Goal: Communication & Community: Answer question/provide support

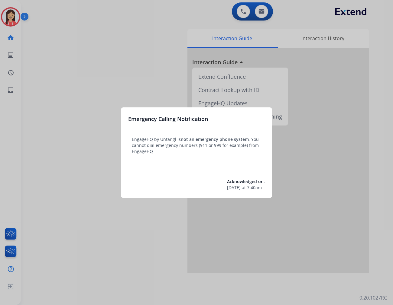
click at [146, 59] on div at bounding box center [196, 152] width 393 height 305
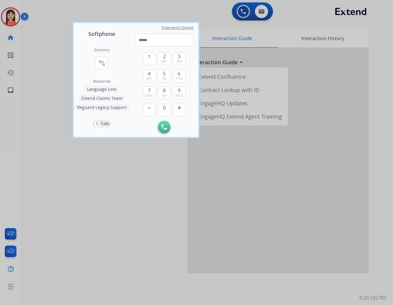
click at [146, 189] on div at bounding box center [196, 152] width 393 height 305
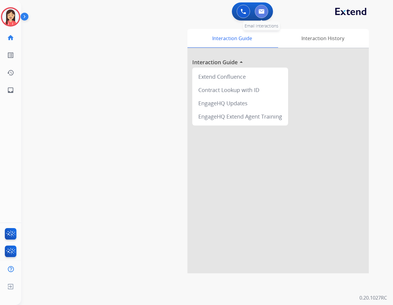
click at [264, 15] on button at bounding box center [261, 11] width 13 height 13
select select "**********"
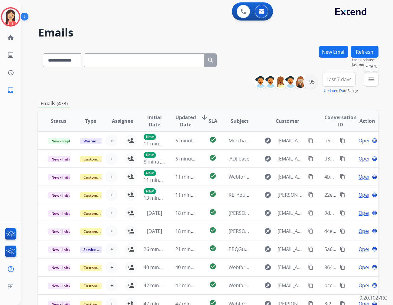
click at [353, 80] on button "menu Filters" at bounding box center [371, 79] width 15 height 15
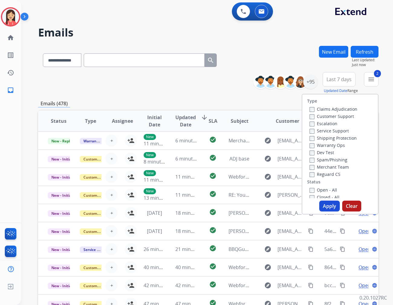
click at [327, 207] on button "Apply" at bounding box center [329, 206] width 21 height 11
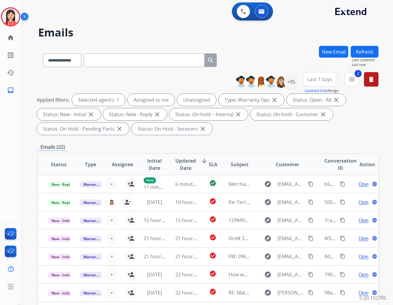
click at [251, 131] on div "Applied filters: Selected agents: 1 Assigned to me Unassigned Type: Warranty Op…" at bounding box center [207, 114] width 340 height 41
click at [184, 167] on span "Updated Date" at bounding box center [185, 164] width 21 height 15
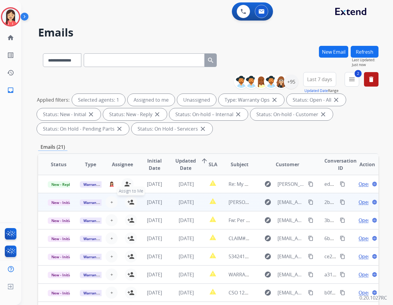
click at [129, 201] on mat-icon "person_add" at bounding box center [130, 202] width 7 height 7
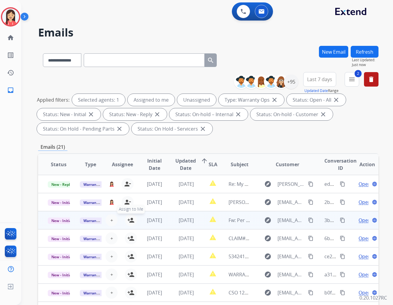
click at [131, 223] on mat-icon "person_add" at bounding box center [130, 220] width 7 height 7
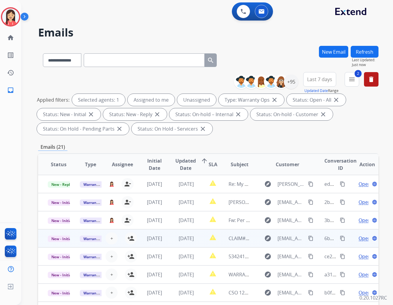
click at [134, 238] on td "[DATE]" at bounding box center [150, 239] width 32 height 18
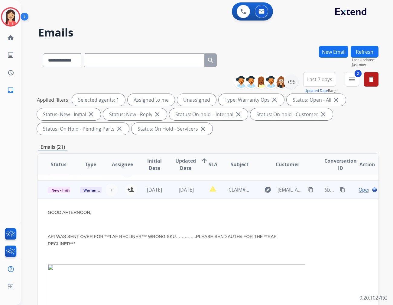
scroll to position [54, 0]
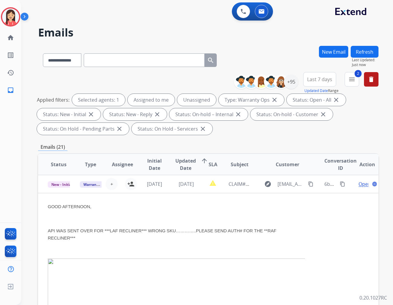
click at [169, 192] on td "[DATE]" at bounding box center [182, 184] width 32 height 18
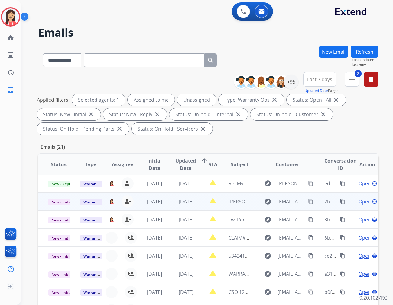
scroll to position [0, 0]
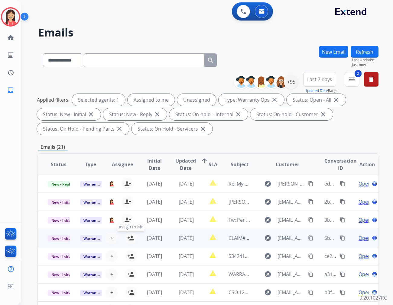
click at [131, 236] on mat-icon "person_add" at bounding box center [130, 238] width 7 height 7
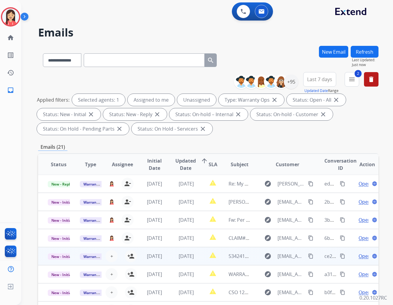
click at [134, 256] on td "[DATE]" at bounding box center [150, 256] width 32 height 18
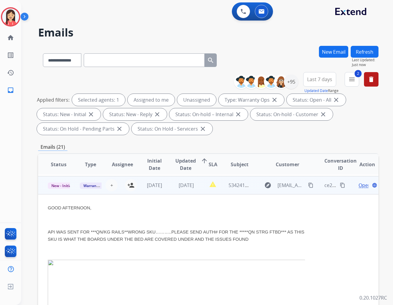
scroll to position [73, 0]
click at [126, 185] on button "person_add Assign to Me" at bounding box center [131, 184] width 12 height 12
click at [198, 191] on td "report_problem" at bounding box center [208, 184] width 21 height 18
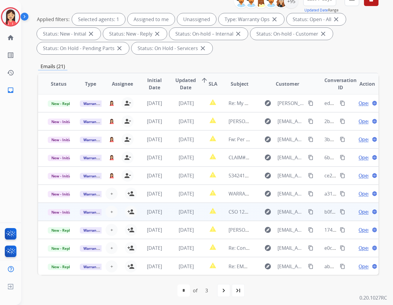
scroll to position [82, 0]
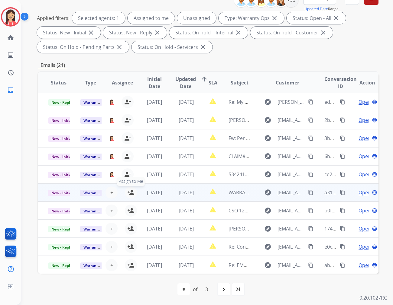
click at [129, 192] on mat-icon "person_add" at bounding box center [130, 192] width 7 height 7
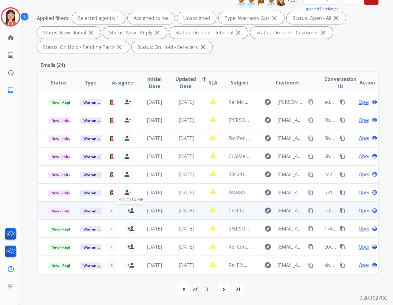
click at [129, 211] on mat-icon "person_add" at bounding box center [130, 210] width 7 height 7
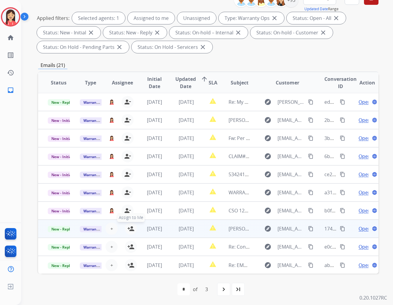
click at [129, 227] on mat-icon "person_add" at bounding box center [130, 228] width 7 height 7
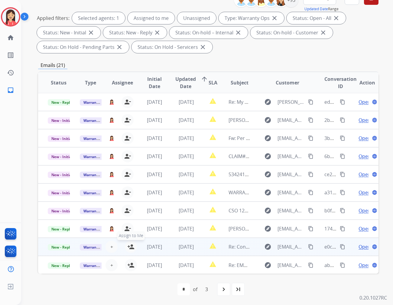
click at [132, 247] on mat-icon "person_add" at bounding box center [130, 247] width 7 height 7
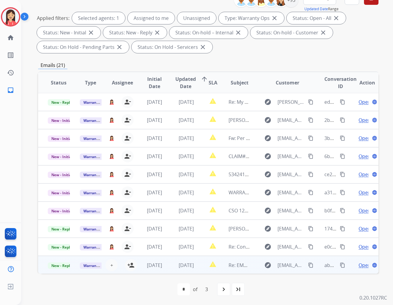
click at [134, 267] on td "[DATE]" at bounding box center [150, 265] width 32 height 18
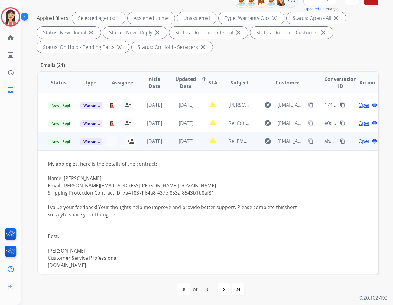
scroll to position [128, 0]
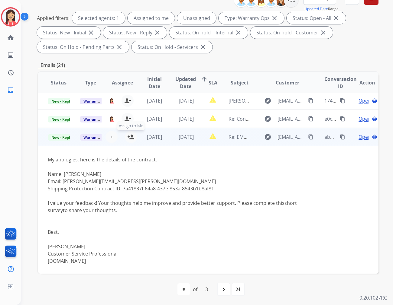
click at [131, 139] on mat-icon "person_add" at bounding box center [130, 137] width 7 height 7
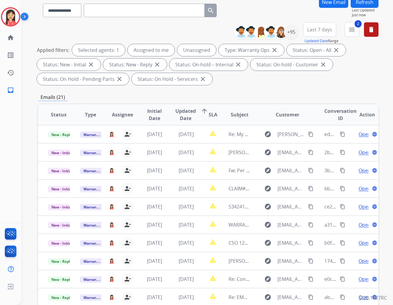
scroll to position [0, 0]
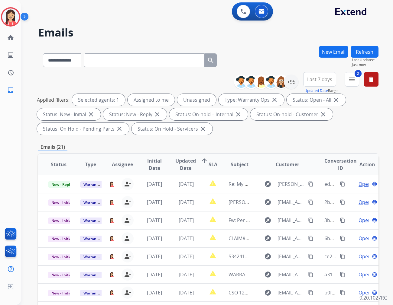
click at [353, 51] on button "Refresh" at bounding box center [364, 52] width 28 height 12
click at [350, 78] on mat-icon "menu" at bounding box center [351, 79] width 7 height 7
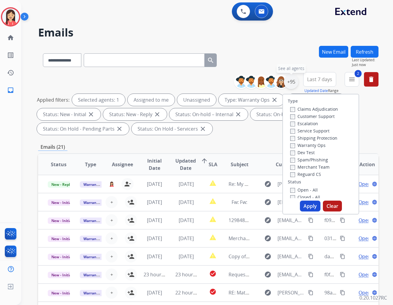
click at [292, 85] on div "+95" at bounding box center [291, 82] width 15 height 15
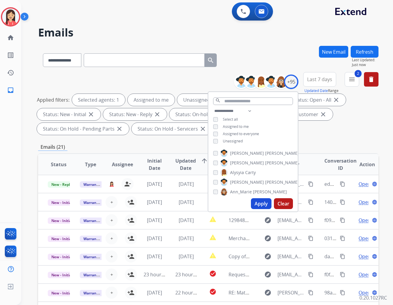
click at [228, 127] on span "Assigned to me" at bounding box center [236, 126] width 26 height 5
click at [259, 202] on button "Apply" at bounding box center [261, 203] width 21 height 11
click at [141, 144] on div "Emails (10)" at bounding box center [208, 148] width 340 height 8
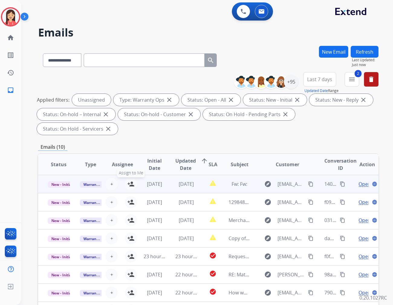
click at [130, 181] on mat-icon "person_add" at bounding box center [130, 184] width 7 height 7
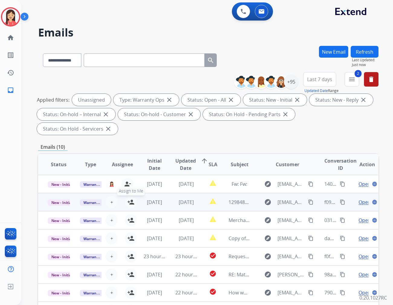
click at [131, 199] on mat-icon "person_add" at bounding box center [130, 202] width 7 height 7
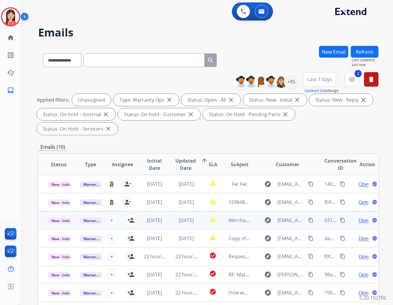
click at [134, 211] on td "[DATE]" at bounding box center [150, 220] width 32 height 18
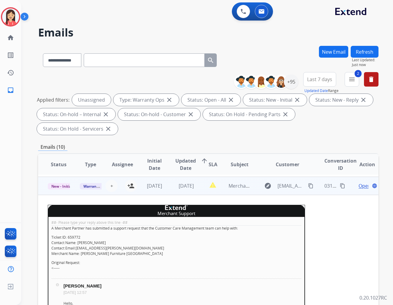
scroll to position [36, 0]
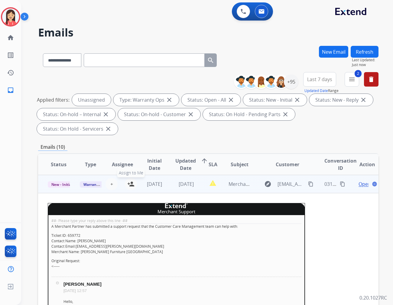
click at [127, 181] on mat-icon "person_add" at bounding box center [130, 184] width 7 height 7
click at [169, 176] on td "[DATE]" at bounding box center [182, 184] width 32 height 18
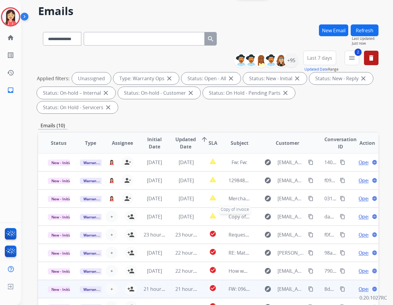
scroll to position [34, 0]
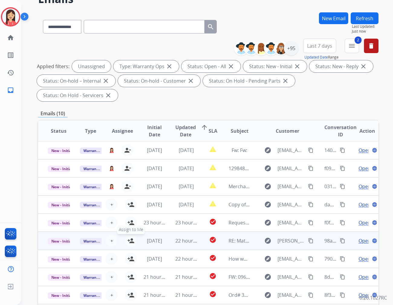
click at [130, 237] on mat-icon "person_add" at bounding box center [130, 240] width 7 height 7
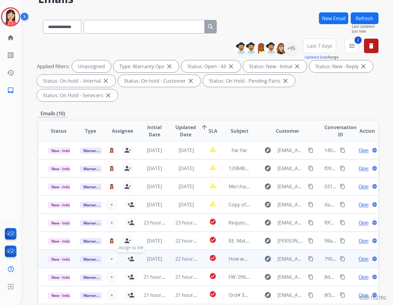
click at [129, 256] on mat-icon "person_add" at bounding box center [130, 259] width 7 height 7
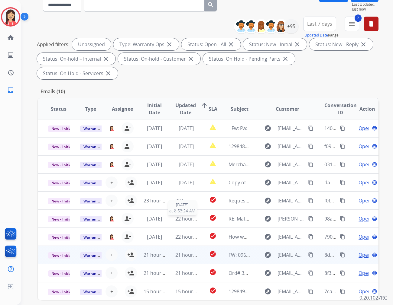
scroll to position [67, 0]
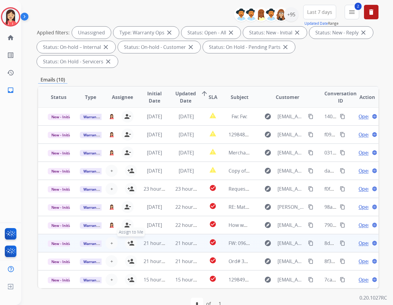
click at [132, 240] on mat-icon "person_add" at bounding box center [130, 243] width 7 height 7
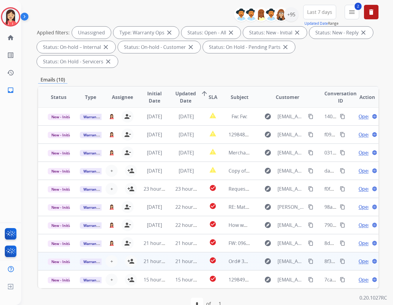
click at [192, 253] on td "21 hours ago" at bounding box center [182, 262] width 32 height 18
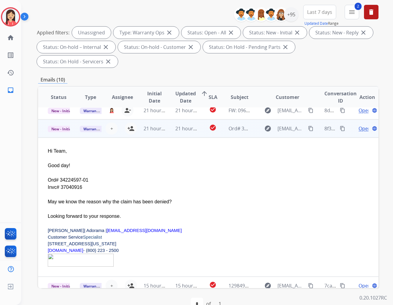
scroll to position [139, 0]
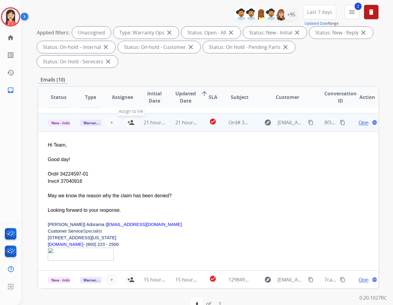
click at [130, 119] on mat-icon "person_add" at bounding box center [130, 122] width 7 height 7
click at [199, 114] on td "check_circle" at bounding box center [208, 123] width 21 height 18
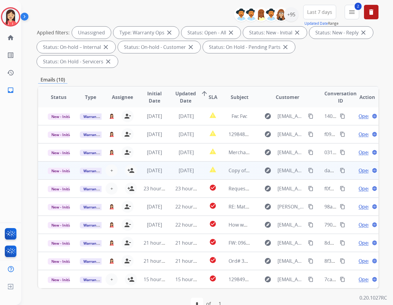
scroll to position [0, 0]
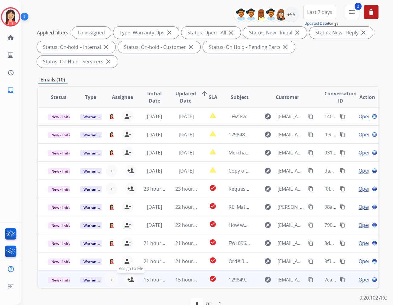
click at [130, 275] on mat-icon "person_add" at bounding box center [130, 279] width 7 height 7
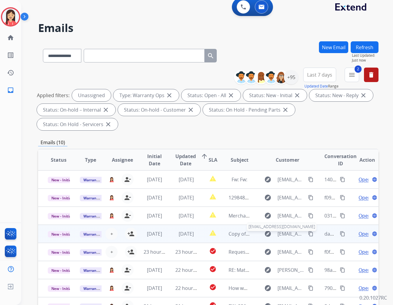
scroll to position [0, 0]
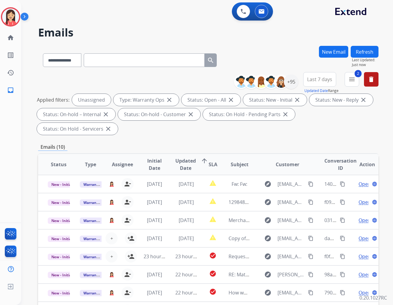
click at [353, 53] on button "Refresh" at bounding box center [364, 52] width 28 height 12
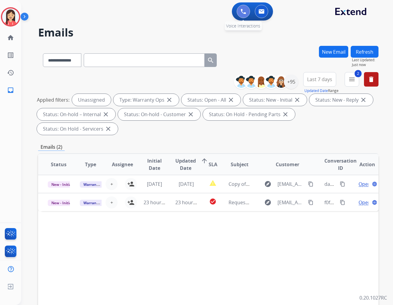
click at [244, 7] on button at bounding box center [243, 11] width 13 height 13
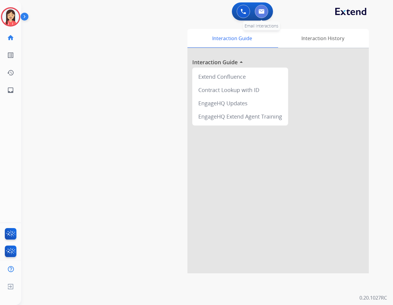
click at [259, 10] on img at bounding box center [261, 11] width 6 height 5
select select "**********"
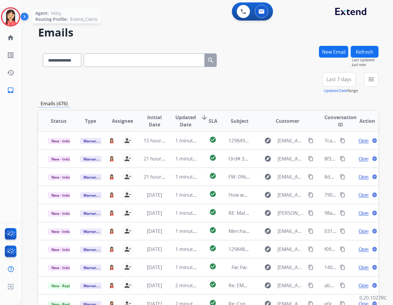
click at [10, 17] on img at bounding box center [10, 16] width 17 height 17
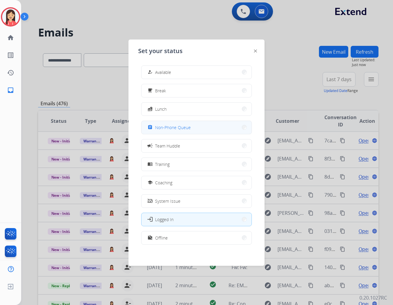
click at [179, 127] on span "Non-Phone Queue" at bounding box center [173, 127] width 36 height 6
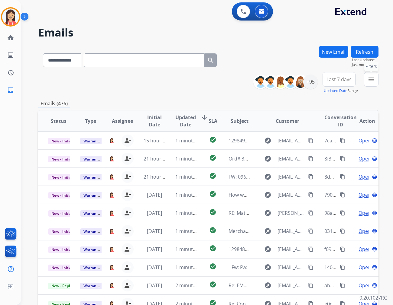
click at [353, 79] on mat-icon "menu" at bounding box center [370, 79] width 7 height 7
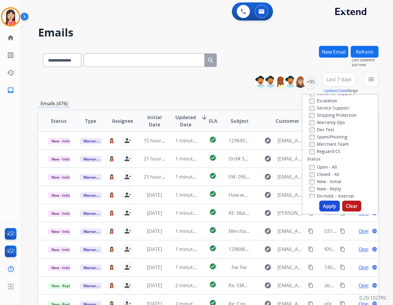
scroll to position [34, 0]
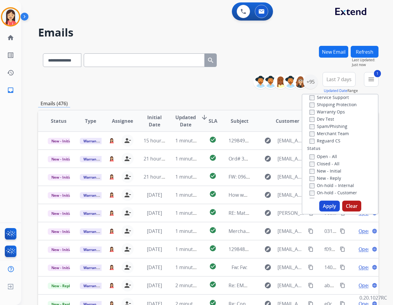
click at [322, 209] on button "Apply" at bounding box center [329, 206] width 21 height 11
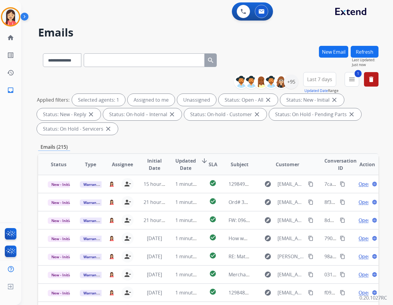
click at [316, 83] on button "Last 7 days" at bounding box center [319, 79] width 33 height 15
click at [313, 155] on div "Last 90 days" at bounding box center [317, 152] width 33 height 9
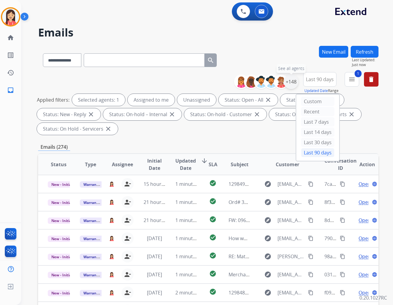
click at [292, 87] on div "+148" at bounding box center [291, 82] width 15 height 15
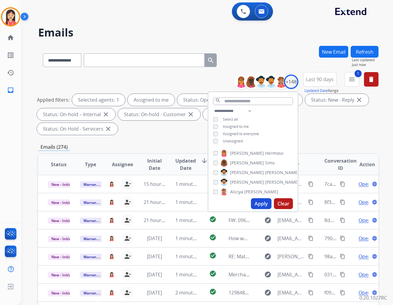
click at [255, 204] on button "Apply" at bounding box center [261, 203] width 21 height 11
click at [183, 157] on span "Updated Date" at bounding box center [185, 164] width 21 height 15
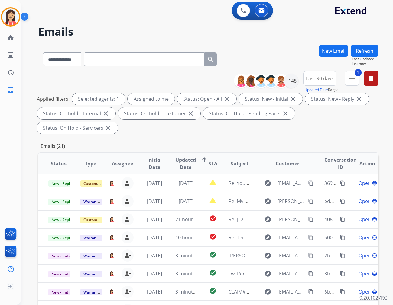
scroll to position [0, 0]
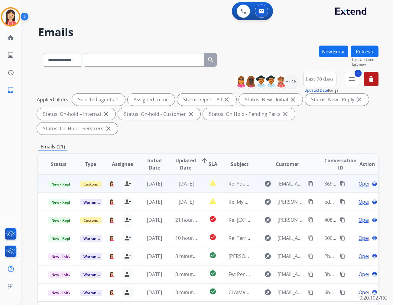
click at [189, 175] on td "[DATE]" at bounding box center [182, 184] width 32 height 18
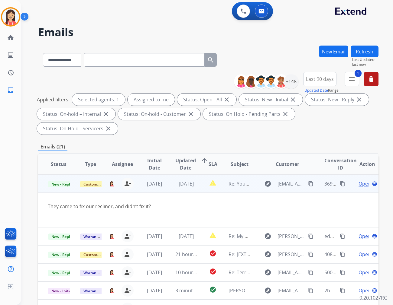
click at [353, 180] on span "Open" at bounding box center [364, 183] width 12 height 7
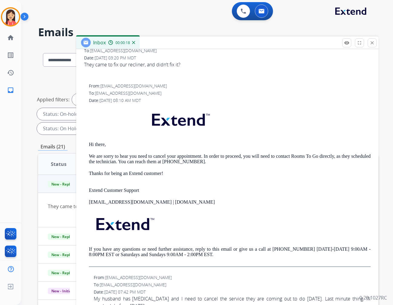
scroll to position [0, 0]
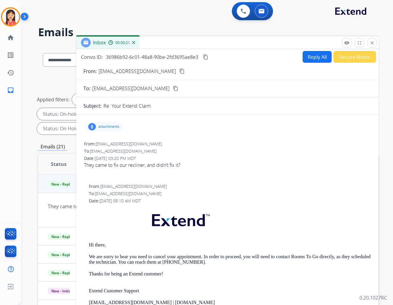
click at [306, 53] on button "Reply All" at bounding box center [316, 57] width 29 height 12
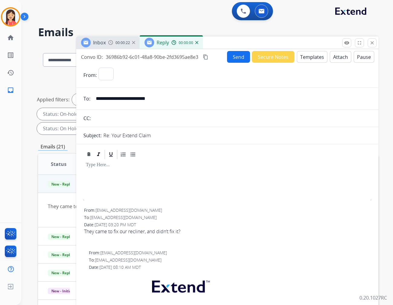
click at [306, 59] on button "Templates" at bounding box center [312, 57] width 31 height 12
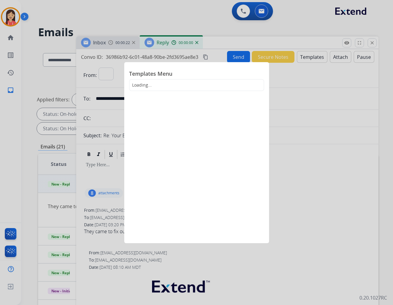
select select "**********"
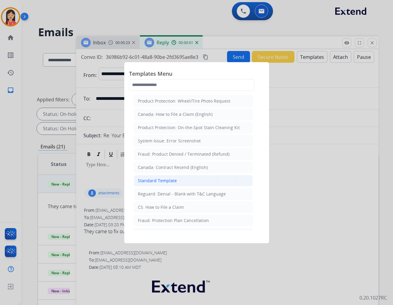
click at [162, 176] on li "Standard Template" at bounding box center [193, 180] width 119 height 11
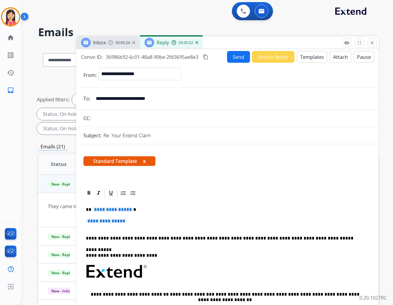
scroll to position [34, 0]
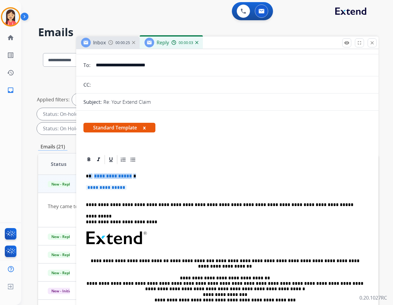
drag, startPoint x: 89, startPoint y: 176, endPoint x: 144, endPoint y: 176, distance: 54.4
click at [144, 176] on p "**********" at bounding box center [225, 176] width 278 height 5
click at [137, 177] on p "**********" at bounding box center [225, 176] width 278 height 5
drag, startPoint x: 142, startPoint y: 189, endPoint x: 93, endPoint y: 171, distance: 52.2
click at [93, 171] on div "**********" at bounding box center [227, 252] width 288 height 175
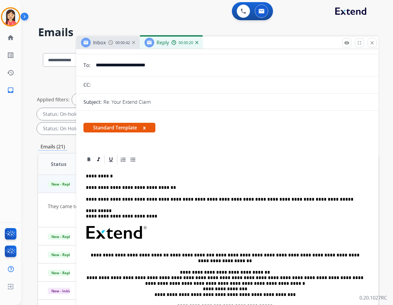
click at [137, 67] on input "**********" at bounding box center [231, 65] width 279 height 12
click at [161, 186] on p "**********" at bounding box center [225, 187] width 278 height 5
click at [171, 186] on p "**********" at bounding box center [225, 187] width 278 height 5
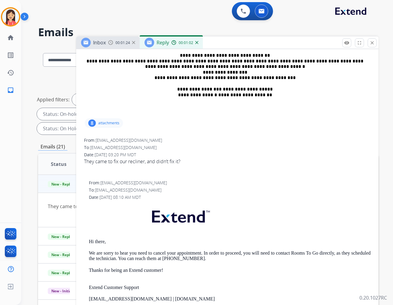
scroll to position [268, 0]
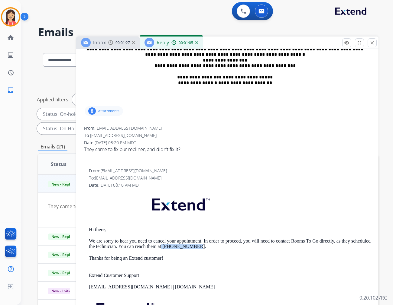
drag, startPoint x: 182, startPoint y: 247, endPoint x: 212, endPoint y: 245, distance: 30.9
click at [212, 245] on p "We are sorry to hear you need to cancel your appointment. In order to proceed, …" at bounding box center [230, 244] width 282 height 11
copy p "[PHONE_NUMBER]."
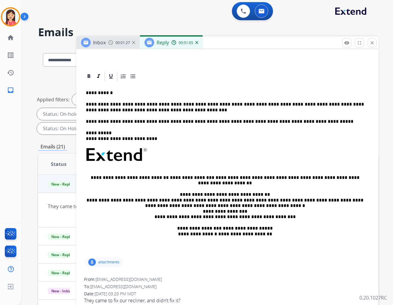
scroll to position [101, 0]
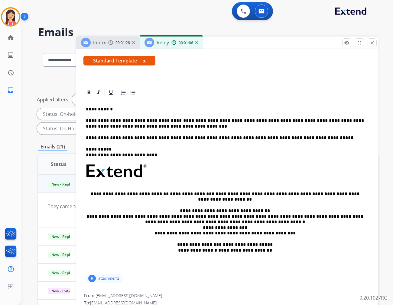
click at [202, 125] on p "**********" at bounding box center [225, 123] width 278 height 11
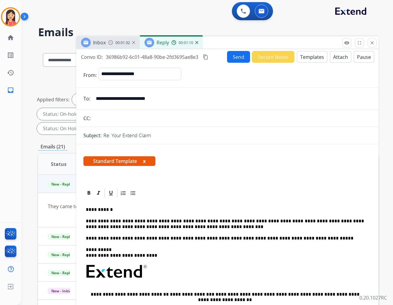
click at [229, 59] on button "Send" at bounding box center [238, 57] width 23 height 12
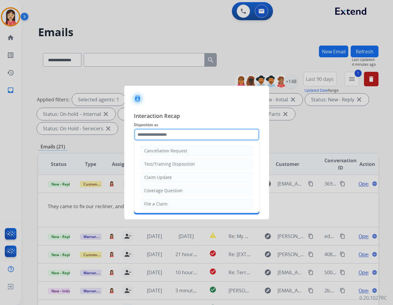
click at [156, 136] on input "text" at bounding box center [196, 135] width 125 height 12
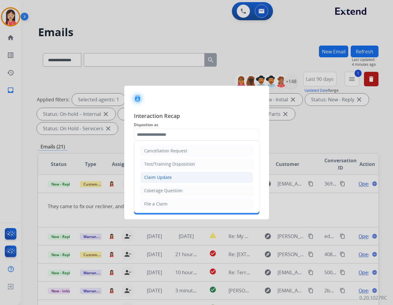
click at [162, 173] on li "Claim Update" at bounding box center [196, 177] width 113 height 11
type input "**********"
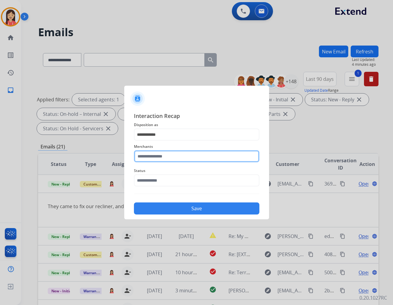
click at [162, 159] on input "text" at bounding box center [196, 156] width 125 height 12
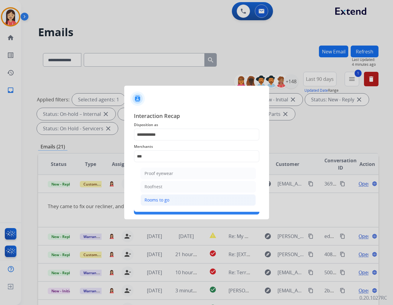
click at [166, 196] on li "Rooms to go" at bounding box center [197, 200] width 115 height 11
type input "**********"
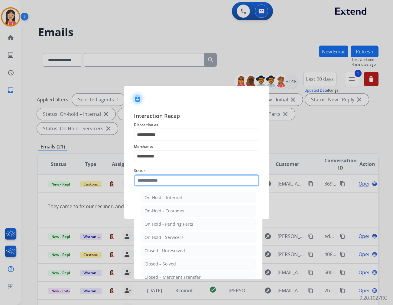
click at [169, 182] on input "text" at bounding box center [196, 181] width 125 height 12
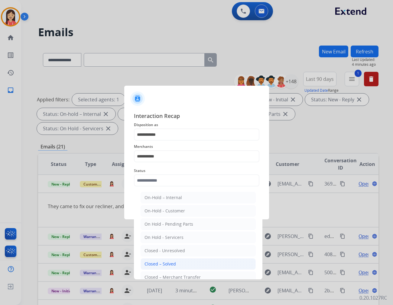
click at [179, 266] on li "Closed – Solved" at bounding box center [197, 264] width 115 height 11
type input "**********"
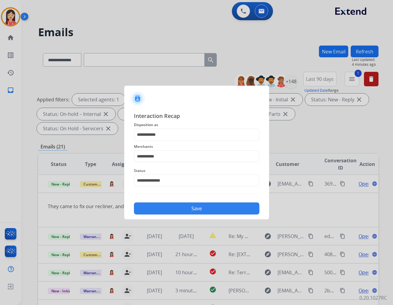
click at [189, 206] on button "Save" at bounding box center [196, 209] width 125 height 12
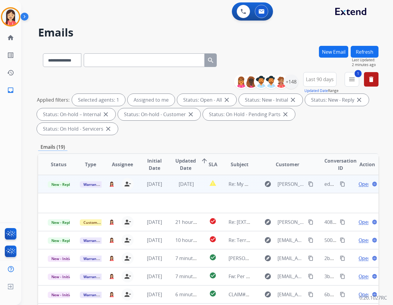
click at [166, 175] on td "[DATE]" at bounding box center [182, 184] width 32 height 18
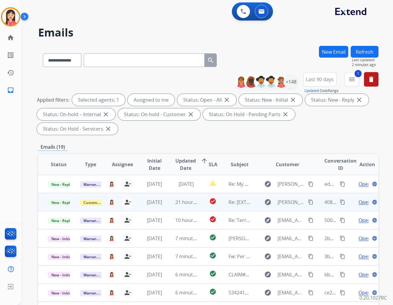
click at [170, 195] on td "21 hours ago" at bounding box center [182, 202] width 32 height 18
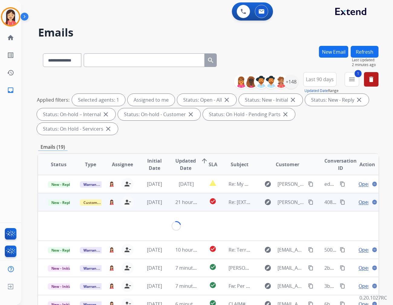
scroll to position [18, 0]
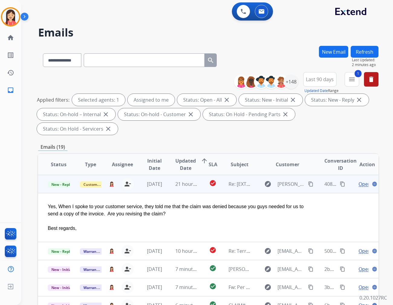
click at [353, 181] on span "Open" at bounding box center [364, 184] width 12 height 7
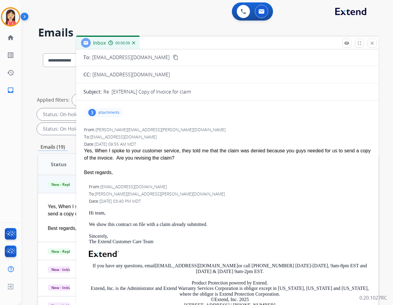
scroll to position [0, 0]
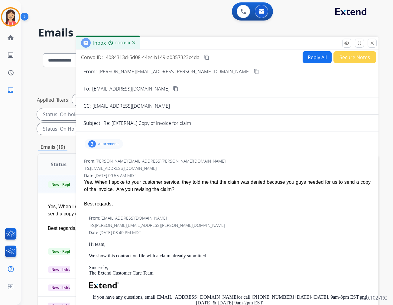
click at [117, 142] on p "attachments" at bounding box center [108, 144] width 21 height 5
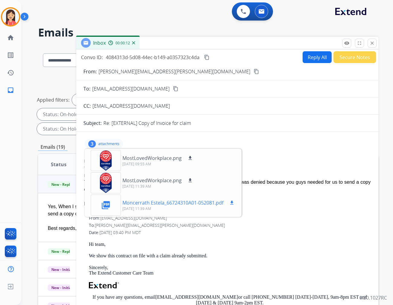
click at [231, 202] on mat-icon "download" at bounding box center [231, 202] width 5 height 5
click at [328, 159] on div "From: [PERSON_NAME][EMAIL_ADDRESS][PERSON_NAME][DOMAIN_NAME]" at bounding box center [227, 161] width 286 height 6
click at [102, 140] on div "3 attachments MostLovedWorkplace.png download [DATE] 09:55 AM MostLovedWorkplac…" at bounding box center [104, 144] width 38 height 10
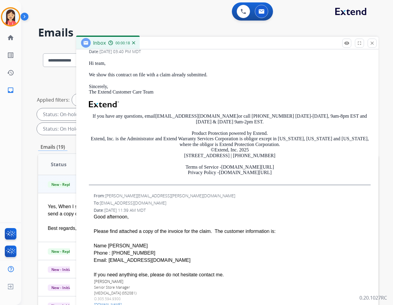
scroll to position [201, 0]
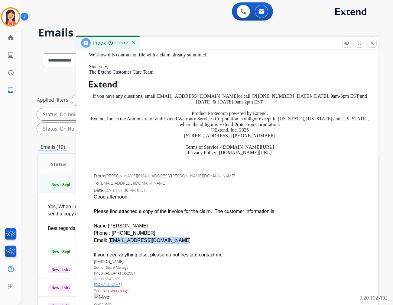
drag, startPoint x: 165, startPoint y: 239, endPoint x: 110, endPoint y: 239, distance: 55.6
click at [107, 239] on div "Email: [EMAIL_ADDRESS][DOMAIN_NAME]" at bounding box center [232, 240] width 277 height 7
copy div "[EMAIL_ADDRESS][DOMAIN_NAME]"
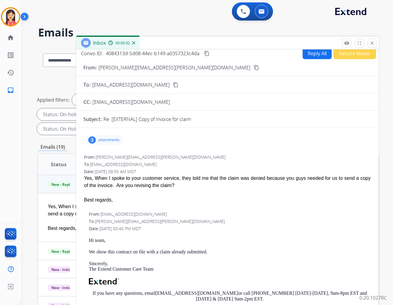
scroll to position [0, 0]
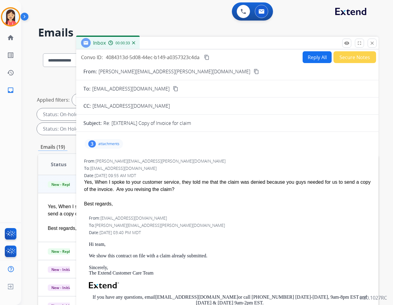
click at [197, 31] on h2 "Emails" at bounding box center [208, 33] width 340 height 12
click at [312, 58] on button "Reply All" at bounding box center [316, 57] width 29 height 12
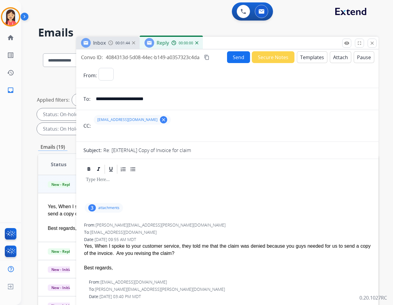
select select "**********"
click at [312, 58] on button "Templates" at bounding box center [312, 57] width 31 height 12
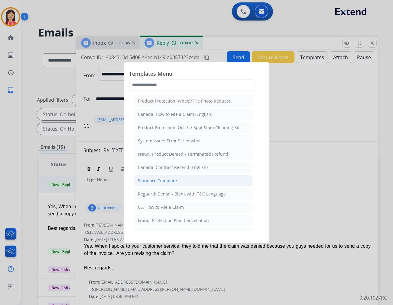
click at [180, 179] on li "Standard Template" at bounding box center [193, 180] width 119 height 11
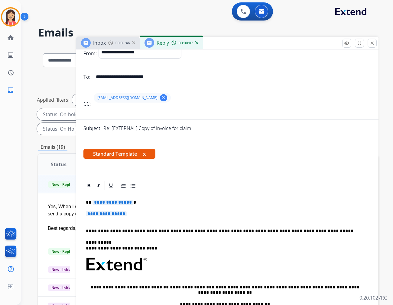
scroll to position [67, 0]
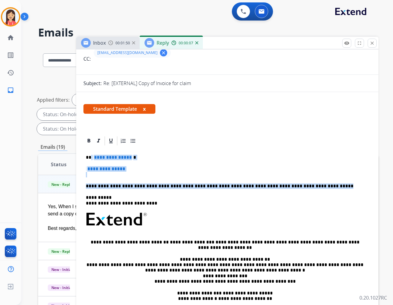
drag, startPoint x: 91, startPoint y: 157, endPoint x: 334, endPoint y: 180, distance: 244.2
click at [334, 180] on div "**********" at bounding box center [227, 234] width 288 height 175
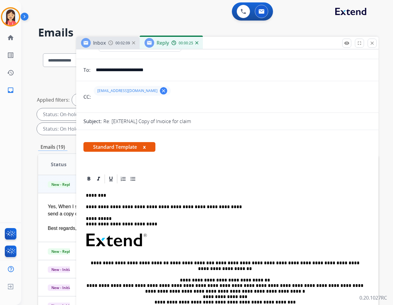
scroll to position [0, 0]
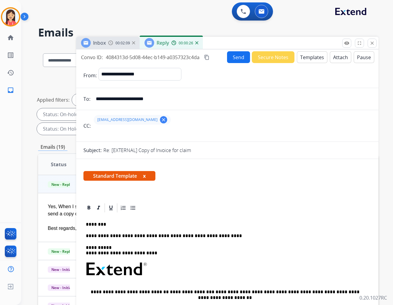
click at [231, 55] on button "Send" at bounding box center [238, 57] width 23 height 12
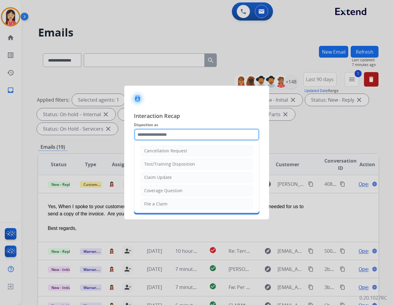
click at [168, 134] on input "text" at bounding box center [196, 135] width 125 height 12
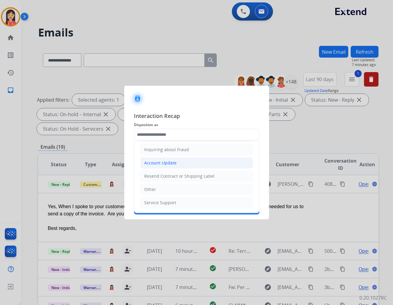
click at [164, 161] on div "Account Update" at bounding box center [160, 163] width 32 height 6
type input "**********"
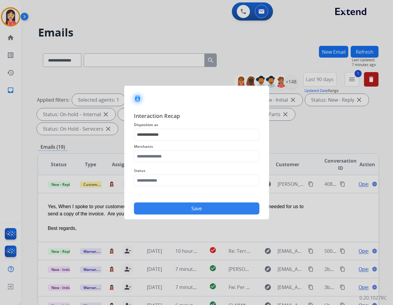
click at [164, 149] on span "Merchants" at bounding box center [196, 146] width 125 height 7
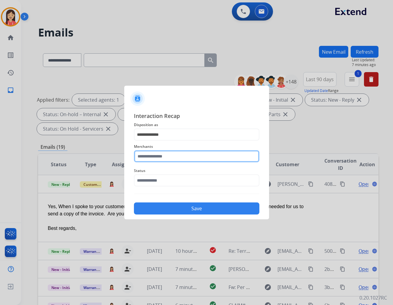
click at [165, 157] on input "text" at bounding box center [196, 156] width 125 height 12
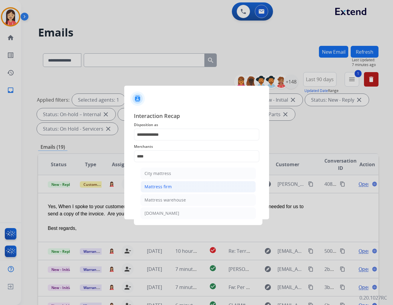
click at [179, 185] on li "Mattress firm" at bounding box center [197, 186] width 115 height 11
type input "**********"
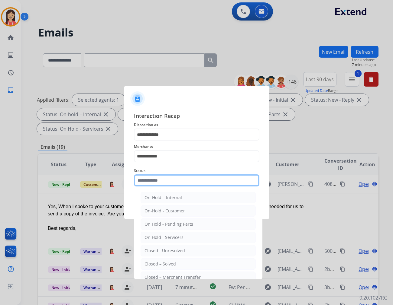
click at [179, 182] on input "text" at bounding box center [196, 181] width 125 height 12
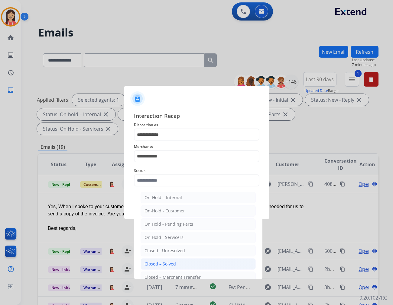
click at [173, 267] on div "Closed – Solved" at bounding box center [159, 264] width 31 height 6
type input "**********"
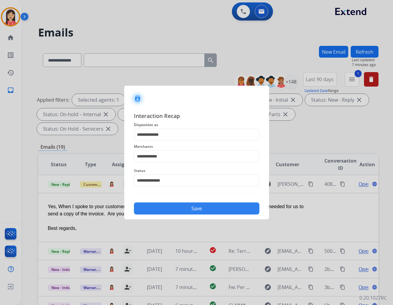
click at [189, 215] on button "Save" at bounding box center [196, 209] width 125 height 12
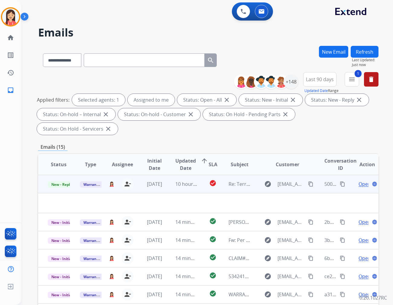
click at [170, 177] on td "10 hours ago" at bounding box center [182, 184] width 32 height 18
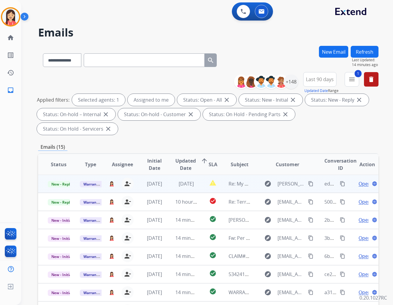
click at [192, 176] on td "[DATE]" at bounding box center [182, 184] width 32 height 18
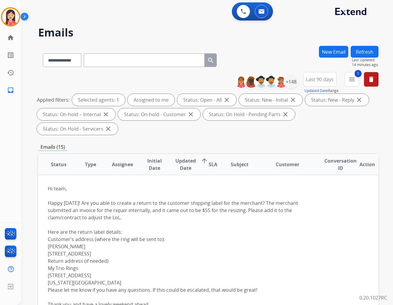
scroll to position [0, 0]
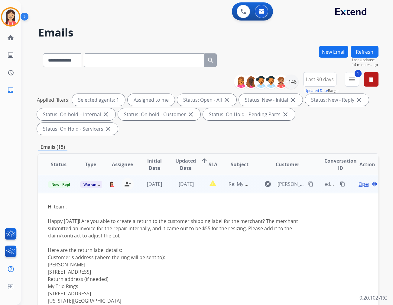
click at [353, 181] on span "Open" at bounding box center [364, 184] width 12 height 7
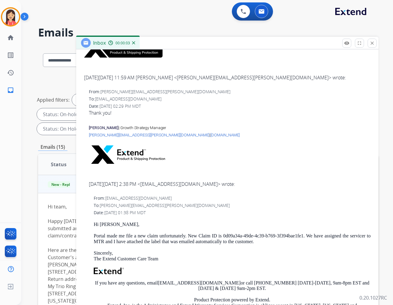
scroll to position [336, 0]
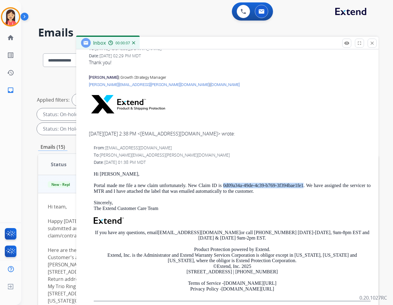
drag, startPoint x: 220, startPoint y: 185, endPoint x: 299, endPoint y: 185, distance: 79.8
click at [299, 185] on p "Portal made me file a new claim unfortunately. New Claim ID is 0d09a34a-49de-4c…" at bounding box center [232, 188] width 277 height 11
copy p "0d09a34a-49de-4c39-b769-3f394bae1fe1"
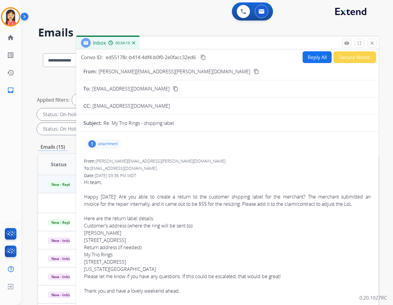
scroll to position [34, 0]
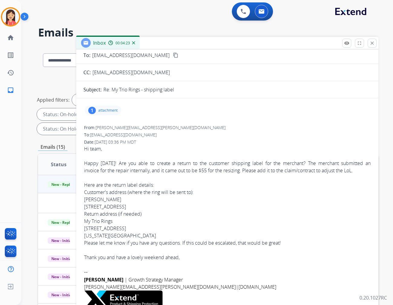
drag, startPoint x: 204, startPoint y: 117, endPoint x: 213, endPoint y: 108, distance: 13.0
click at [204, 117] on div "1 attachment" at bounding box center [227, 110] width 288 height 15
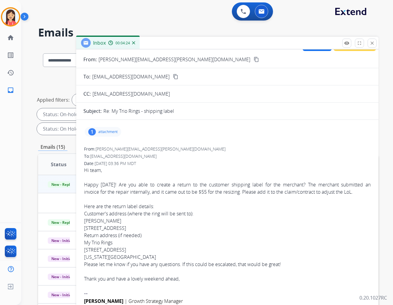
scroll to position [0, 0]
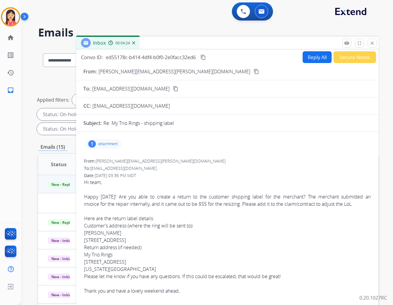
click at [314, 61] on button "Reply All" at bounding box center [316, 57] width 29 height 12
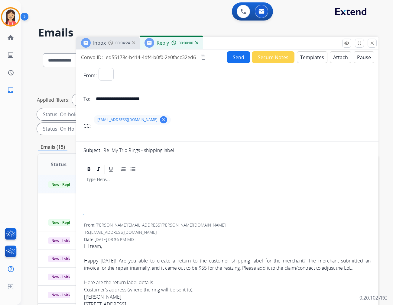
select select "**********"
click at [311, 62] on button "Templates" at bounding box center [312, 57] width 31 height 12
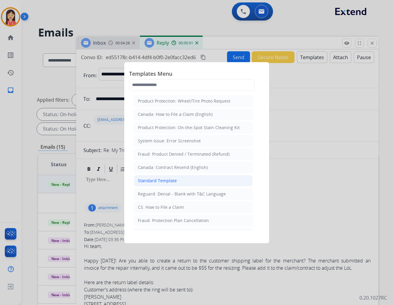
click at [170, 180] on div "Standard Template" at bounding box center [157, 181] width 39 height 6
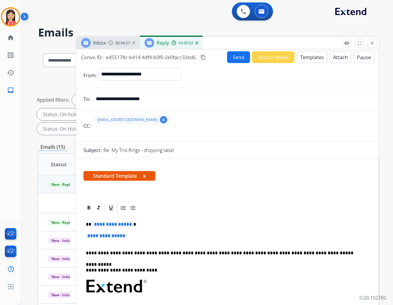
click at [161, 121] on mat-icon "clear" at bounding box center [163, 119] width 5 height 5
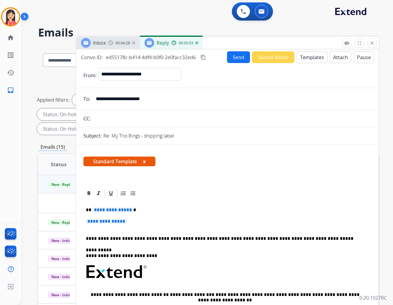
click at [335, 59] on button "Attach" at bounding box center [340, 57] width 21 height 12
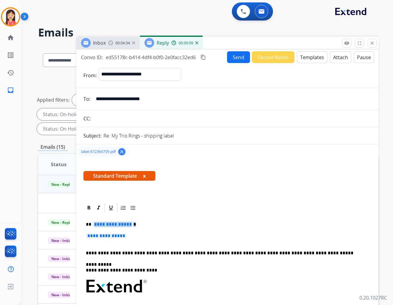
drag, startPoint x: 134, startPoint y: 237, endPoint x: 93, endPoint y: 224, distance: 42.8
click at [93, 224] on div "**********" at bounding box center [227, 301] width 288 height 175
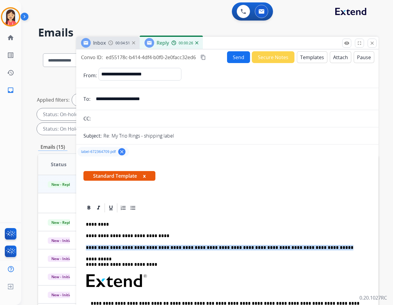
drag, startPoint x: 308, startPoint y: 249, endPoint x: 78, endPoint y: 241, distance: 230.4
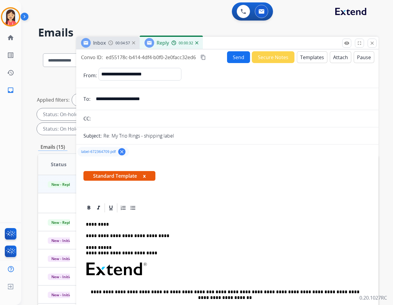
click at [228, 56] on button "Send" at bounding box center [238, 57] width 23 height 12
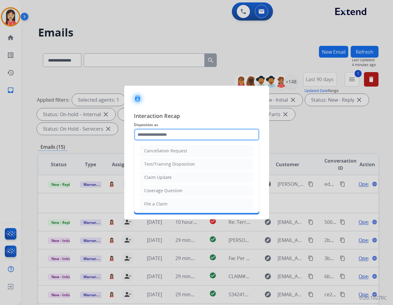
click at [206, 133] on input "text" at bounding box center [196, 135] width 125 height 12
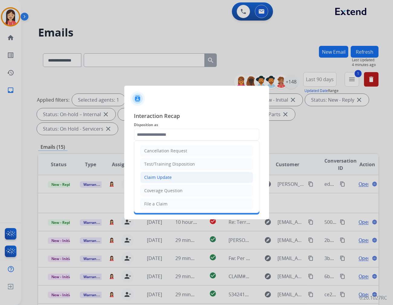
click at [180, 178] on li "Claim Update" at bounding box center [196, 177] width 113 height 11
type input "**********"
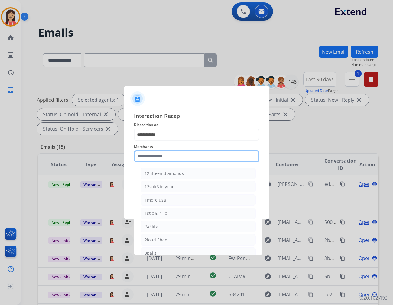
click at [180, 158] on input "text" at bounding box center [196, 156] width 125 height 12
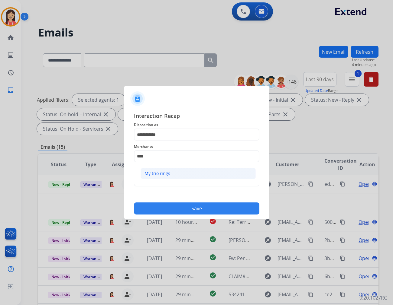
click at [169, 170] on li "My trio rings" at bounding box center [197, 173] width 115 height 11
type input "**********"
click at [162, 179] on input "text" at bounding box center [196, 181] width 125 height 12
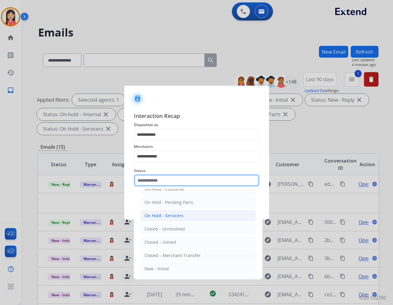
scroll to position [37, 0]
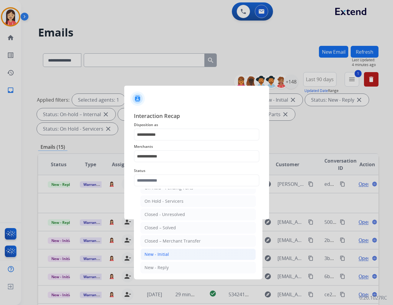
click at [160, 252] on div "New - Initial" at bounding box center [156, 255] width 24 height 6
type input "**********"
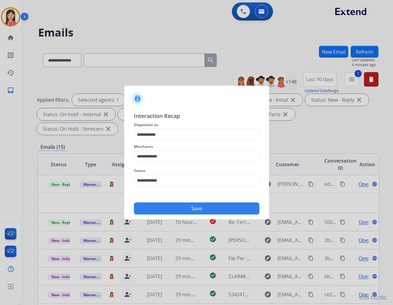
click at [191, 211] on button "Save" at bounding box center [196, 209] width 125 height 12
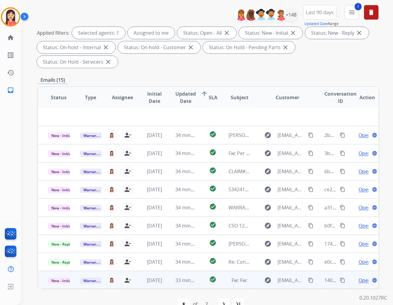
scroll to position [67, 0]
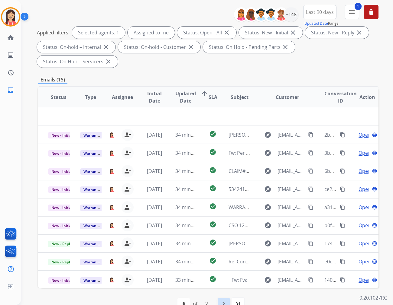
click at [226, 275] on mat-icon "navigate_next" at bounding box center [223, 304] width 7 height 7
select select "*"
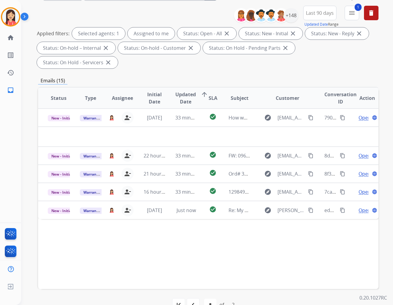
scroll to position [67, 0]
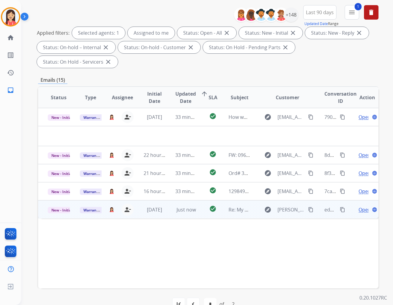
click at [353, 206] on span "Open" at bounding box center [364, 209] width 12 height 7
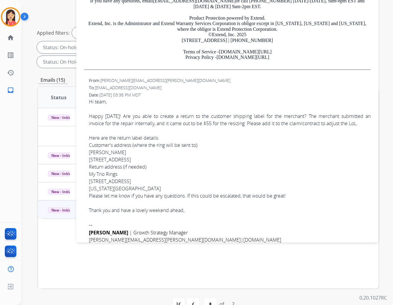
scroll to position [168, 0]
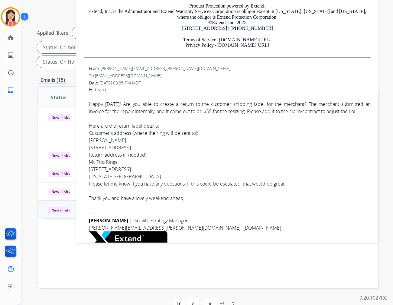
click at [221, 139] on li "[PERSON_NAME] [STREET_ADDRESS]" at bounding box center [230, 144] width 282 height 15
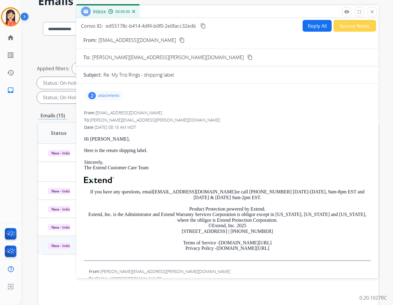
scroll to position [0, 0]
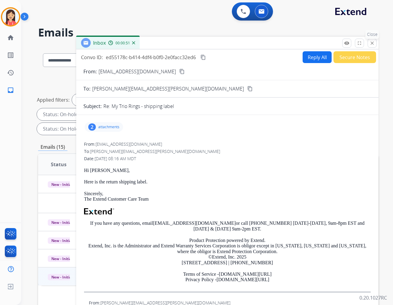
click at [353, 42] on mat-icon "close" at bounding box center [371, 42] width 5 height 5
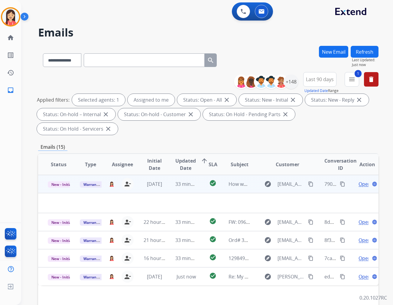
click at [153, 193] on td at bounding box center [176, 203] width 276 height 20
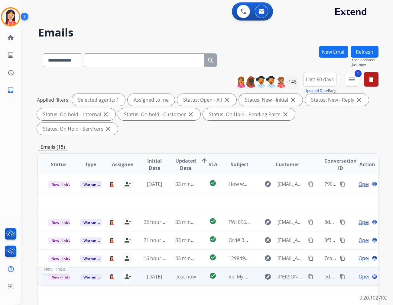
click at [60, 274] on span "New - Initial" at bounding box center [62, 277] width 28 height 6
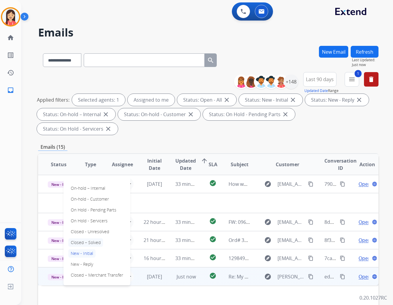
click at [96, 239] on p "Closed – Solved" at bounding box center [85, 243] width 35 height 8
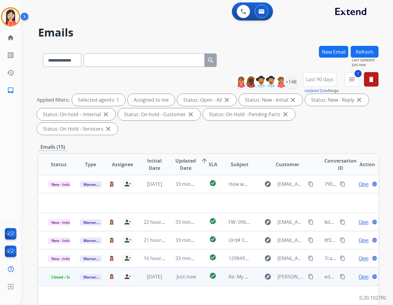
click at [193, 270] on td "Just now" at bounding box center [182, 277] width 32 height 18
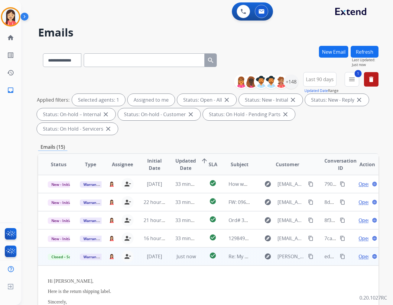
click at [353, 56] on button "Refresh" at bounding box center [364, 52] width 28 height 12
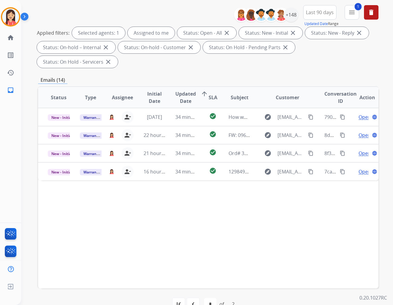
scroll to position [67, 0]
click at [191, 275] on mat-icon "navigate_before" at bounding box center [192, 304] width 7 height 7
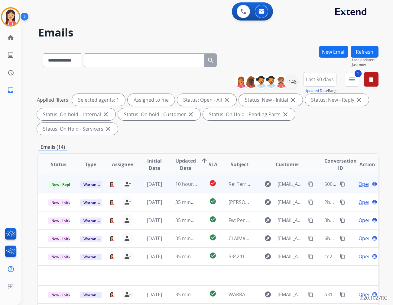
click at [171, 176] on td "10 hours ago" at bounding box center [182, 184] width 32 height 18
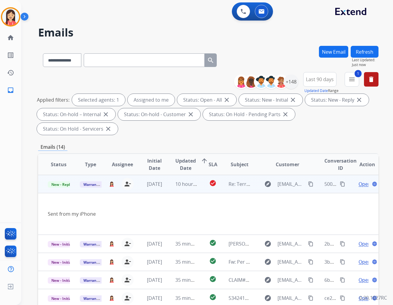
click at [353, 181] on span "Open" at bounding box center [364, 184] width 12 height 7
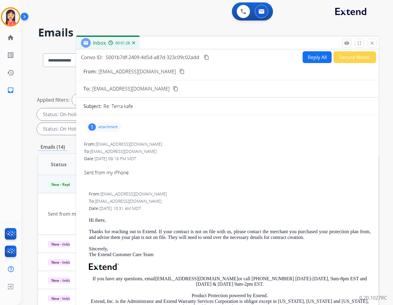
click at [106, 125] on p "attachment" at bounding box center [107, 127] width 19 height 5
click at [186, 140] on button "download" at bounding box center [189, 141] width 7 height 7
click at [310, 56] on button "Reply All" at bounding box center [316, 57] width 29 height 12
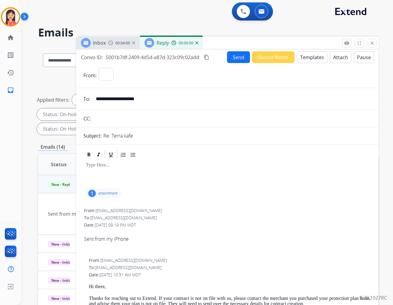
click at [307, 60] on button "Templates" at bounding box center [312, 57] width 31 height 12
select select "**********"
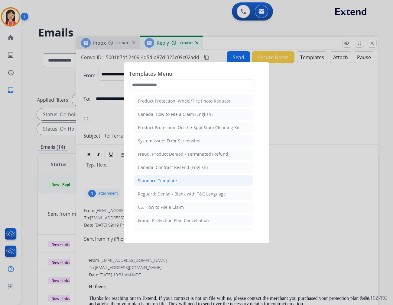
click at [163, 182] on div "Standard Template" at bounding box center [157, 181] width 39 height 6
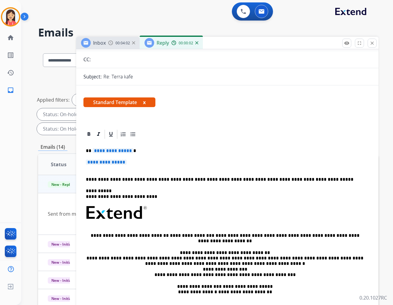
scroll to position [67, 0]
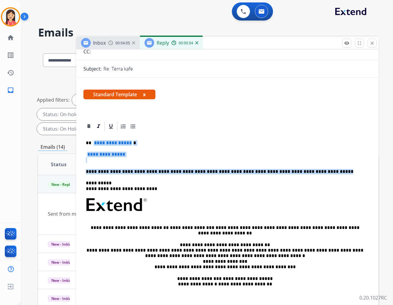
drag, startPoint x: 92, startPoint y: 141, endPoint x: 308, endPoint y: 173, distance: 217.4
click at [308, 173] on div "**********" at bounding box center [227, 219] width 288 height 175
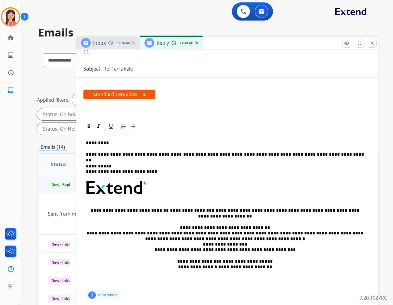
drag, startPoint x: 239, startPoint y: 155, endPoint x: 252, endPoint y: 156, distance: 13.3
click at [239, 155] on p "**********" at bounding box center [225, 154] width 278 height 5
click at [326, 155] on p "**********" at bounding box center [225, 154] width 278 height 5
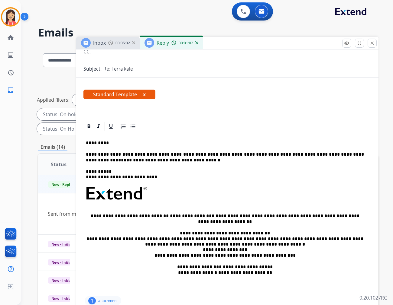
click at [150, 157] on p "**********" at bounding box center [225, 157] width 278 height 11
click at [151, 159] on p "**********" at bounding box center [225, 157] width 278 height 11
click at [149, 161] on p "**********" at bounding box center [225, 157] width 278 height 11
click at [191, 161] on p "**********" at bounding box center [225, 157] width 278 height 11
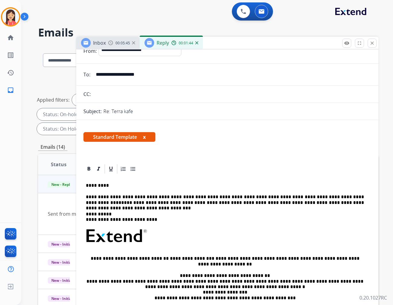
scroll to position [0, 0]
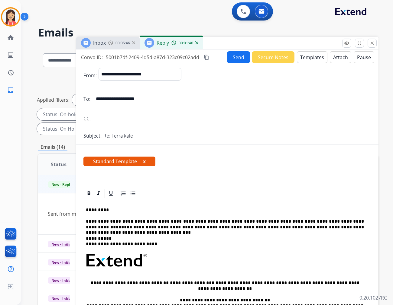
click at [234, 59] on button "Send" at bounding box center [238, 57] width 23 height 12
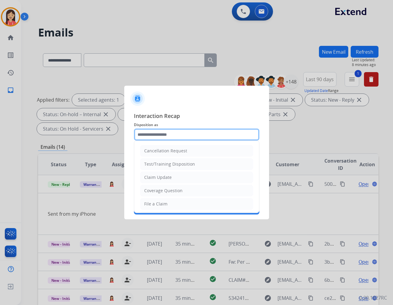
click at [154, 135] on input "text" at bounding box center [196, 135] width 125 height 12
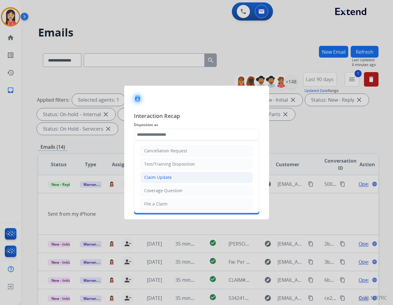
click at [191, 177] on li "Claim Update" at bounding box center [196, 177] width 113 height 11
type input "**********"
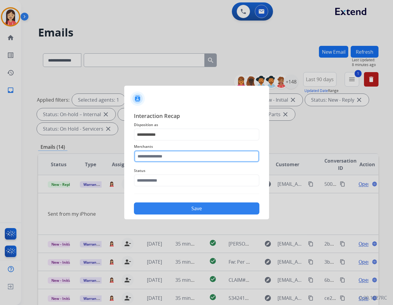
click at [170, 156] on input "text" at bounding box center [196, 156] width 125 height 12
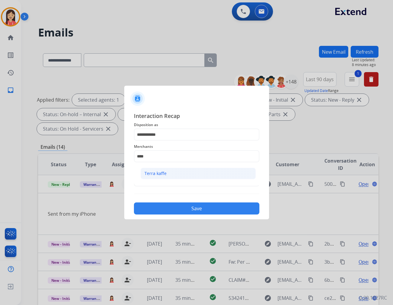
click at [173, 173] on li "Terra kaffe" at bounding box center [197, 173] width 115 height 11
type input "**********"
click at [173, 174] on span "Status" at bounding box center [196, 170] width 125 height 7
click at [169, 183] on input "text" at bounding box center [196, 181] width 125 height 12
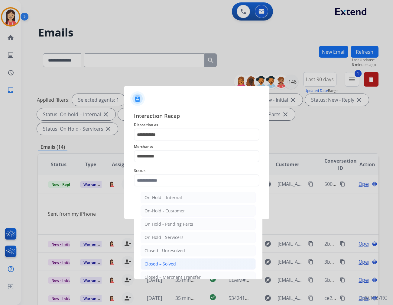
click at [155, 264] on div "Closed – Solved" at bounding box center [159, 264] width 31 height 6
type input "**********"
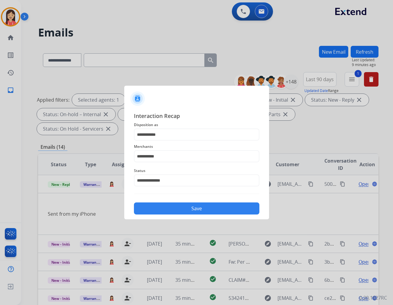
click at [166, 206] on button "Save" at bounding box center [196, 209] width 125 height 12
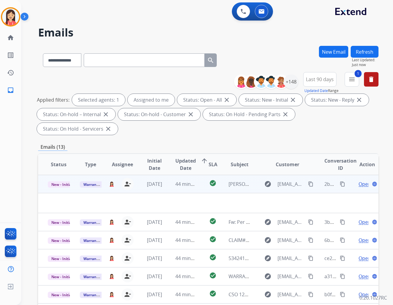
click at [166, 175] on td "44 minutes ago" at bounding box center [182, 184] width 32 height 18
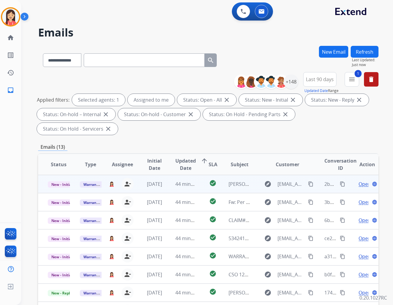
click at [166, 175] on td "44 minutes ago" at bounding box center [182, 184] width 32 height 18
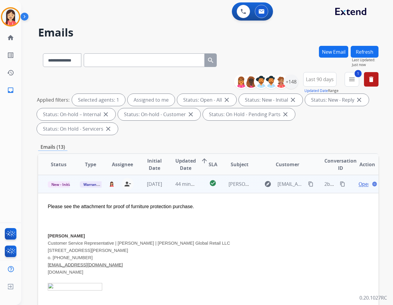
click at [353, 181] on span "Open" at bounding box center [364, 184] width 12 height 7
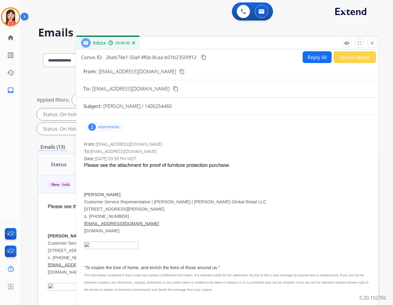
click at [106, 130] on div "2 attachments" at bounding box center [104, 127] width 38 height 10
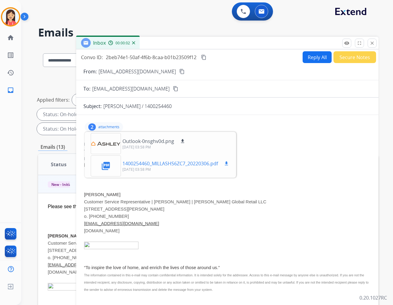
click at [229, 164] on mat-icon "download" at bounding box center [226, 163] width 5 height 5
click at [315, 60] on button "Reply All" at bounding box center [316, 57] width 29 height 12
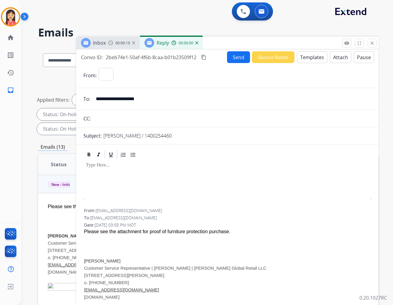
select select "**********"
click at [315, 60] on button "Templates" at bounding box center [312, 57] width 31 height 12
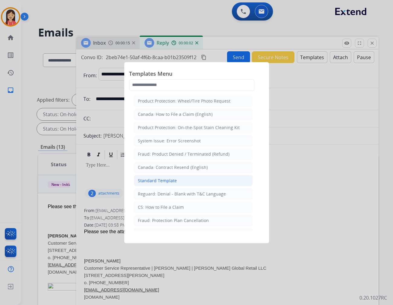
click at [196, 182] on li "Standard Template" at bounding box center [193, 180] width 119 height 11
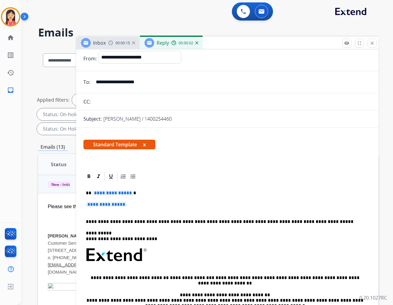
scroll to position [34, 0]
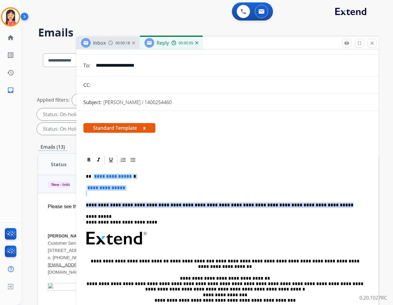
drag, startPoint x: 92, startPoint y: 175, endPoint x: 313, endPoint y: 204, distance: 223.6
click at [313, 204] on div "**********" at bounding box center [227, 253] width 288 height 175
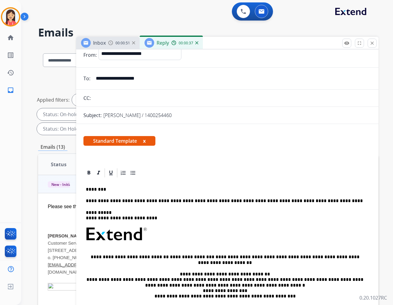
scroll to position [0, 0]
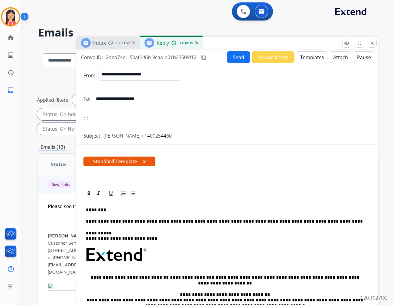
click at [233, 62] on button "Send" at bounding box center [238, 57] width 23 height 12
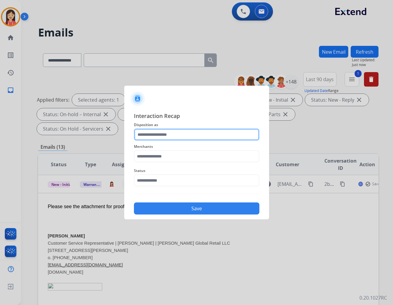
click at [155, 138] on input "text" at bounding box center [196, 135] width 125 height 12
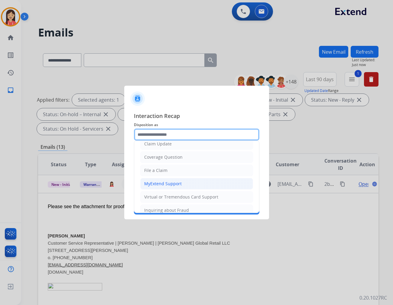
scroll to position [67, 0]
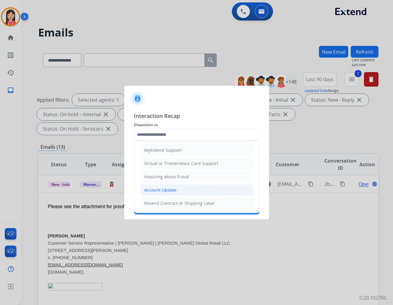
click at [173, 191] on div "Account Update" at bounding box center [160, 190] width 32 height 6
type input "**********"
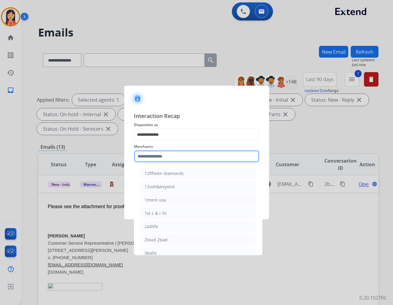
click at [170, 157] on input "text" at bounding box center [196, 156] width 125 height 12
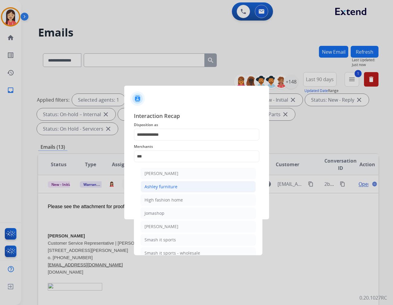
click at [163, 186] on div "Ashley furniture" at bounding box center [160, 187] width 33 height 6
type input "**********"
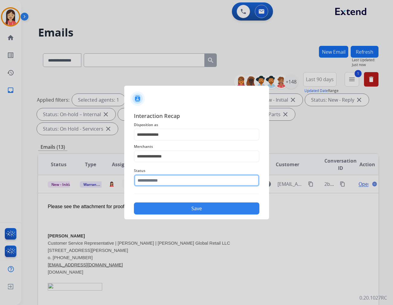
click at [163, 184] on input "text" at bounding box center [196, 181] width 125 height 12
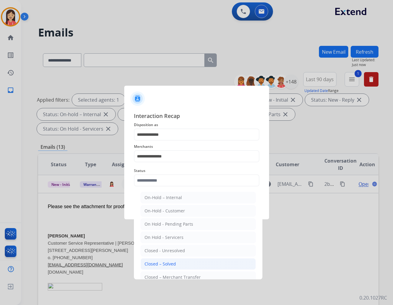
click at [165, 262] on div "Closed – Solved" at bounding box center [159, 264] width 31 height 6
type input "**********"
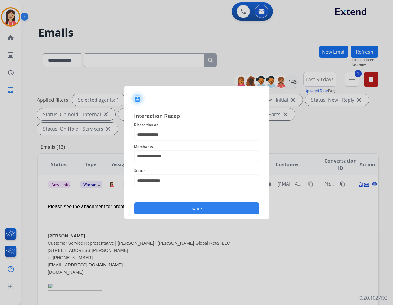
click at [177, 205] on button "Save" at bounding box center [196, 209] width 125 height 12
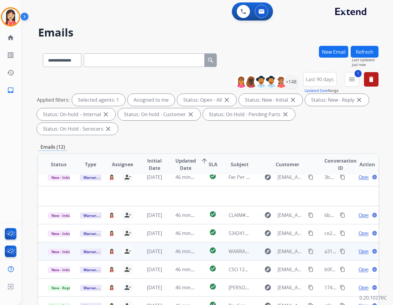
scroll to position [0, 0]
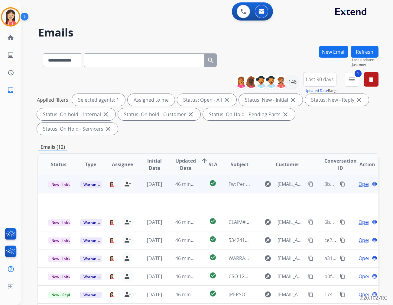
click at [180, 193] on td at bounding box center [176, 203] width 276 height 20
click at [192, 175] on td "46 minutes ago" at bounding box center [182, 184] width 32 height 18
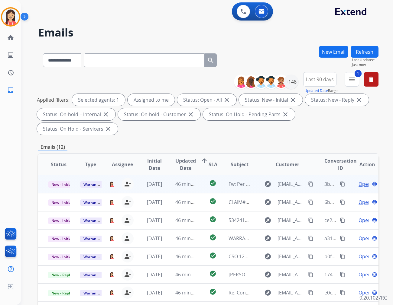
click at [203, 175] on td "check_circle" at bounding box center [208, 184] width 21 height 18
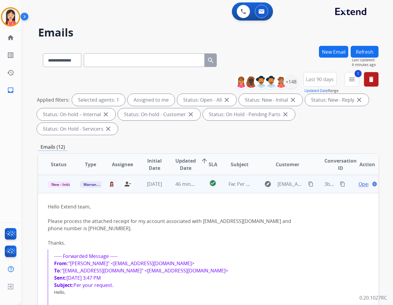
click at [353, 181] on span "Open" at bounding box center [364, 184] width 12 height 7
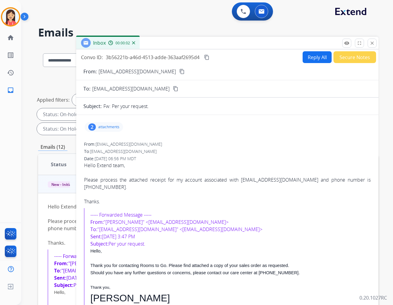
click at [120, 128] on div "2 attachments" at bounding box center [104, 127] width 38 height 10
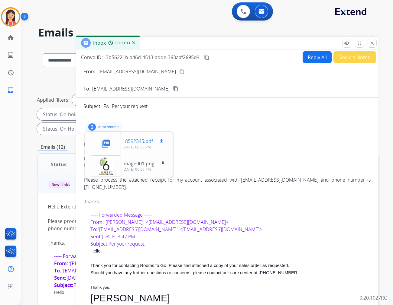
click at [162, 140] on mat-icon "download" at bounding box center [161, 141] width 5 height 5
click at [311, 53] on button "Reply All" at bounding box center [316, 57] width 29 height 12
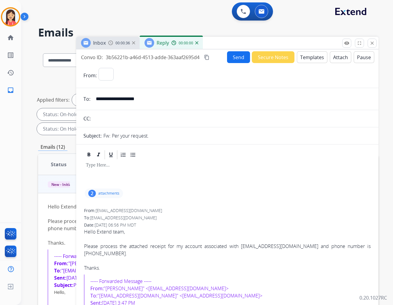
select select "**********"
click at [313, 53] on button "Templates" at bounding box center [312, 57] width 31 height 12
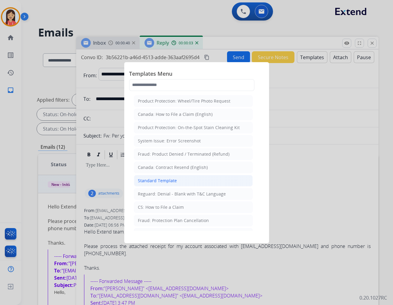
click at [168, 179] on div "Standard Template" at bounding box center [157, 181] width 39 height 6
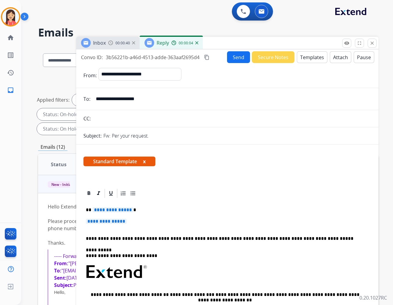
scroll to position [34, 0]
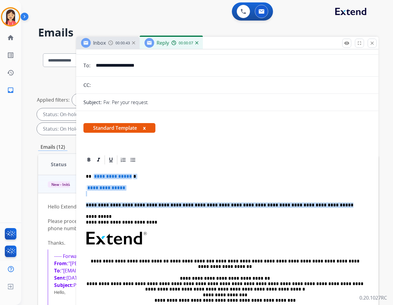
drag, startPoint x: 92, startPoint y: 176, endPoint x: 320, endPoint y: 202, distance: 229.5
click at [320, 202] on div "**********" at bounding box center [227, 253] width 288 height 175
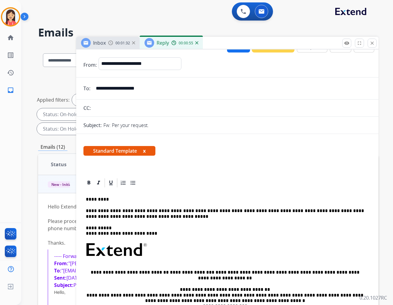
scroll to position [0, 0]
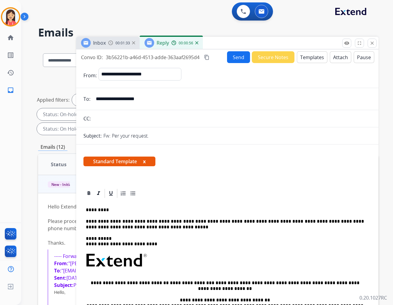
click at [230, 58] on button "Send" at bounding box center [238, 57] width 23 height 12
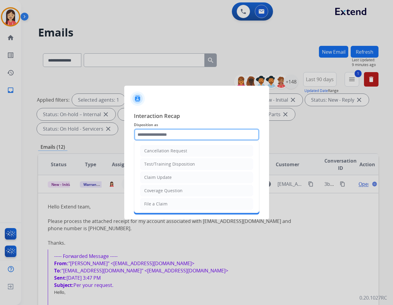
click at [176, 134] on input "text" at bounding box center [196, 135] width 125 height 12
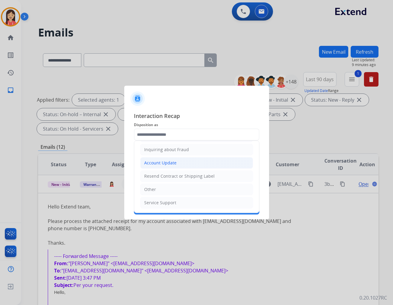
click at [170, 157] on li "Account Update" at bounding box center [196, 162] width 113 height 11
type input "**********"
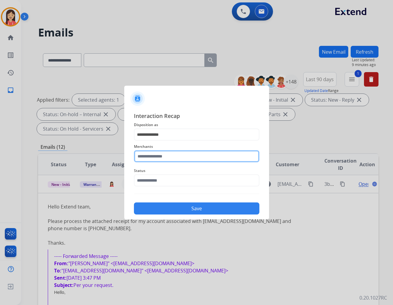
click at [169, 155] on input "text" at bounding box center [196, 156] width 125 height 12
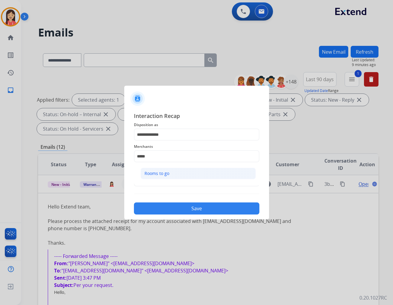
click at [162, 173] on div "Rooms to go" at bounding box center [156, 174] width 25 height 6
type input "**********"
click at [152, 185] on input "text" at bounding box center [196, 181] width 125 height 12
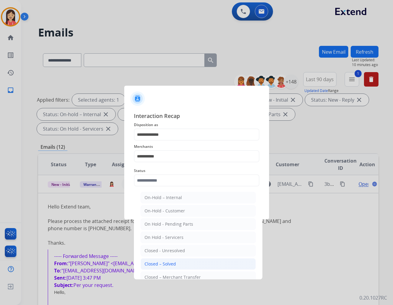
click at [151, 267] on div "Closed – Solved" at bounding box center [159, 264] width 31 height 6
type input "**********"
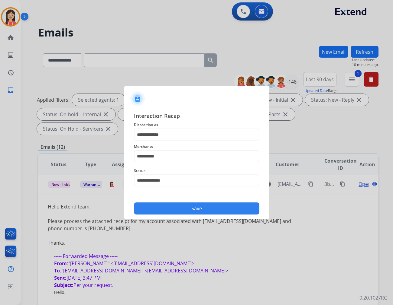
click at [189, 207] on button "Save" at bounding box center [196, 209] width 125 height 12
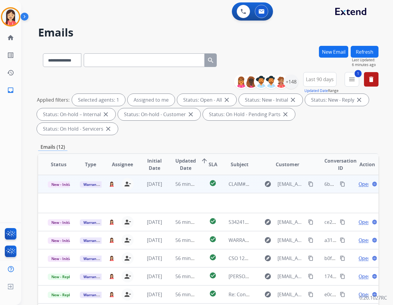
click at [166, 176] on td "56 minutes ago" at bounding box center [182, 184] width 32 height 18
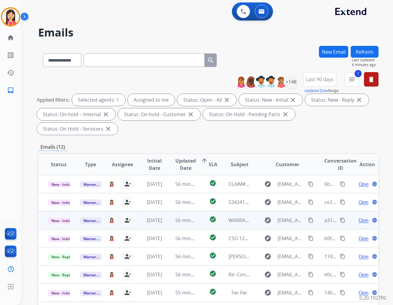
click at [163, 211] on td "[DATE]" at bounding box center [150, 220] width 32 height 18
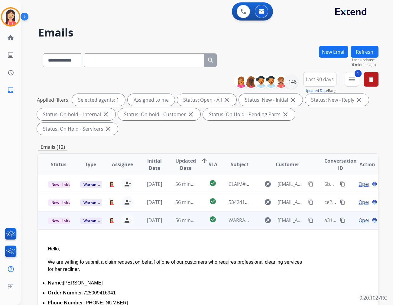
scroll to position [36, 0]
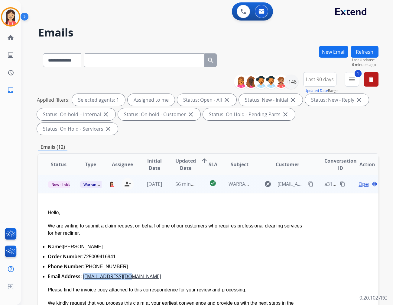
drag, startPoint x: 136, startPoint y: 262, endPoint x: 85, endPoint y: 263, distance: 51.7
click at [85, 273] on li "Email Address: [EMAIL_ADDRESS][DOMAIN_NAME]" at bounding box center [176, 277] width 257 height 8
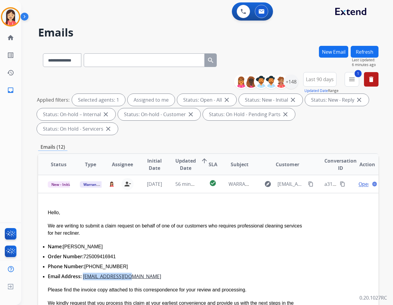
copy link "[EMAIL_ADDRESS][DOMAIN_NAME]"
click at [10, 16] on img at bounding box center [10, 16] width 17 height 17
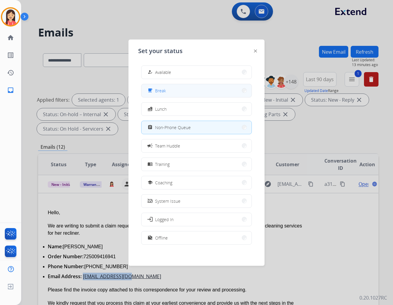
click at [164, 97] on button "free_breakfast Break" at bounding box center [196, 90] width 110 height 13
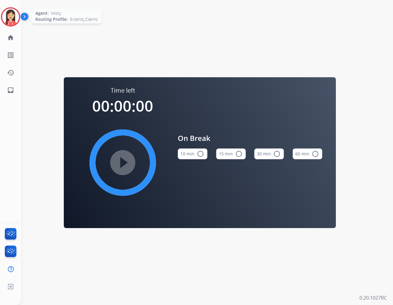
drag, startPoint x: 1, startPoint y: 19, endPoint x: 7, endPoint y: 21, distance: 6.4
click at [1, 19] on div at bounding box center [10, 16] width 19 height 19
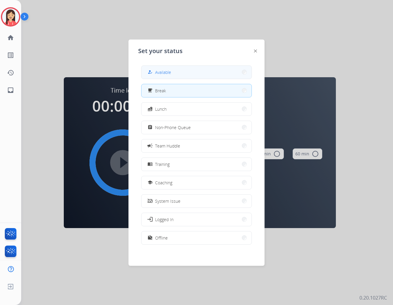
click at [177, 71] on button "how_to_reg Available" at bounding box center [196, 72] width 110 height 13
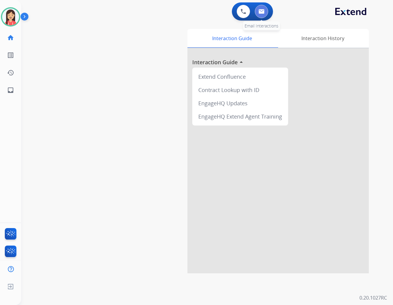
click at [260, 13] on img at bounding box center [261, 11] width 6 height 5
select select "**********"
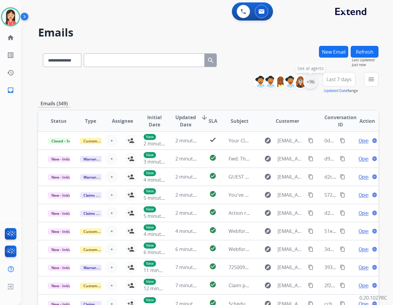
click at [308, 85] on div "+96" at bounding box center [310, 82] width 15 height 15
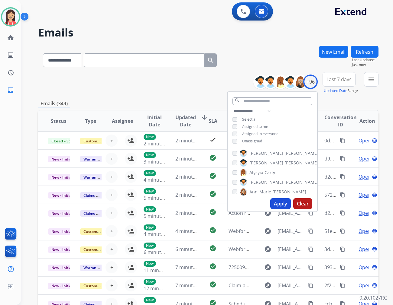
click at [274, 205] on button "Apply" at bounding box center [280, 203] width 21 height 11
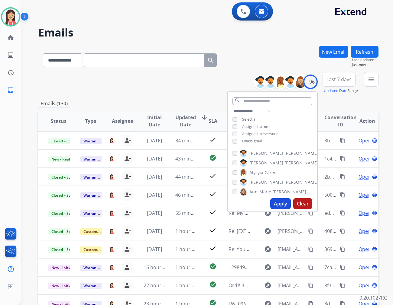
click at [140, 98] on div "**********" at bounding box center [208, 195] width 340 height 298
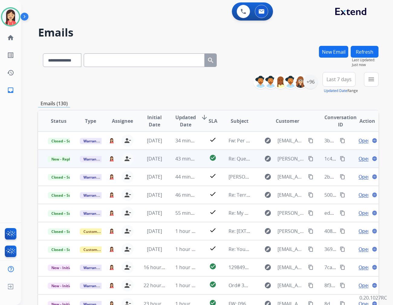
click at [191, 163] on td "43 minutes ago" at bounding box center [182, 159] width 32 height 18
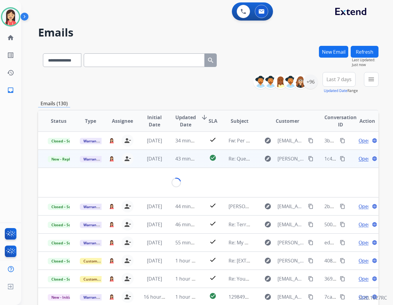
scroll to position [18, 0]
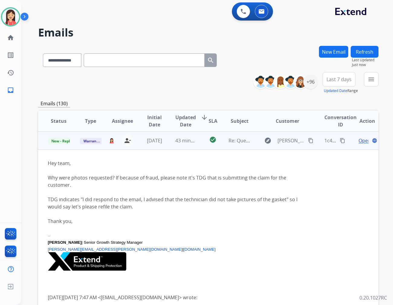
click at [353, 140] on span "Open" at bounding box center [364, 140] width 12 height 7
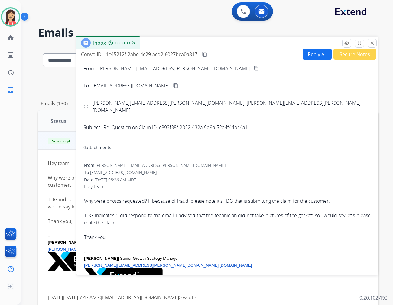
scroll to position [0, 0]
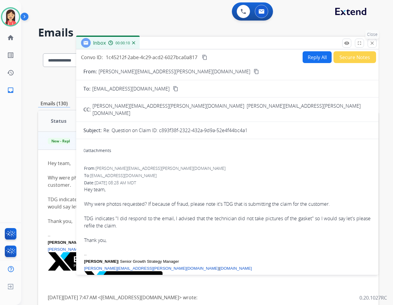
click at [353, 44] on button "close Close" at bounding box center [371, 43] width 9 height 9
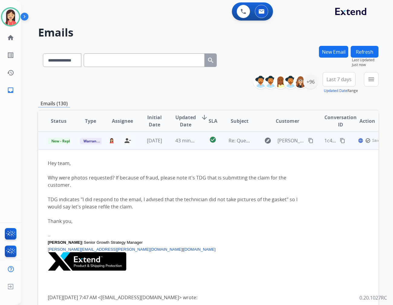
click at [192, 145] on td "43 minutes ago" at bounding box center [182, 141] width 32 height 18
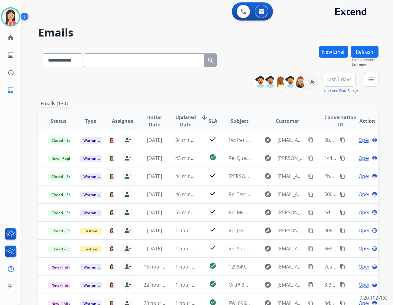
scroll to position [0, 0]
click at [313, 82] on div "+96" at bounding box center [310, 82] width 15 height 15
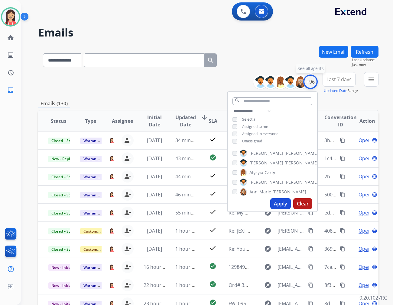
click at [313, 82] on div "+96" at bounding box center [310, 82] width 15 height 15
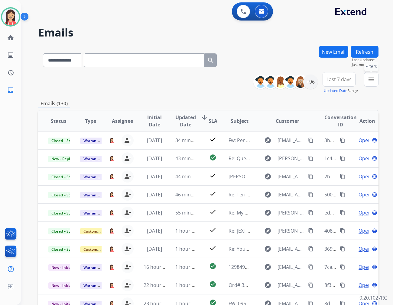
click at [353, 80] on button "menu Filters" at bounding box center [371, 79] width 15 height 15
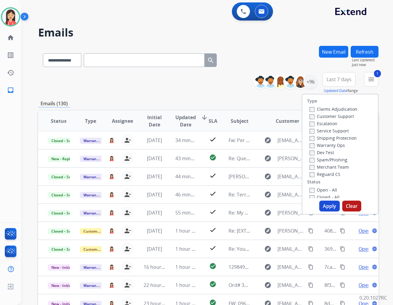
click at [322, 205] on button "Apply" at bounding box center [329, 206] width 21 height 11
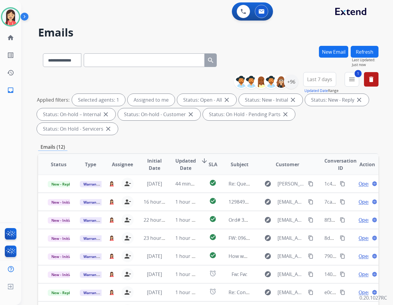
click at [324, 78] on span "Last 7 days" at bounding box center [319, 79] width 25 height 2
click at [304, 155] on div "Last 90 days" at bounding box center [317, 152] width 33 height 9
click at [187, 157] on span "Updated Date" at bounding box center [185, 164] width 21 height 15
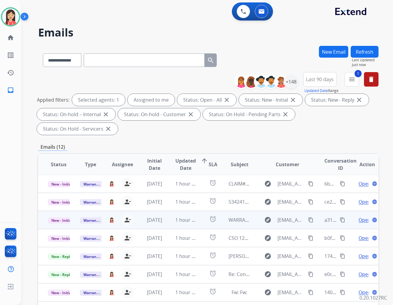
click at [203, 211] on td "alarm" at bounding box center [208, 220] width 21 height 18
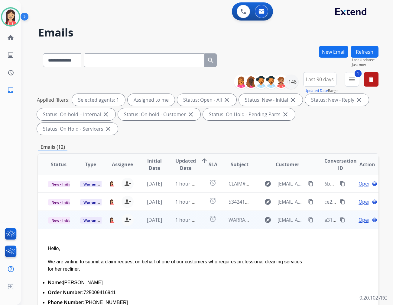
scroll to position [36, 0]
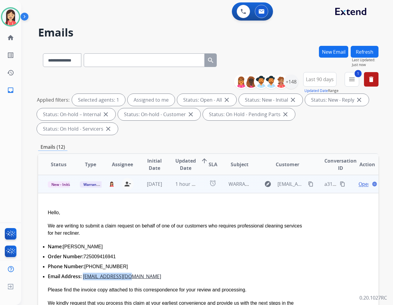
drag, startPoint x: 132, startPoint y: 264, endPoint x: 84, endPoint y: 259, distance: 48.6
click at [84, 273] on li "Email Address: [EMAIL_ADDRESS][DOMAIN_NAME]" at bounding box center [176, 277] width 257 height 8
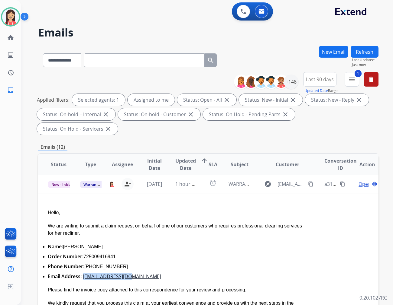
copy link "[EMAIL_ADDRESS][DOMAIN_NAME]"
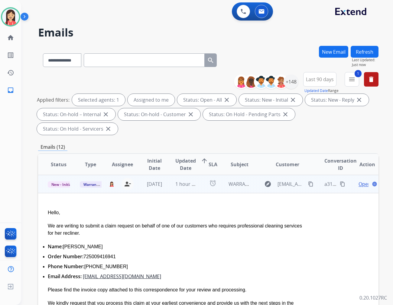
click at [214, 209] on div "Hello, We are writing to submit a claim request on behalf of one of our custome…" at bounding box center [176, 307] width 257 height 197
click at [353, 181] on span "Open" at bounding box center [364, 184] width 12 height 7
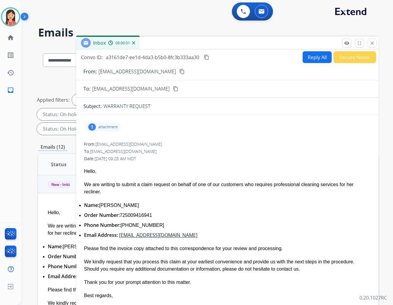
click at [108, 131] on div "1 attachment" at bounding box center [103, 127] width 37 height 10
click at [177, 144] on mat-icon "download" at bounding box center [175, 141] width 5 height 5
click at [175, 56] on span "a3161de7-ee1d-4da3-b5b0-8fc3b333aa30" at bounding box center [152, 57] width 93 height 7
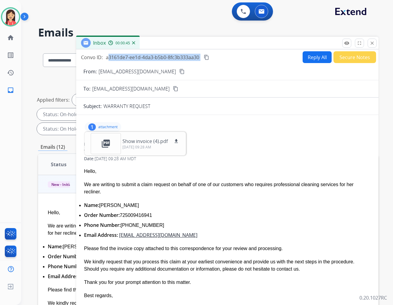
copy div "a3161de7-ee1d-4da3-b5b0-8fc3b333aa30 content_copy"
click at [237, 169] on div "Hello," at bounding box center [227, 171] width 286 height 7
click at [321, 53] on button "Reply All" at bounding box center [316, 57] width 29 height 12
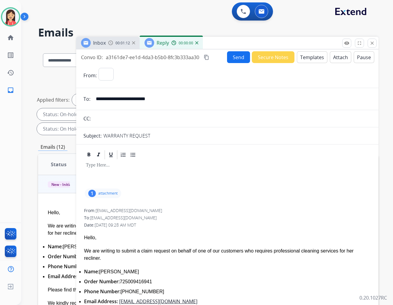
click at [316, 59] on button "Templates" at bounding box center [312, 57] width 31 height 12
select select "**********"
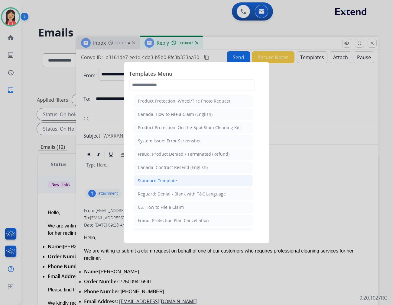
click at [165, 183] on div "Standard Template" at bounding box center [157, 181] width 39 height 6
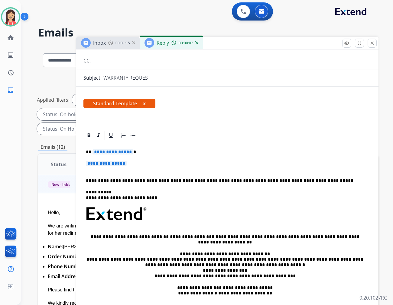
scroll to position [67, 0]
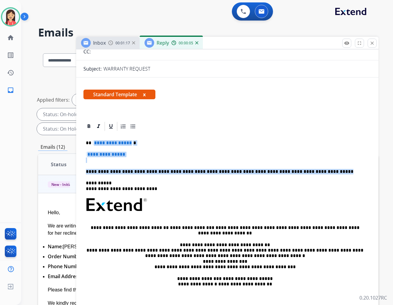
drag, startPoint x: 92, startPoint y: 141, endPoint x: 315, endPoint y: 170, distance: 224.5
click at [315, 170] on div "**********" at bounding box center [227, 219] width 288 height 175
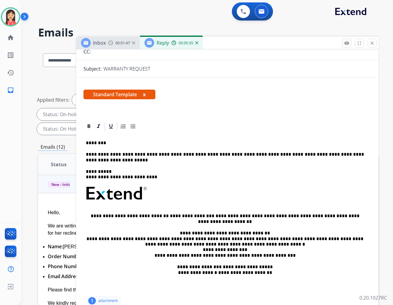
click at [121, 164] on div "**********" at bounding box center [227, 213] width 288 height 163
drag, startPoint x: 103, startPoint y: 160, endPoint x: 86, endPoint y: 159, distance: 17.3
click at [86, 159] on p "**********" at bounding box center [225, 157] width 278 height 11
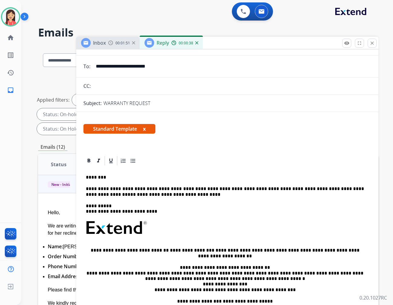
scroll to position [0, 0]
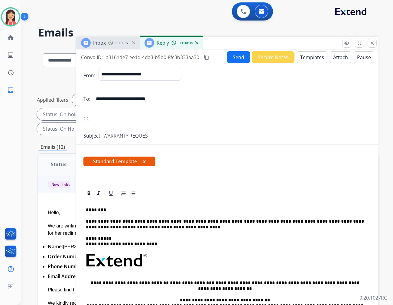
click at [239, 51] on button "Send" at bounding box center [238, 57] width 23 height 12
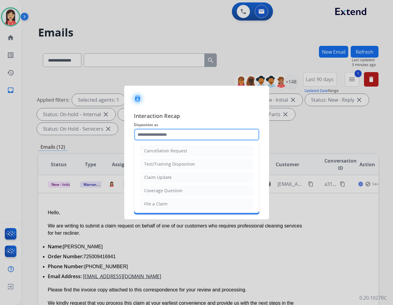
click at [179, 134] on input "text" at bounding box center [196, 135] width 125 height 12
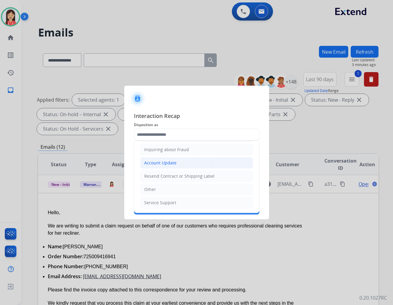
click at [170, 163] on div "Account Update" at bounding box center [160, 163] width 32 height 6
type input "**********"
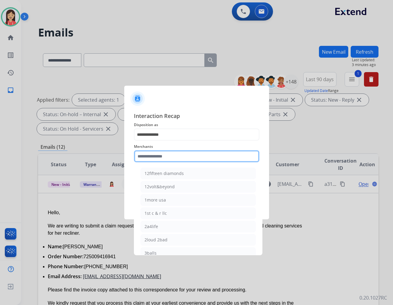
click at [157, 158] on input "text" at bounding box center [196, 156] width 125 height 12
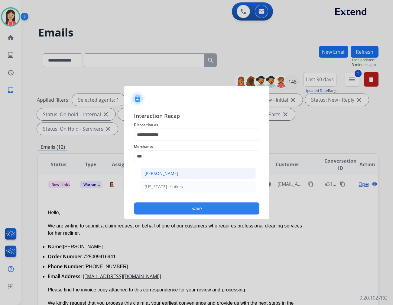
click at [157, 175] on div "[PERSON_NAME]" at bounding box center [161, 174] width 34 height 6
type input "**********"
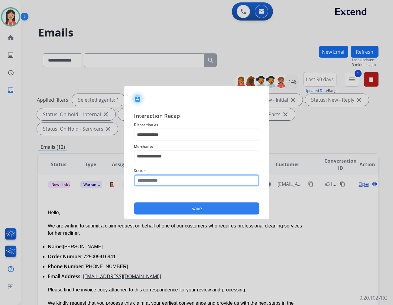
click at [159, 182] on input "text" at bounding box center [196, 181] width 125 height 12
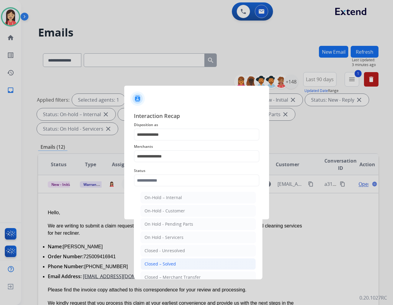
click at [161, 262] on div "Closed – Solved" at bounding box center [159, 264] width 31 height 6
type input "**********"
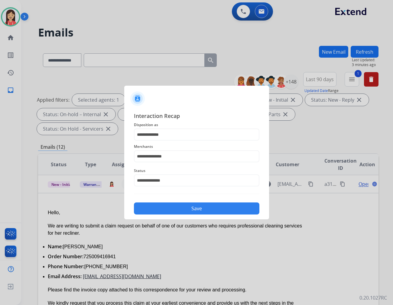
click at [182, 205] on button "Save" at bounding box center [196, 209] width 125 height 12
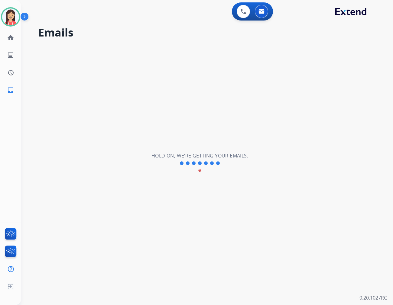
scroll to position [20, 0]
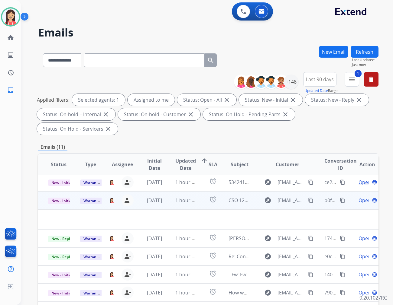
click at [176, 192] on td "1 hour ago" at bounding box center [182, 201] width 32 height 18
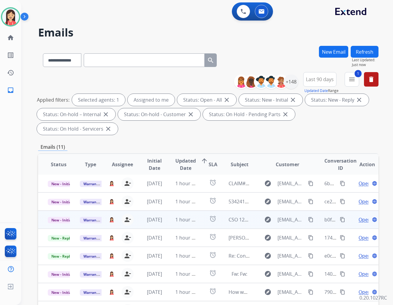
scroll to position [0, 0]
click at [173, 212] on td "1 hour ago" at bounding box center [182, 220] width 32 height 18
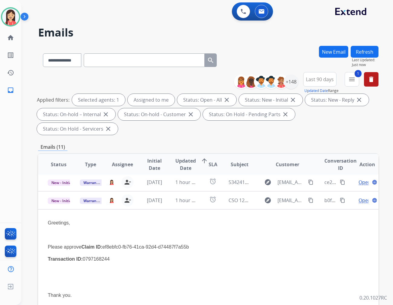
scroll to position [36, 0]
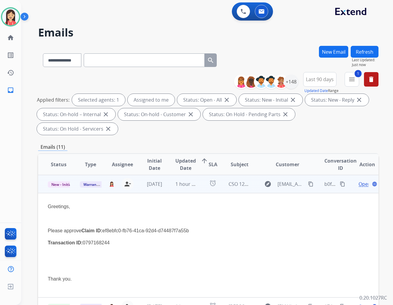
drag, startPoint x: 113, startPoint y: 215, endPoint x: 200, endPoint y: 212, distance: 86.7
click at [200, 212] on div "Greetings, Please approve Claim ID: ef8ebfc0-fb76-41ca-92d4-d74487f7a55b Transa…" at bounding box center [176, 243] width 257 height 80
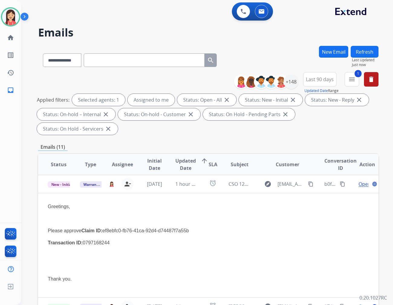
copy p "ef8ebfc0-fb76-41ca-92d4-d74487f7a55b"
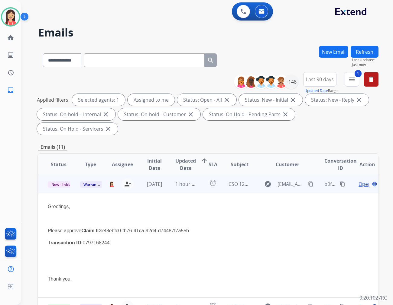
click at [157, 234] on div "Greetings, Please approve Claim ID: ef8ebfc0-fb76-41ca-92d4-d74487f7a55b Transa…" at bounding box center [176, 243] width 257 height 80
click at [353, 181] on span "Open" at bounding box center [364, 184] width 12 height 7
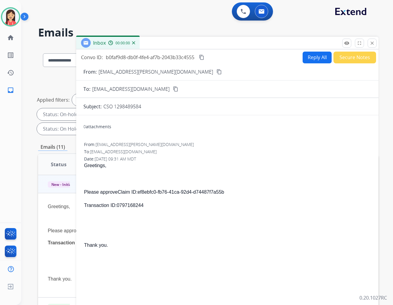
click at [305, 55] on button "Reply All" at bounding box center [316, 58] width 29 height 12
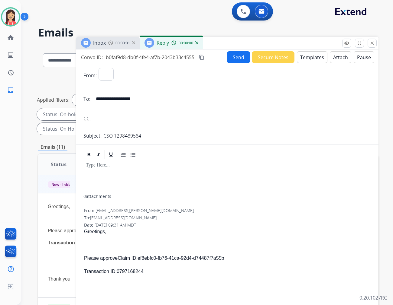
select select "**********"
click at [303, 58] on button "Templates" at bounding box center [312, 57] width 31 height 12
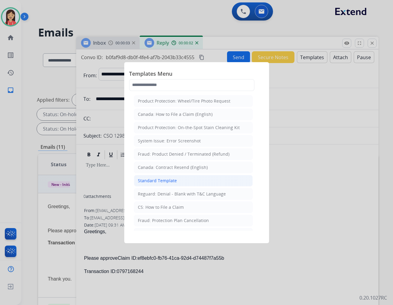
click at [172, 176] on li "Standard Template" at bounding box center [193, 180] width 119 height 11
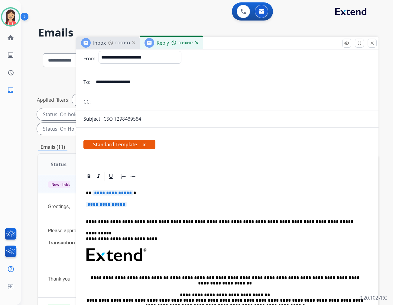
scroll to position [34, 0]
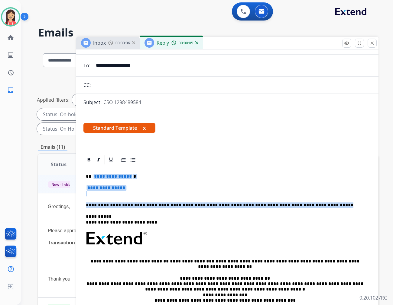
drag, startPoint x: 92, startPoint y: 176, endPoint x: 315, endPoint y: 200, distance: 224.8
click at [315, 200] on div "**********" at bounding box center [227, 256] width 288 height 181
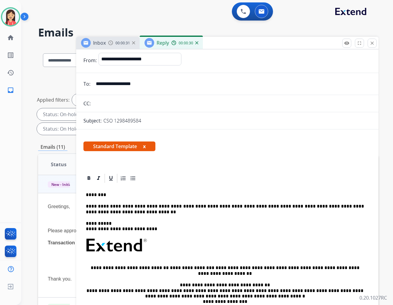
scroll to position [0, 0]
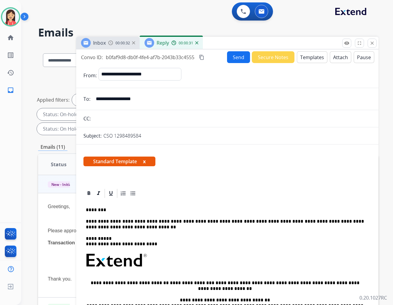
click at [234, 56] on button "Send" at bounding box center [238, 57] width 23 height 12
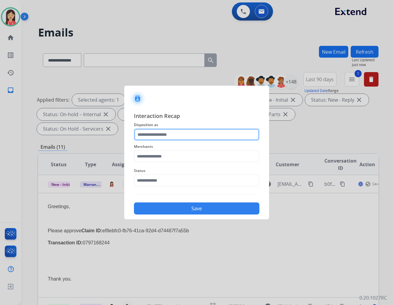
click at [184, 132] on input "text" at bounding box center [196, 135] width 125 height 12
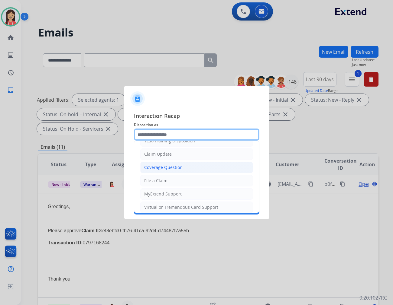
scroll to position [67, 0]
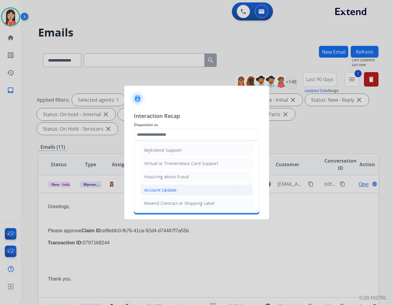
click at [160, 189] on div "Account Update" at bounding box center [160, 190] width 32 height 6
type input "**********"
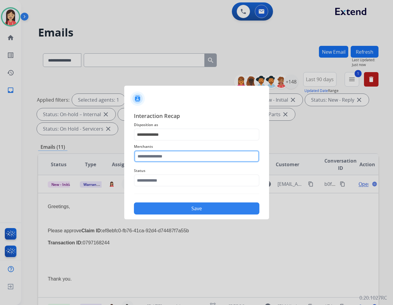
click at [172, 161] on input "text" at bounding box center [196, 156] width 125 height 12
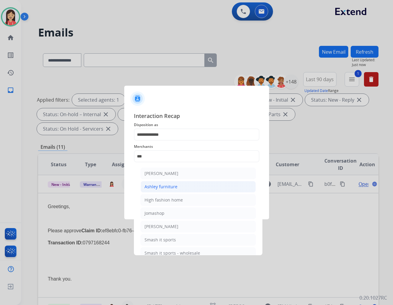
click at [168, 185] on div "Ashley furniture" at bounding box center [160, 187] width 33 height 6
type input "**********"
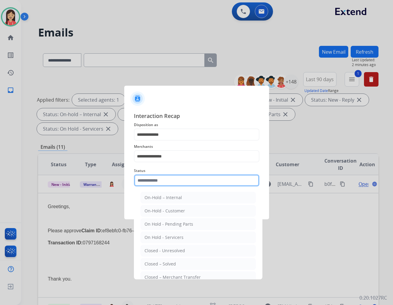
click at [172, 176] on input "text" at bounding box center [196, 181] width 125 height 12
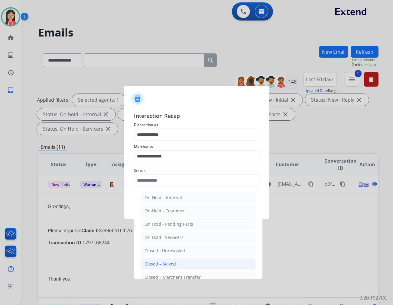
click at [173, 265] on div "Closed – Solved" at bounding box center [159, 264] width 31 height 6
type input "**********"
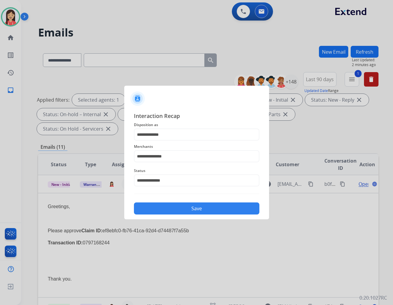
click at [190, 205] on button "Save" at bounding box center [196, 209] width 125 height 12
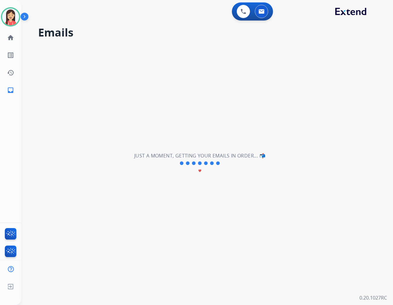
scroll to position [20, 0]
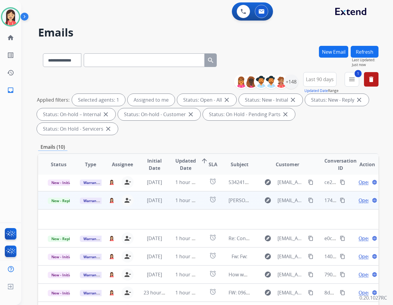
click at [160, 192] on td "[DATE]" at bounding box center [150, 201] width 32 height 18
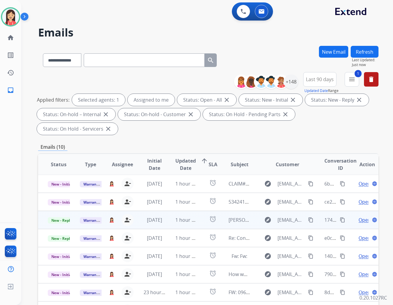
click at [140, 211] on td "[DATE]" at bounding box center [150, 220] width 32 height 18
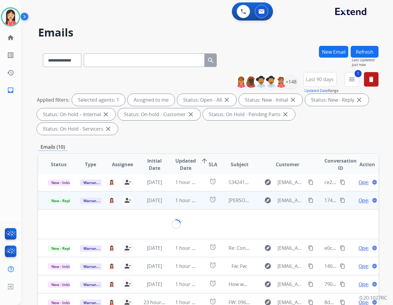
scroll to position [36, 0]
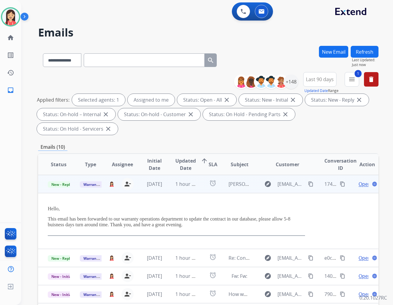
click at [353, 181] on span "Open" at bounding box center [364, 184] width 12 height 7
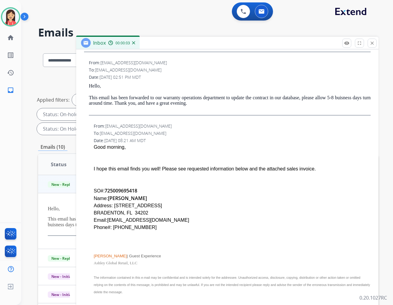
scroll to position [168, 0]
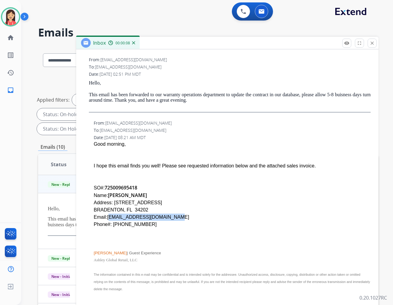
drag, startPoint x: 177, startPoint y: 214, endPoint x: 107, endPoint y: 214, distance: 70.7
click at [107, 214] on div "Email:[EMAIL_ADDRESS][DOMAIN_NAME]" at bounding box center [232, 217] width 277 height 7
copy div "[EMAIL_ADDRESS][DOMAIN_NAME]"
drag, startPoint x: 137, startPoint y: 183, endPoint x: 103, endPoint y: 180, distance: 33.4
click at [105, 185] on span "725009695418" at bounding box center [121, 188] width 33 height 7
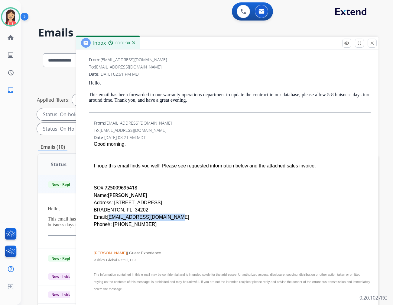
copy span "725009695418"
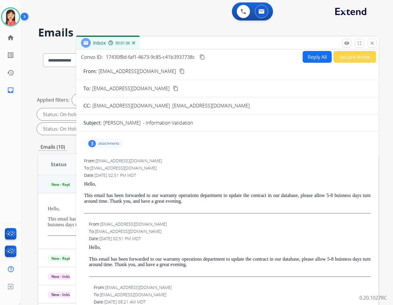
scroll to position [0, 0]
click at [114, 142] on p "attachments" at bounding box center [108, 144] width 21 height 5
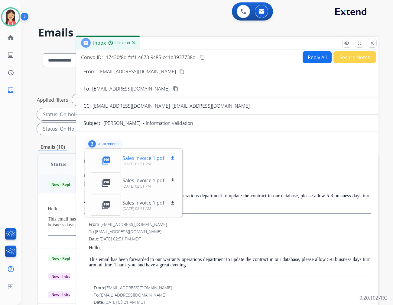
click at [170, 156] on mat-icon "download" at bounding box center [172, 158] width 5 height 5
click at [230, 148] on div "3 attachments picture_as_pdf Sales Invoice 1.pdf download [DATE] 02:51 PM pictu…" at bounding box center [227, 144] width 288 height 15
click at [345, 57] on button "Secure Notes" at bounding box center [354, 57] width 43 height 12
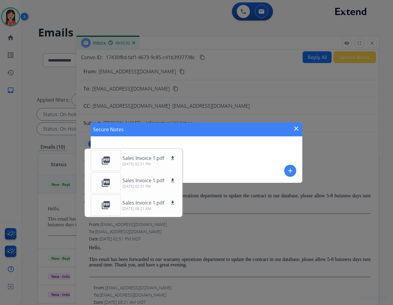
click at [287, 166] on button "add" at bounding box center [290, 171] width 12 height 12
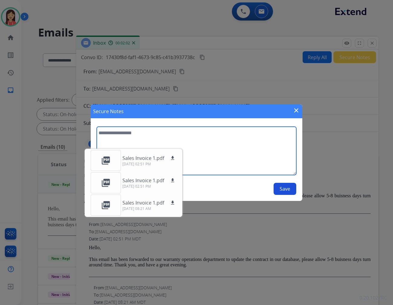
click at [253, 158] on textarea at bounding box center [196, 151] width 199 height 48
type textarea "**********"
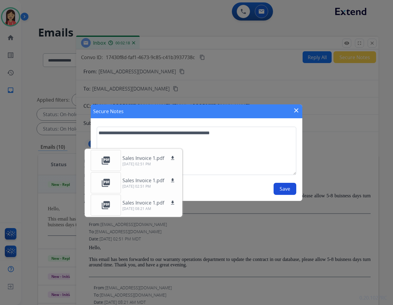
click at [283, 189] on button "Save" at bounding box center [284, 189] width 23 height 12
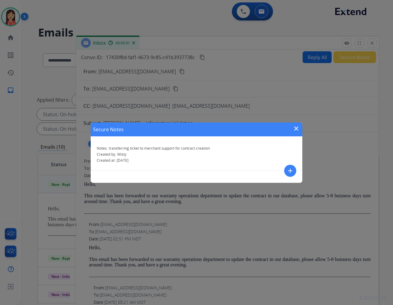
click at [301, 126] on div "Secure Notes close" at bounding box center [196, 130] width 211 height 14
click at [298, 127] on mat-icon "close" at bounding box center [295, 128] width 7 height 7
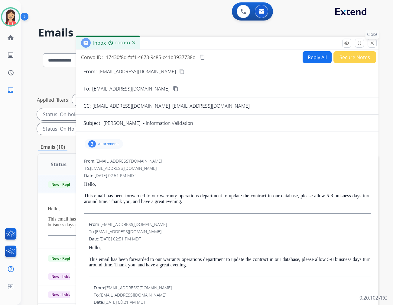
click at [353, 41] on mat-icon "close" at bounding box center [371, 42] width 5 height 5
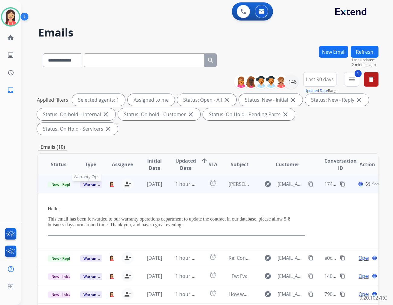
click at [92, 182] on span "Warranty Ops" at bounding box center [95, 185] width 31 height 6
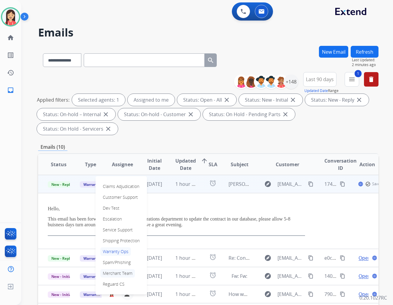
click at [130, 269] on p "Merchant Team" at bounding box center [117, 273] width 34 height 8
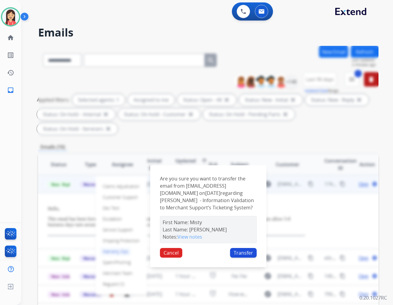
click at [243, 248] on button "Transfer" at bounding box center [243, 253] width 27 height 10
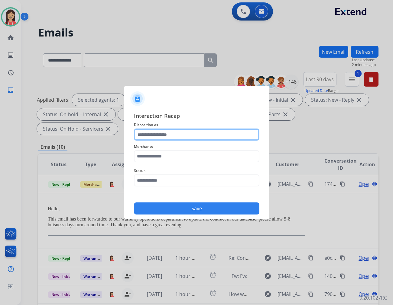
click at [174, 135] on input "text" at bounding box center [196, 135] width 125 height 12
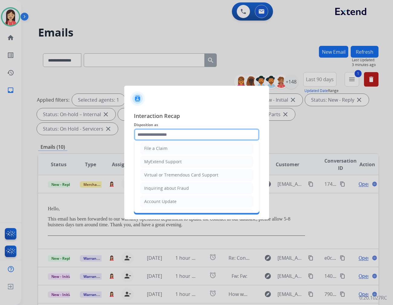
scroll to position [67, 0]
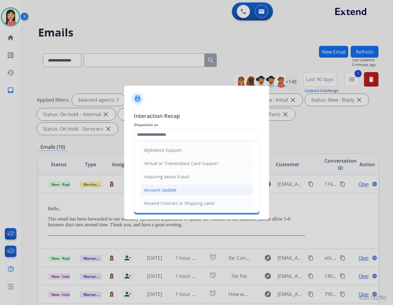
click at [169, 190] on div "Account Update" at bounding box center [160, 190] width 32 height 6
type input "**********"
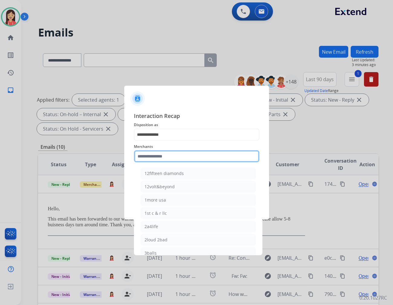
click at [173, 158] on input "text" at bounding box center [196, 156] width 125 height 12
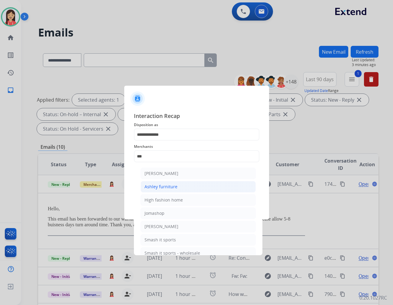
click at [166, 185] on div "Ashley furniture" at bounding box center [160, 187] width 33 height 6
type input "**********"
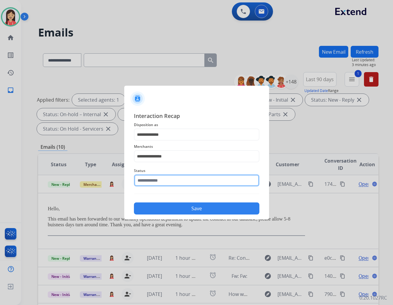
click at [168, 178] on input "text" at bounding box center [196, 181] width 125 height 12
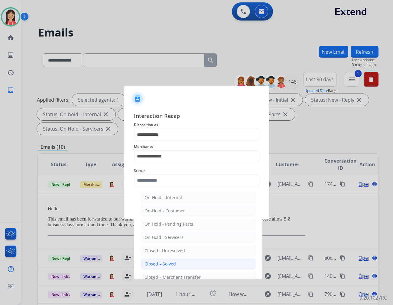
click at [174, 264] on div "Closed – Solved" at bounding box center [159, 264] width 31 height 6
type input "**********"
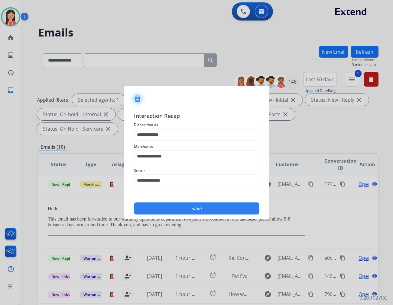
click at [192, 207] on button "Save" at bounding box center [196, 209] width 125 height 12
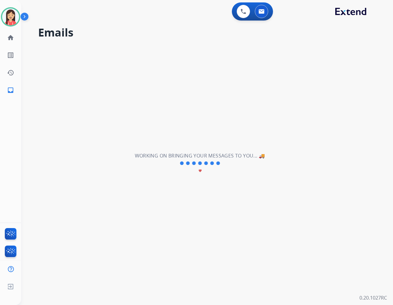
scroll to position [2, 0]
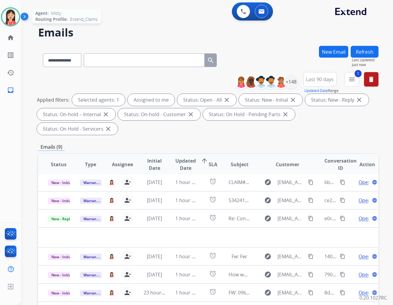
click at [5, 15] on img at bounding box center [10, 16] width 17 height 17
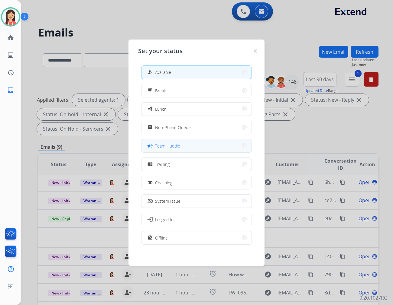
click at [195, 146] on button "campaign Team Huddle" at bounding box center [196, 146] width 110 height 13
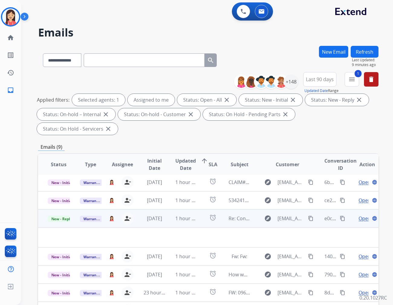
click at [167, 210] on td "1 hour ago" at bounding box center [182, 219] width 32 height 18
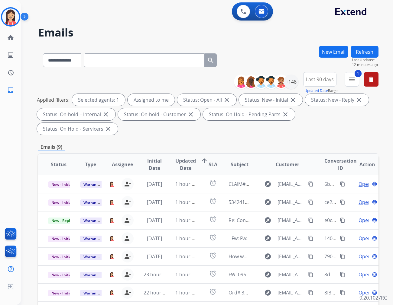
click at [192, 144] on div "Emails (9)" at bounding box center [208, 148] width 340 height 8
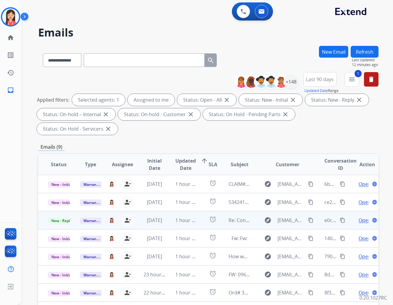
click at [166, 212] on td "1 hour ago" at bounding box center [182, 220] width 32 height 18
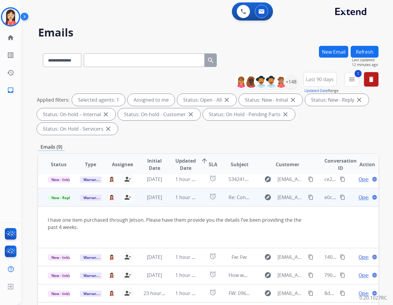
scroll to position [23, 0]
click at [353, 194] on span "Open" at bounding box center [364, 197] width 12 height 7
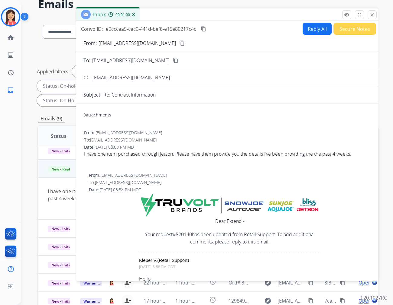
scroll to position [0, 0]
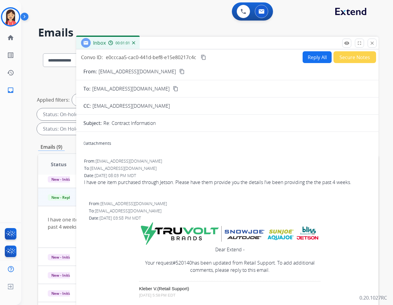
click at [314, 58] on button "Reply All" at bounding box center [316, 57] width 29 height 12
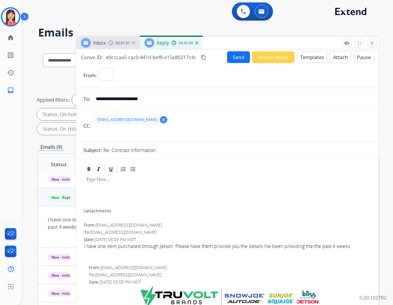
select select "**********"
click at [161, 120] on mat-icon "clear" at bounding box center [163, 119] width 5 height 5
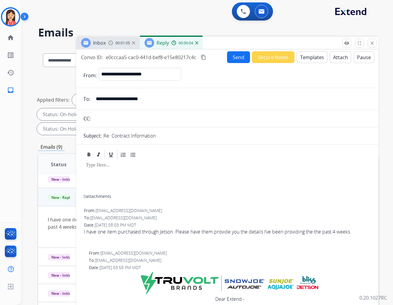
click at [308, 55] on button "Templates" at bounding box center [312, 57] width 31 height 12
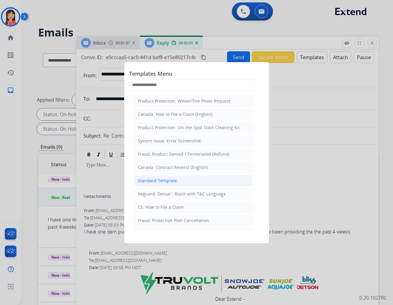
click at [176, 181] on li "Standard Template" at bounding box center [193, 180] width 119 height 11
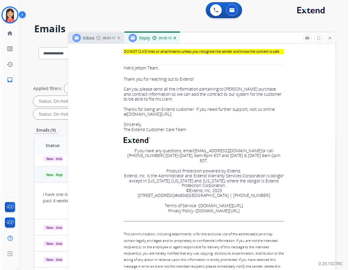
scroll to position [570, 0]
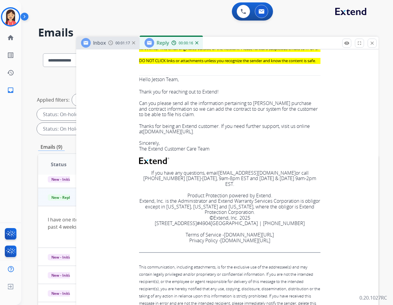
drag, startPoint x: 136, startPoint y: 91, endPoint x: 219, endPoint y: 124, distance: 89.7
click at [219, 124] on td "Dear Extend - Your request #520140 has been updated from Retail Support. To add…" at bounding box center [230, 165] width 282 height 557
copy td "Dear Extend - Your request #520140 has been updated from Retail Support. To add…"
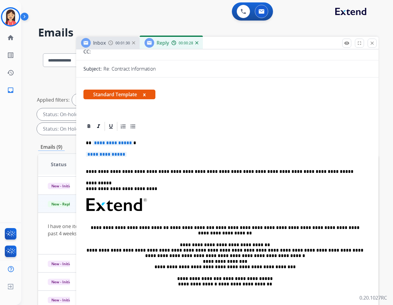
scroll to position [34, 0]
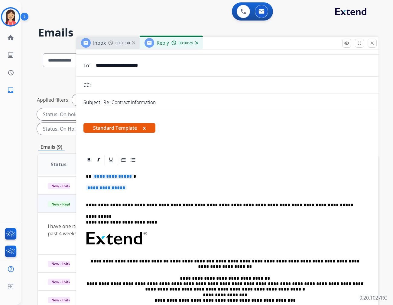
click at [115, 89] on input "text" at bounding box center [231, 85] width 279 height 12
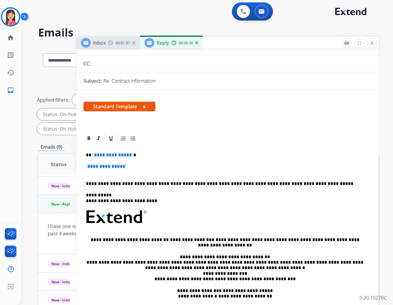
scroll to position [67, 0]
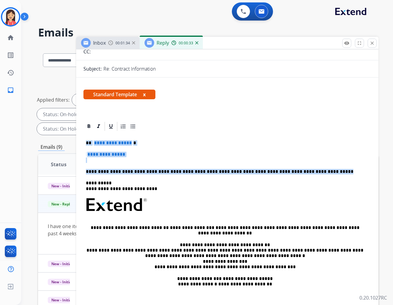
drag, startPoint x: 85, startPoint y: 143, endPoint x: 325, endPoint y: 172, distance: 241.3
click at [325, 172] on div "**********" at bounding box center [227, 223] width 288 height 182
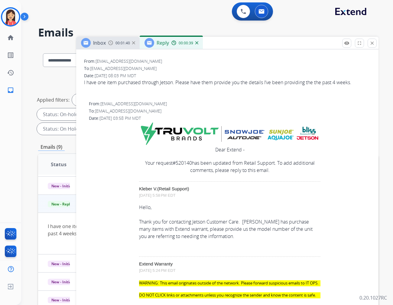
scroll to position [369, 0]
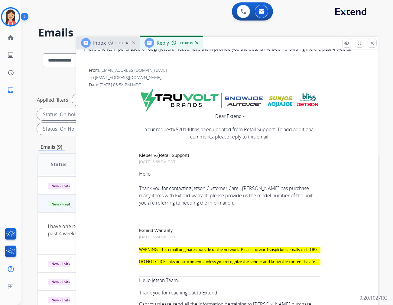
click at [149, 205] on td "[PERSON_NAME] (Retail Support) [DATE] 5:58 PM EDT Hello, Thank you for contacti…" at bounding box center [229, 183] width 181 height 60
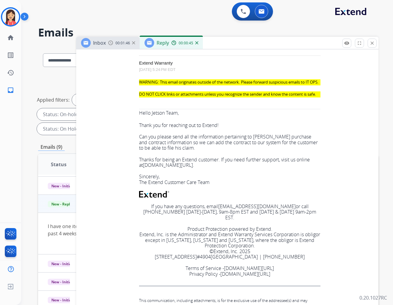
drag, startPoint x: 137, startPoint y: 135, endPoint x: 216, endPoint y: 161, distance: 83.1
click at [216, 161] on div "WARNING: This email originates outside of the network. Please forward suspiciou…" at bounding box center [229, 182] width 181 height 207
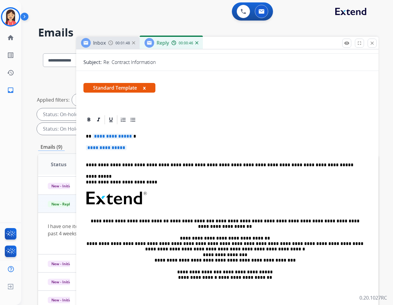
scroll to position [67, 0]
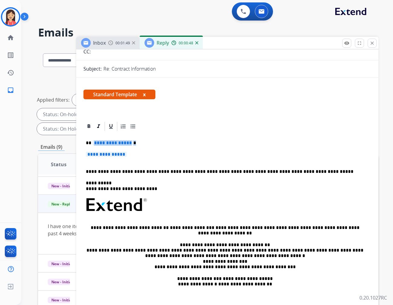
drag, startPoint x: 92, startPoint y: 143, endPoint x: 164, endPoint y: 151, distance: 72.1
click at [164, 151] on div "**********" at bounding box center [227, 223] width 288 height 182
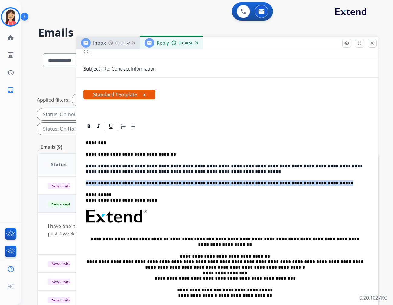
drag, startPoint x: 308, startPoint y: 183, endPoint x: 68, endPoint y: 181, distance: 240.2
click at [68, 181] on div "**********" at bounding box center [208, 216] width 340 height 341
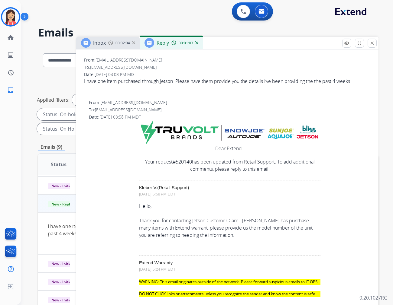
scroll to position [336, 0]
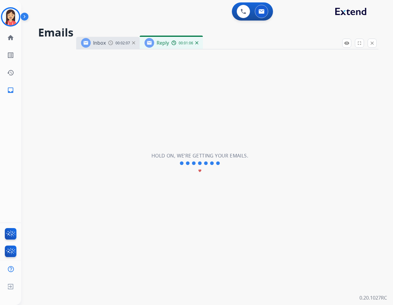
drag, startPoint x: 139, startPoint y: 103, endPoint x: 101, endPoint y: 104, distance: 38.1
click at [101, 104] on div "**********" at bounding box center [199, 164] width 357 height 284
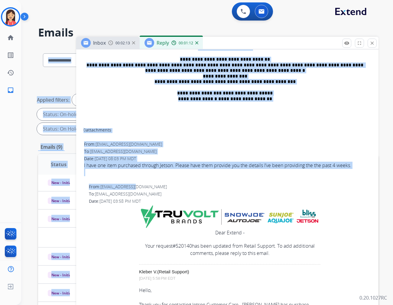
scroll to position [232, 0]
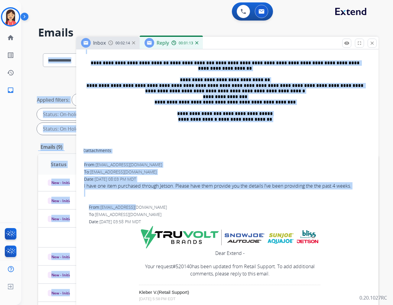
click at [134, 150] on div "0 attachments" at bounding box center [227, 151] width 288 height 7
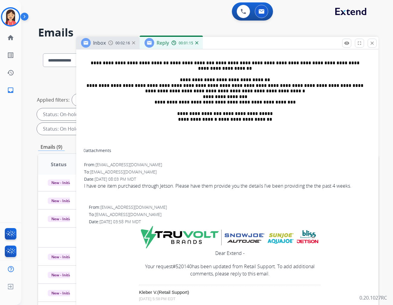
scroll to position [266, 0]
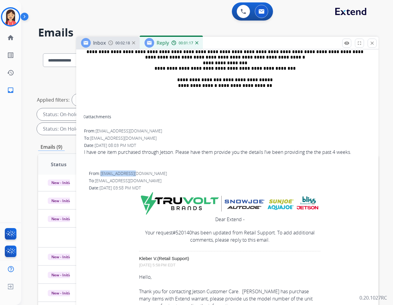
drag, startPoint x: 139, startPoint y: 173, endPoint x: 101, endPoint y: 174, distance: 37.8
click at [101, 174] on div "From: [EMAIL_ADDRESS][DOMAIN_NAME]" at bounding box center [230, 174] width 282 height 6
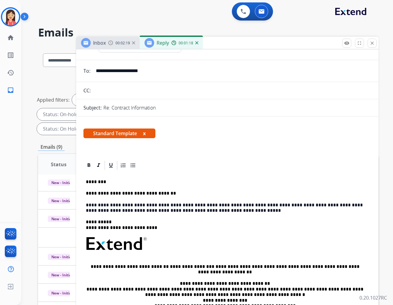
scroll to position [0, 0]
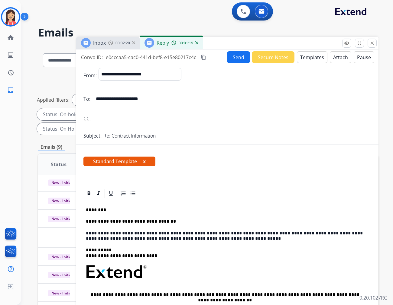
click at [127, 120] on input "text" at bounding box center [231, 119] width 279 height 12
paste input "**********"
type input "**********"
click at [237, 57] on button "Send" at bounding box center [238, 57] width 23 height 12
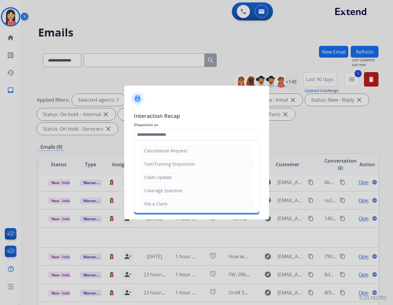
click at [183, 139] on input "text" at bounding box center [196, 135] width 125 height 12
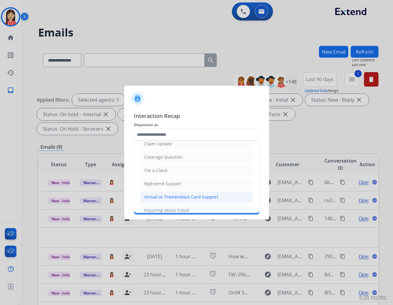
scroll to position [67, 0]
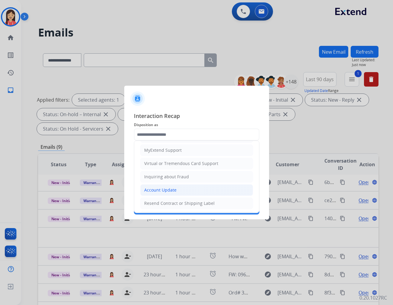
click at [162, 191] on div "Account Update" at bounding box center [160, 190] width 32 height 6
type input "**********"
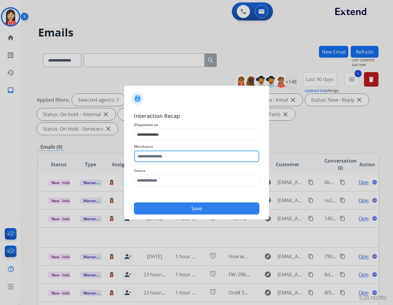
click at [175, 156] on input "text" at bounding box center [196, 156] width 125 height 12
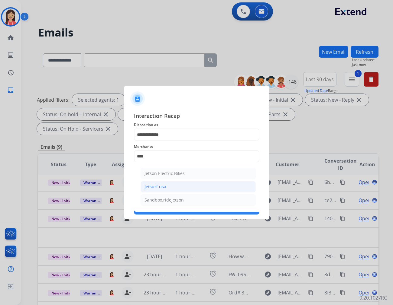
click at [167, 186] on li "Jetsurf usa" at bounding box center [197, 186] width 115 height 11
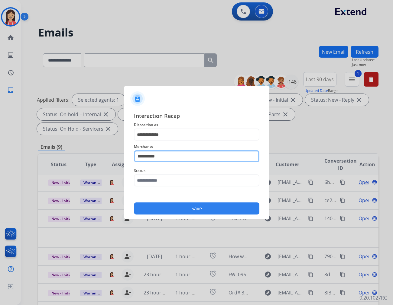
click at [173, 157] on input "**********" at bounding box center [196, 156] width 125 height 12
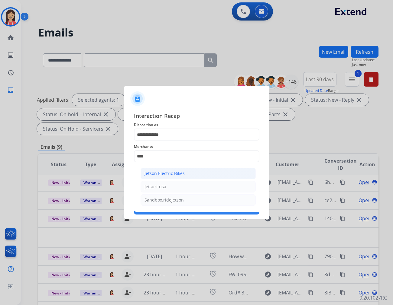
click at [171, 173] on div "Jetson Electric Bikes" at bounding box center [164, 174] width 40 height 6
type input "**********"
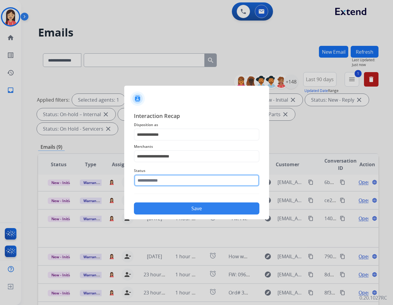
click at [170, 179] on input "text" at bounding box center [196, 181] width 125 height 12
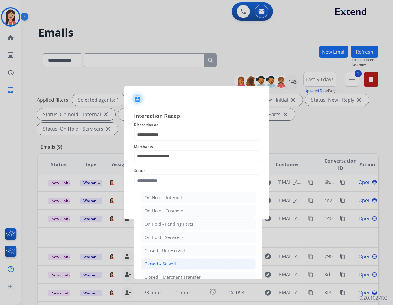
click at [175, 260] on li "Closed – Solved" at bounding box center [197, 264] width 115 height 11
type input "**********"
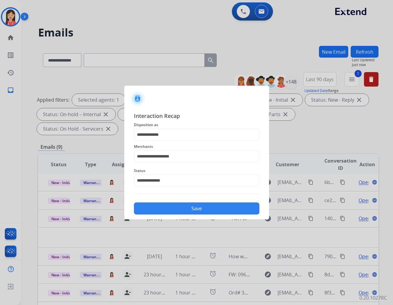
click at [193, 204] on button "Save" at bounding box center [196, 209] width 125 height 12
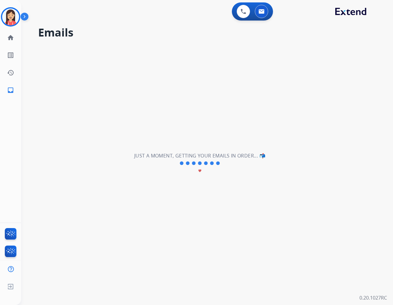
scroll to position [0, 0]
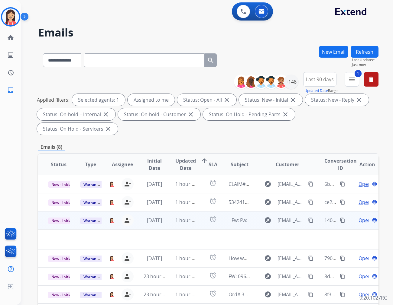
click at [172, 213] on td "1 hour ago" at bounding box center [182, 220] width 32 height 18
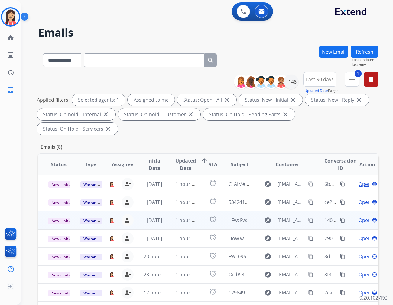
click at [166, 213] on td "1 hour ago" at bounding box center [182, 220] width 32 height 18
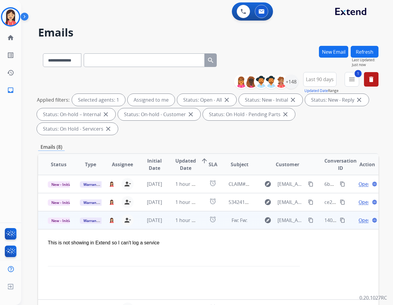
scroll to position [34, 0]
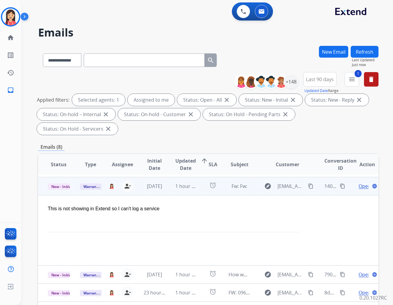
click at [353, 183] on span "Open" at bounding box center [364, 186] width 12 height 7
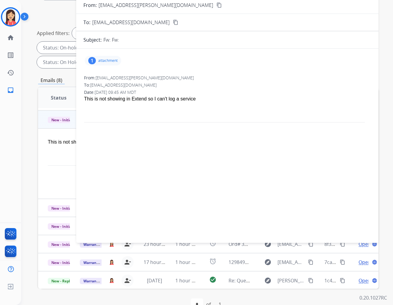
scroll to position [67, 0]
click at [109, 59] on p "attachment" at bounding box center [107, 60] width 19 height 5
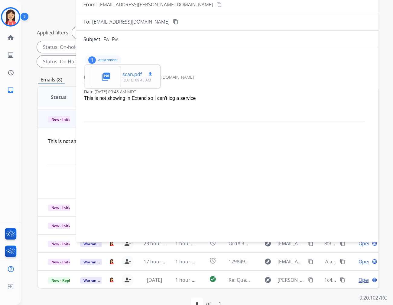
click at [148, 73] on mat-icon "download" at bounding box center [149, 74] width 5 height 5
click at [175, 128] on div at bounding box center [227, 128] width 286 height 8
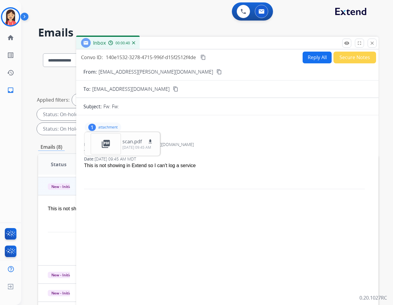
click at [313, 64] on form "From: [EMAIL_ADDRESS][PERSON_NAME][DOMAIN_NAME] content_copy To: [EMAIL_ADDRESS…" at bounding box center [227, 185] width 302 height 244
click at [317, 58] on button "Reply All" at bounding box center [316, 58] width 29 height 12
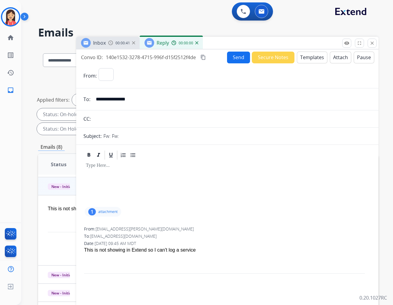
click at [318, 55] on button "Templates" at bounding box center [312, 58] width 31 height 12
select select "**********"
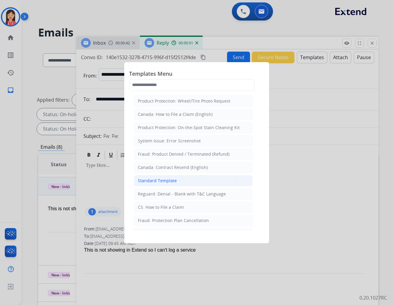
click at [180, 180] on li "Standard Template" at bounding box center [193, 180] width 119 height 11
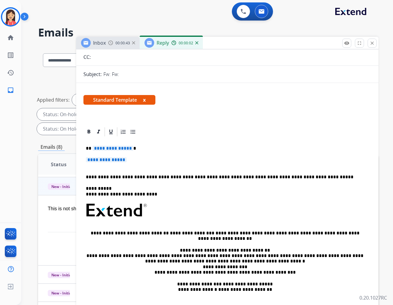
scroll to position [67, 0]
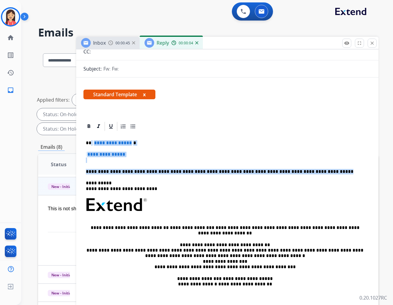
drag, startPoint x: 91, startPoint y: 144, endPoint x: 322, endPoint y: 170, distance: 232.5
click at [322, 170] on div "**********" at bounding box center [227, 219] width 288 height 175
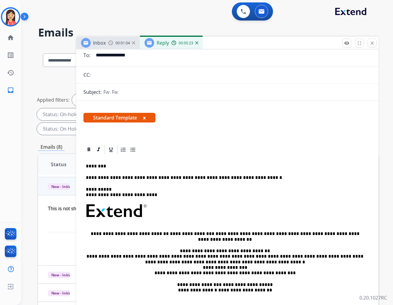
scroll to position [0, 0]
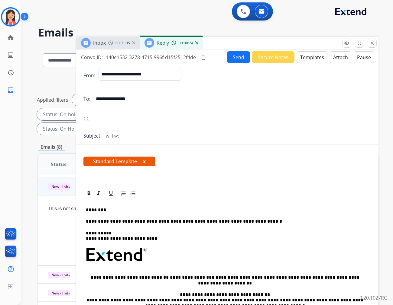
click at [242, 58] on button "Send" at bounding box center [238, 57] width 23 height 12
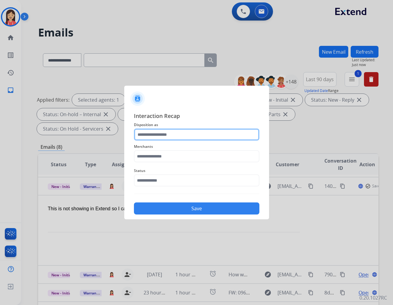
click at [165, 137] on input "text" at bounding box center [196, 135] width 125 height 12
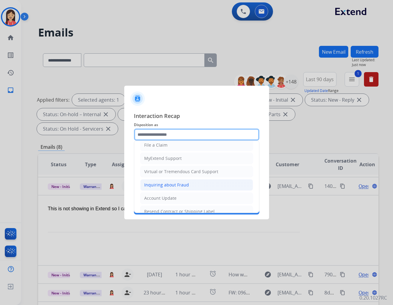
scroll to position [67, 0]
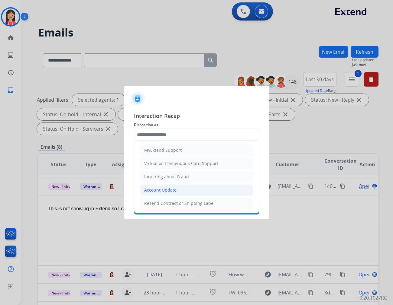
click at [159, 189] on div "Account Update" at bounding box center [160, 190] width 32 height 6
type input "**********"
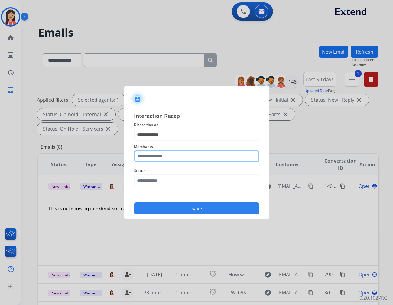
click at [161, 152] on input "text" at bounding box center [196, 156] width 125 height 12
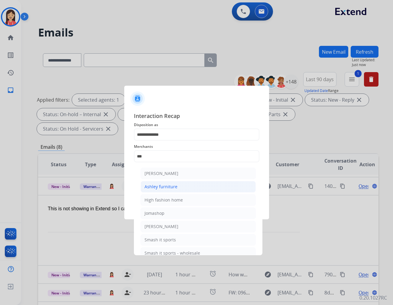
click at [157, 183] on li "Ashley furniture" at bounding box center [197, 186] width 115 height 11
type input "**********"
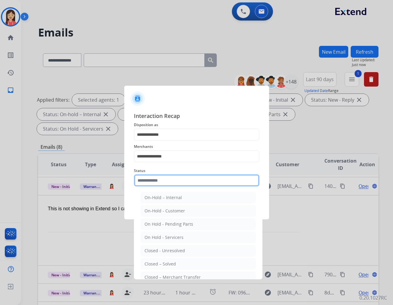
click at [159, 178] on input "text" at bounding box center [196, 181] width 125 height 12
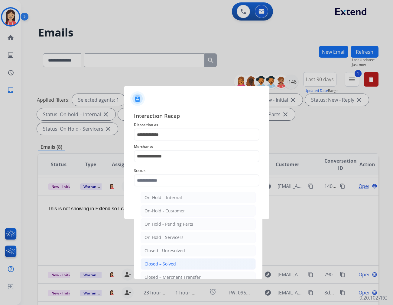
click at [179, 266] on li "Closed – Solved" at bounding box center [197, 264] width 115 height 11
type input "**********"
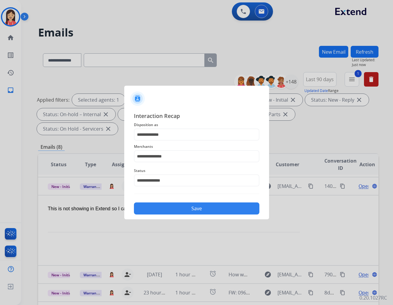
click at [173, 207] on button "Save" at bounding box center [196, 209] width 125 height 12
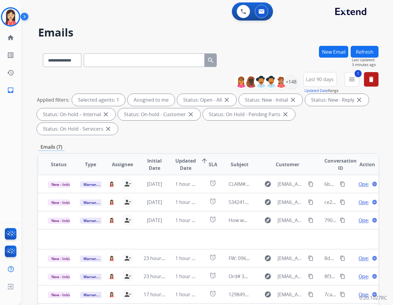
scroll to position [0, 0]
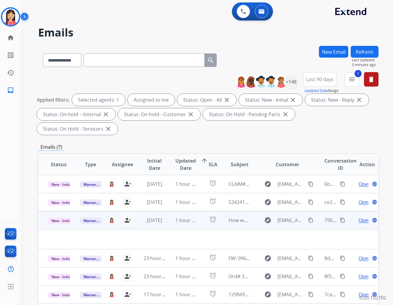
click at [171, 211] on td "1 hour ago" at bounding box center [182, 220] width 32 height 18
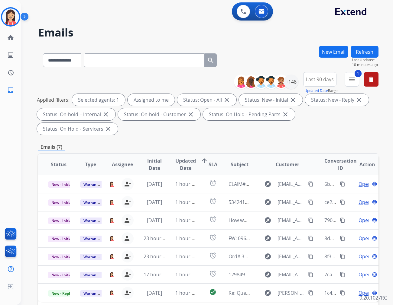
drag, startPoint x: 216, startPoint y: 37, endPoint x: 216, endPoint y: 33, distance: 4.9
click at [216, 34] on h2 "Emails" at bounding box center [208, 33] width 340 height 12
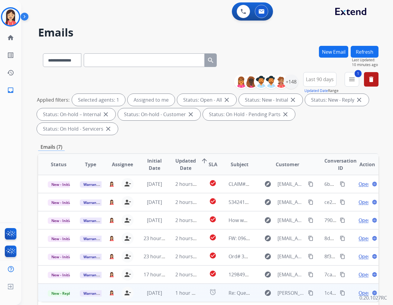
click at [167, 275] on td "1 hour ago" at bounding box center [182, 293] width 32 height 18
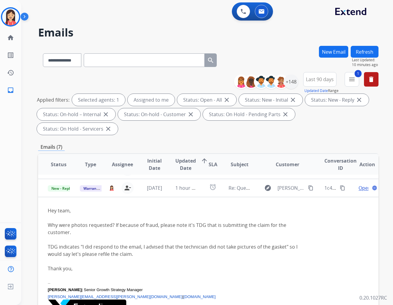
scroll to position [107, 0]
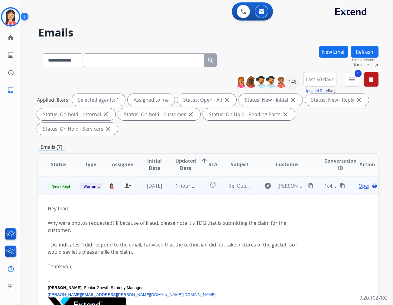
click at [163, 177] on td "[DATE]" at bounding box center [150, 186] width 32 height 18
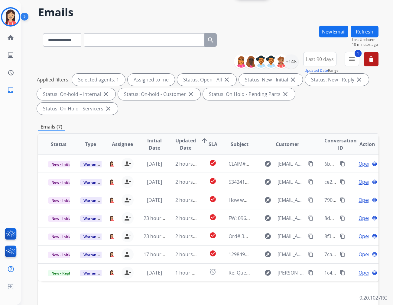
scroll to position [67, 0]
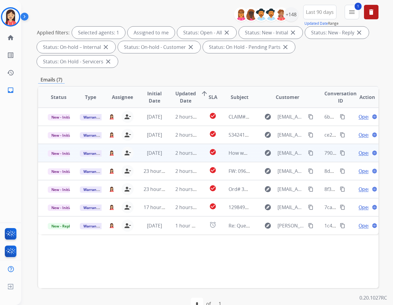
click at [166, 144] on td "2 hours ago" at bounding box center [182, 153] width 32 height 18
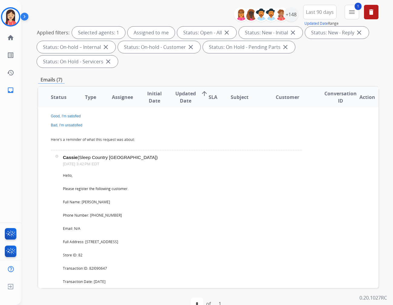
scroll to position [103, 0]
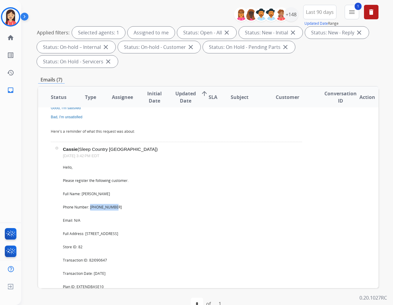
drag, startPoint x: 116, startPoint y: 194, endPoint x: 90, endPoint y: 192, distance: 25.7
click at [90, 192] on div "Hello, Please register the following customer. Full Name: [PERSON_NAME] Phone N…" at bounding box center [182, 295] width 239 height 262
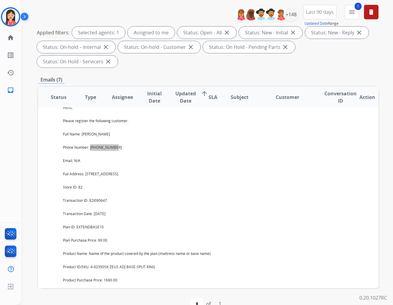
scroll to position [170, 0]
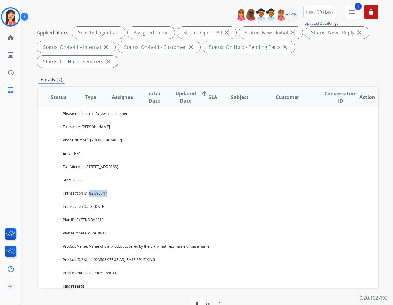
drag, startPoint x: 109, startPoint y: 178, endPoint x: 90, endPoint y: 179, distance: 19.7
click at [90, 179] on div "Hello, Please register the following customer. Full Name: [PERSON_NAME] Phone N…" at bounding box center [182, 228] width 239 height 262
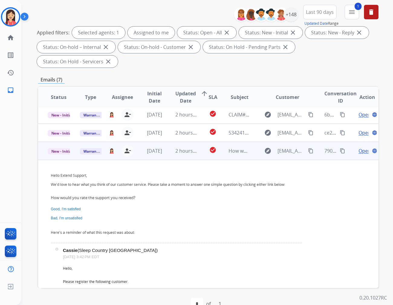
scroll to position [0, 0]
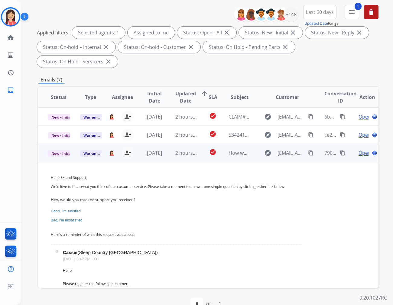
drag, startPoint x: 175, startPoint y: 158, endPoint x: 234, endPoint y: 148, distance: 59.5
click at [353, 150] on span "Open" at bounding box center [364, 153] width 12 height 7
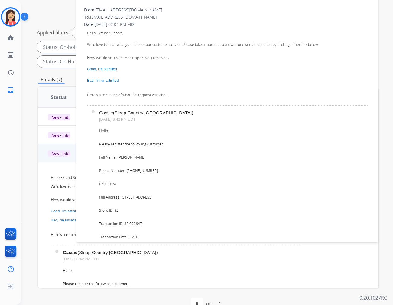
scroll to position [101, 0]
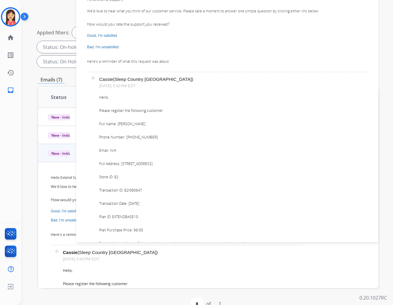
drag, startPoint x: 120, startPoint y: 162, endPoint x: 195, endPoint y: 162, distance: 74.9
click at [195, 162] on div "Hello, Please register the following customer. Full Name: [PERSON_NAME] Phone N…" at bounding box center [233, 225] width 268 height 262
drag, startPoint x: 124, startPoint y: 190, endPoint x: 182, endPoint y: 183, distance: 57.8
click at [142, 191] on div "Hello, Please register the following customer. Full Name: [PERSON_NAME] Phone N…" at bounding box center [233, 225] width 268 height 262
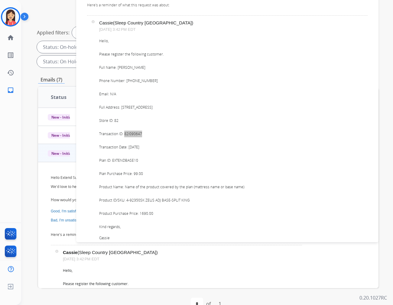
scroll to position [168, 0]
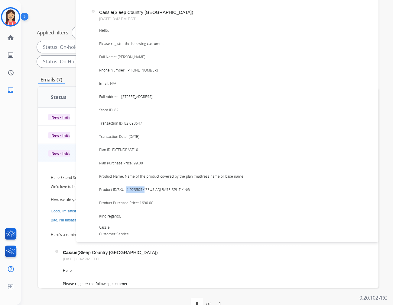
drag, startPoint x: 126, startPoint y: 191, endPoint x: 143, endPoint y: 191, distance: 16.9
click at [143, 191] on div "Hello, Please register the following customer. Full Name: [PERSON_NAME] Phone N…" at bounding box center [233, 158] width 268 height 262
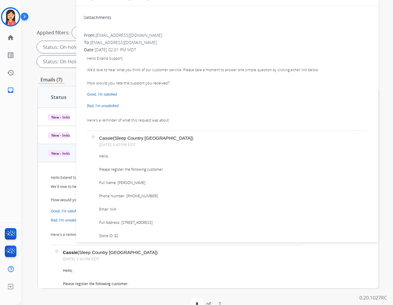
scroll to position [0, 0]
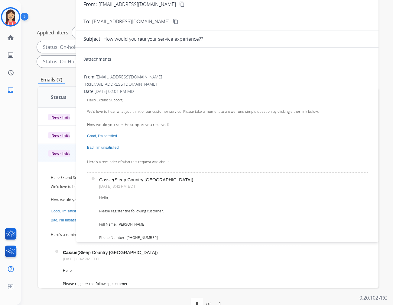
click at [223, 178] on p "Cassie (Sleep Country [GEOGRAPHIC_DATA])" at bounding box center [233, 179] width 268 height 5
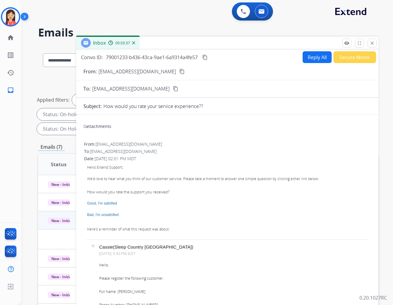
click at [315, 62] on button "Reply All" at bounding box center [316, 57] width 29 height 12
select select "**********"
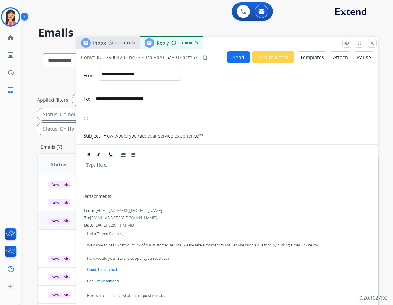
click at [312, 58] on button "Templates" at bounding box center [312, 57] width 31 height 12
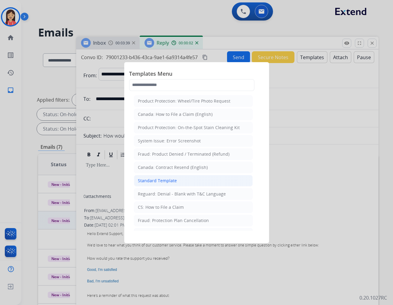
click at [178, 179] on li "Standard Template" at bounding box center [193, 180] width 119 height 11
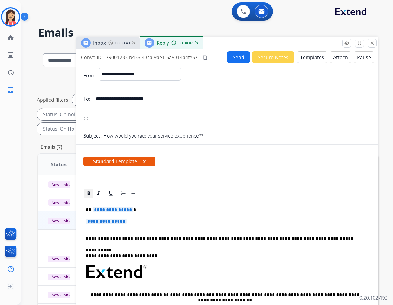
scroll to position [34, 0]
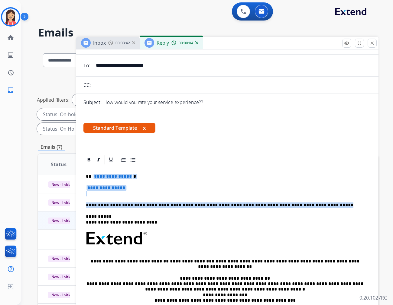
drag, startPoint x: 92, startPoint y: 175, endPoint x: 314, endPoint y: 201, distance: 222.7
click at [314, 201] on div "**********" at bounding box center [227, 257] width 288 height 182
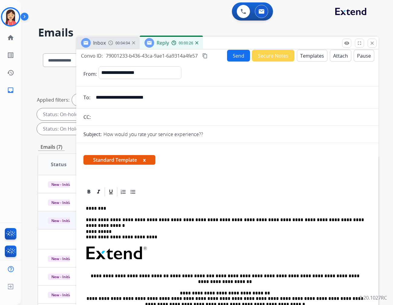
scroll to position [0, 0]
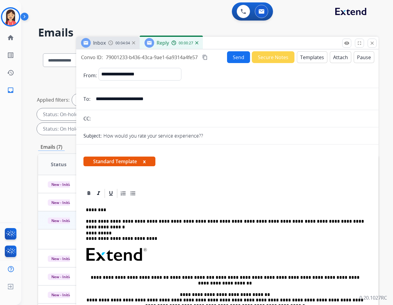
click at [234, 55] on button "Send" at bounding box center [238, 57] width 23 height 12
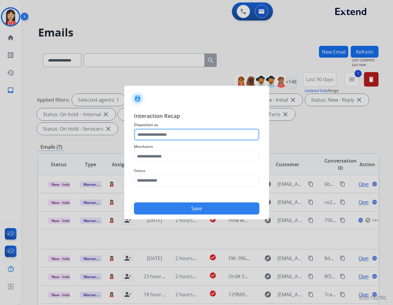
click at [138, 129] on input "text" at bounding box center [196, 135] width 125 height 12
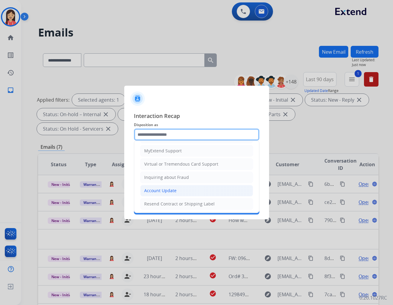
scroll to position [67, 0]
click at [153, 192] on div "Account Update" at bounding box center [160, 190] width 32 height 6
type input "**********"
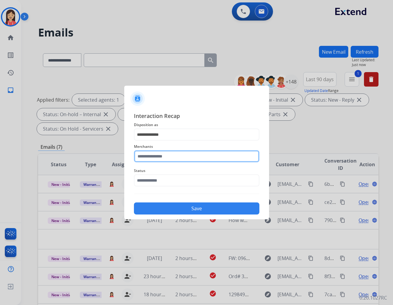
click at [171, 158] on input "text" at bounding box center [196, 156] width 125 height 12
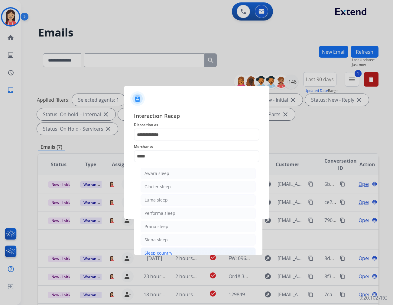
click at [166, 252] on div "Sleep country" at bounding box center [158, 253] width 28 height 6
type input "**********"
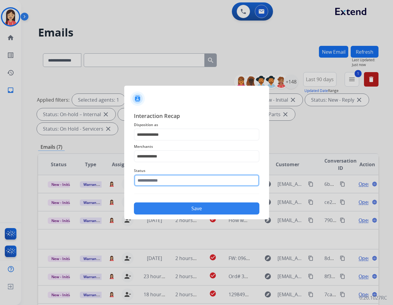
click at [177, 179] on input "text" at bounding box center [196, 181] width 125 height 12
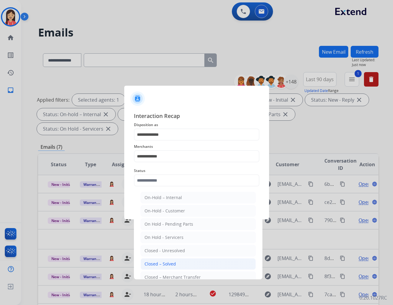
click at [153, 263] on div "Closed – Solved" at bounding box center [159, 264] width 31 height 6
type input "**********"
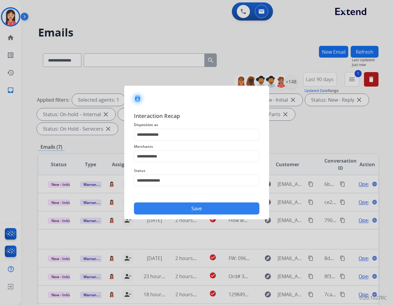
click at [175, 208] on button "Save" at bounding box center [196, 209] width 125 height 12
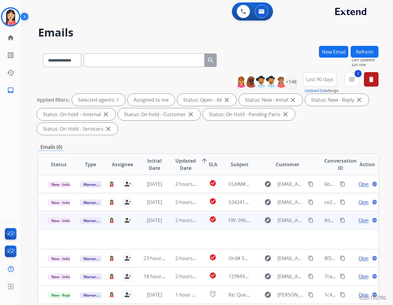
click at [166, 212] on td "2 hours ago" at bounding box center [182, 220] width 32 height 18
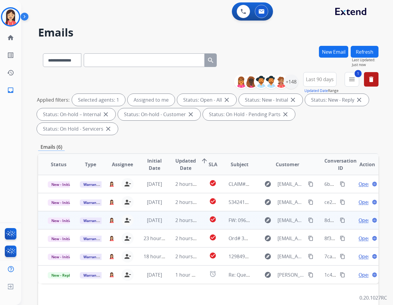
click at [166, 211] on td "2 hours ago" at bounding box center [182, 220] width 32 height 18
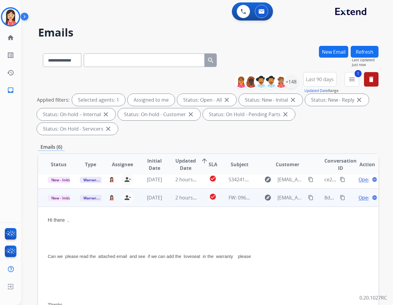
scroll to position [20, 0]
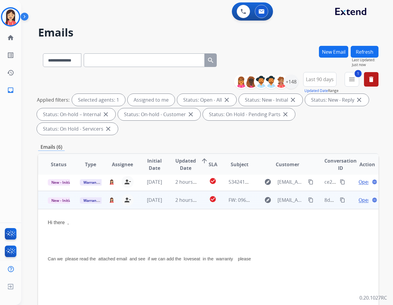
click at [353, 197] on span "Open" at bounding box center [364, 200] width 12 height 7
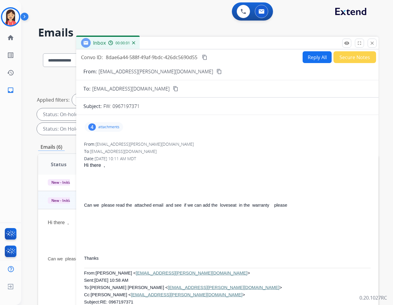
click at [116, 128] on p "attachments" at bounding box center [108, 127] width 21 height 5
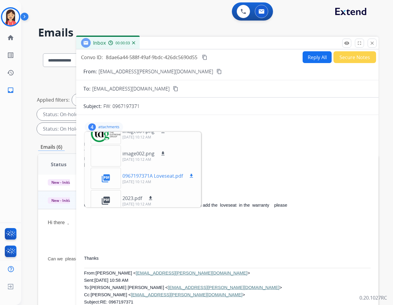
scroll to position [15, 0]
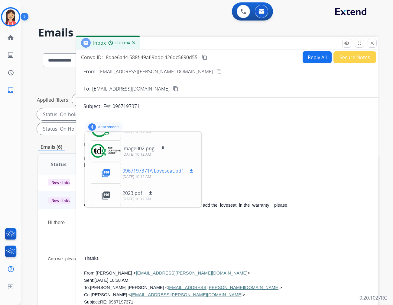
click at [192, 170] on mat-icon "download" at bounding box center [191, 170] width 5 height 5
click at [152, 192] on mat-icon "download" at bounding box center [150, 193] width 5 height 5
click at [344, 59] on button "Secure Notes" at bounding box center [354, 57] width 43 height 12
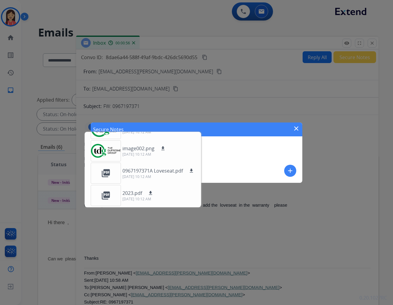
click at [290, 171] on mat-icon "add" at bounding box center [289, 170] width 7 height 7
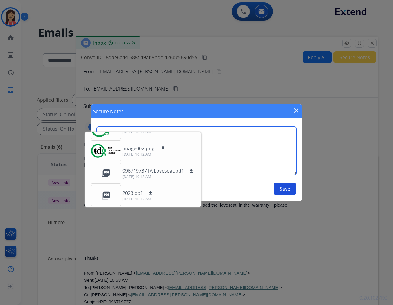
click at [259, 153] on textarea at bounding box center [196, 151] width 199 height 48
type textarea "**********"
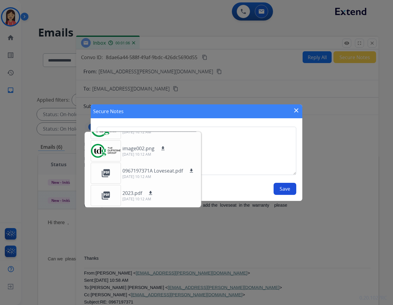
click at [289, 189] on button "Save" at bounding box center [284, 189] width 23 height 12
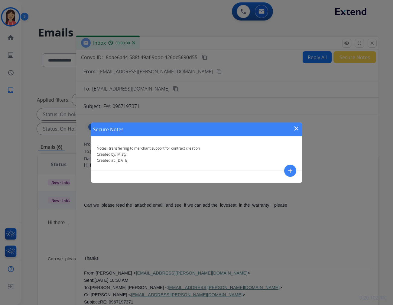
click at [298, 123] on div "Secure Notes close" at bounding box center [196, 130] width 211 height 14
click at [295, 127] on mat-icon "close" at bounding box center [295, 128] width 7 height 7
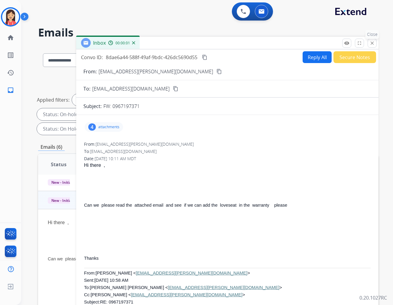
click at [353, 43] on mat-icon "close" at bounding box center [371, 42] width 5 height 5
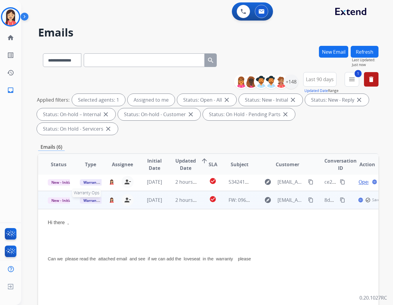
click at [92, 198] on span "Warranty Ops" at bounding box center [95, 201] width 31 height 6
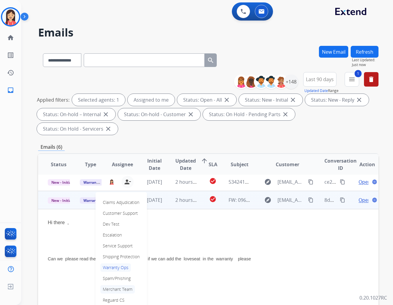
click at [107, 275] on p "Merchant Team" at bounding box center [117, 290] width 34 height 8
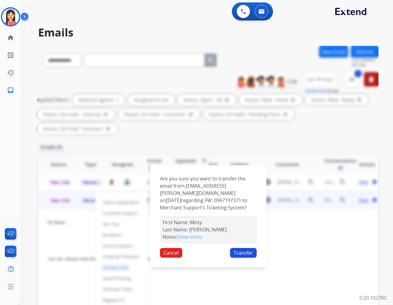
click at [243, 248] on button "Transfer" at bounding box center [243, 253] width 27 height 10
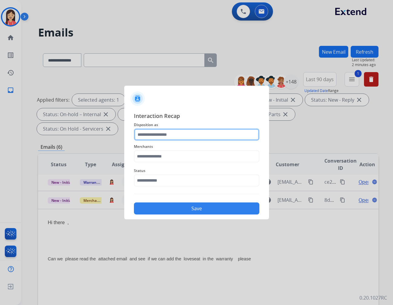
click at [162, 135] on input "text" at bounding box center [196, 135] width 125 height 12
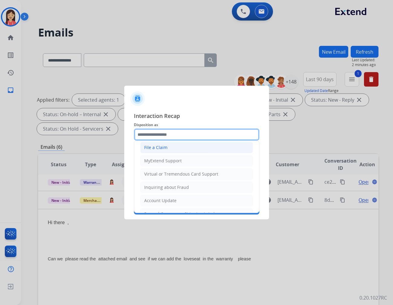
scroll to position [67, 0]
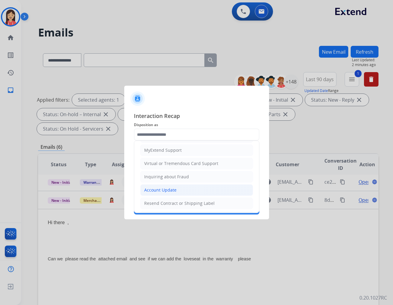
click at [161, 192] on div "Account Update" at bounding box center [160, 190] width 32 height 6
type input "**********"
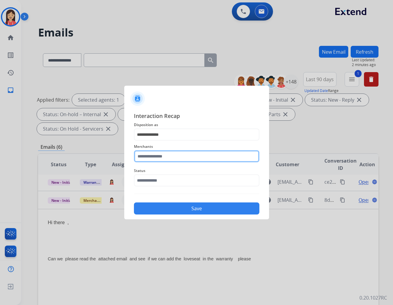
click at [176, 155] on input "text" at bounding box center [196, 156] width 125 height 12
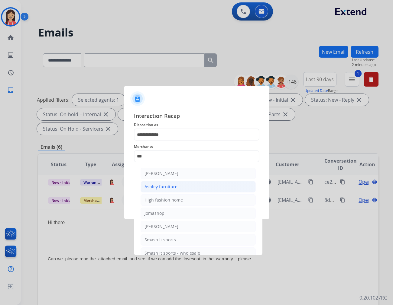
click at [167, 186] on div "Ashley furniture" at bounding box center [160, 187] width 33 height 6
type input "**********"
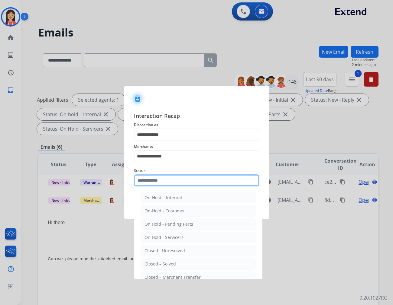
click at [169, 182] on input "text" at bounding box center [196, 181] width 125 height 12
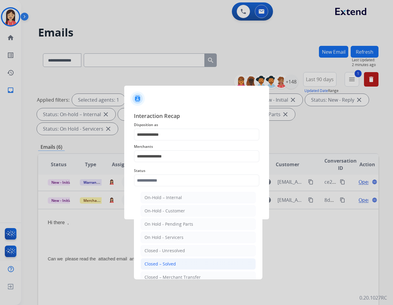
click at [163, 264] on div "Closed – Solved" at bounding box center [159, 264] width 31 height 6
type input "**********"
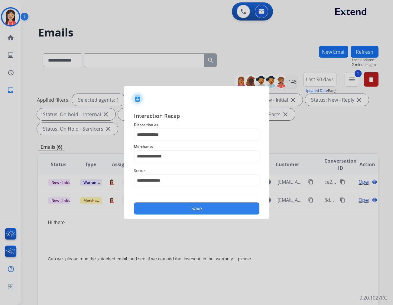
click at [169, 210] on button "Save" at bounding box center [196, 209] width 125 height 12
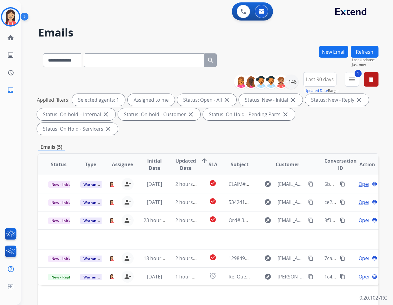
scroll to position [0, 0]
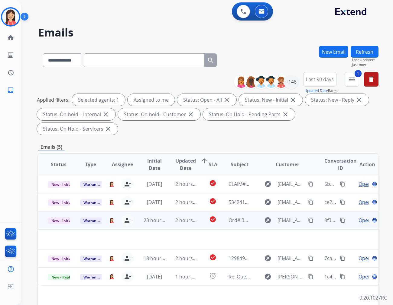
click at [169, 211] on td "2 hours ago" at bounding box center [182, 220] width 32 height 18
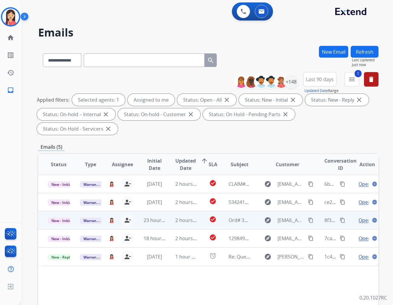
click at [168, 211] on td "2 hours ago" at bounding box center [182, 220] width 32 height 18
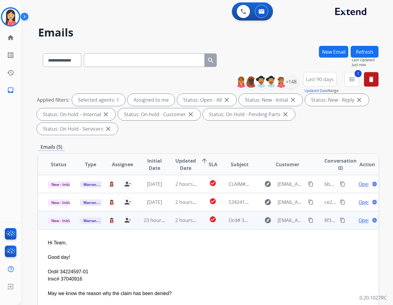
scroll to position [36, 0]
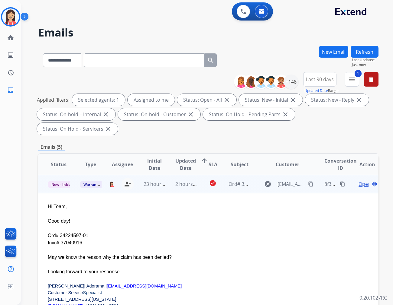
click at [353, 181] on span "Open" at bounding box center [364, 184] width 12 height 7
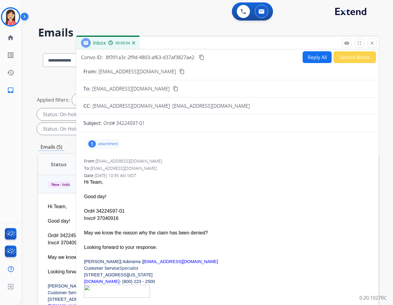
drag, startPoint x: 115, startPoint y: 218, endPoint x: 96, endPoint y: 218, distance: 19.0
click at [96, 218] on div "Ord# 34224597-01 Invc# 37040916" at bounding box center [227, 215] width 286 height 15
click at [101, 212] on div "Ord# 34224597-01 Invc# 37040916" at bounding box center [227, 215] width 286 height 15
click at [92, 212] on div "Ord# 34224597-01 Invc# 37040916" at bounding box center [227, 215] width 286 height 15
drag, startPoint x: 96, startPoint y: 212, endPoint x: 123, endPoint y: 211, distance: 26.6
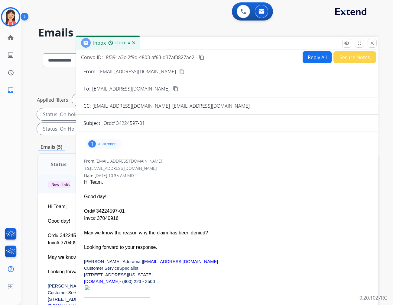
click at [123, 211] on div "Ord# 34224597-01 Invc# 37040916" at bounding box center [227, 215] width 286 height 15
drag, startPoint x: 221, startPoint y: 203, endPoint x: 224, endPoint y: 198, distance: 5.5
click at [221, 203] on div at bounding box center [227, 204] width 286 height 7
click at [310, 60] on button "Reply All" at bounding box center [316, 57] width 29 height 12
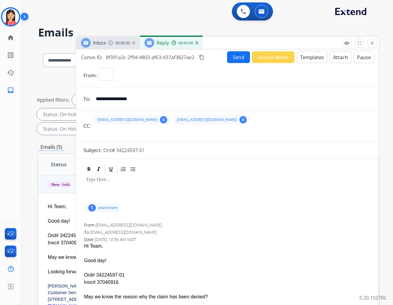
click at [310, 60] on button "Templates" at bounding box center [312, 57] width 31 height 12
select select "**********"
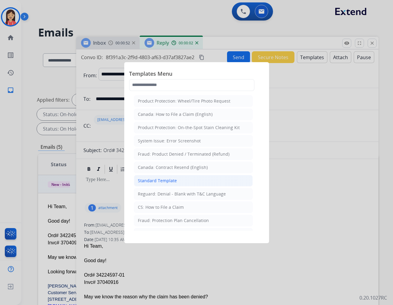
click at [184, 182] on li "Standard Template" at bounding box center [193, 180] width 119 height 11
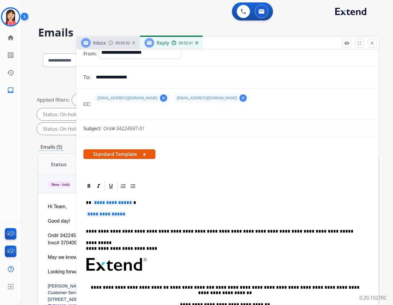
scroll to position [34, 0]
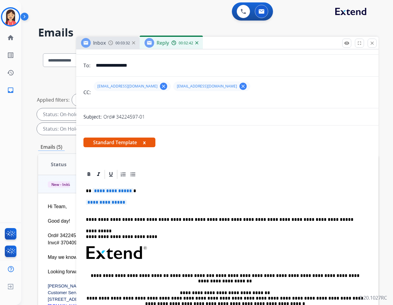
click at [93, 191] on span "**********" at bounding box center [112, 191] width 41 height 5
click at [166, 210] on p "**********" at bounding box center [227, 205] width 283 height 11
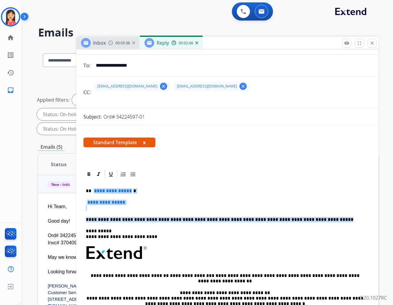
drag, startPoint x: 306, startPoint y: 218, endPoint x: 93, endPoint y: 191, distance: 214.6
click at [93, 191] on div "**********" at bounding box center [227, 267] width 288 height 175
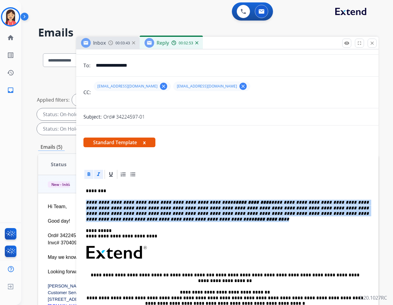
drag, startPoint x: 86, startPoint y: 202, endPoint x: 366, endPoint y: 213, distance: 280.6
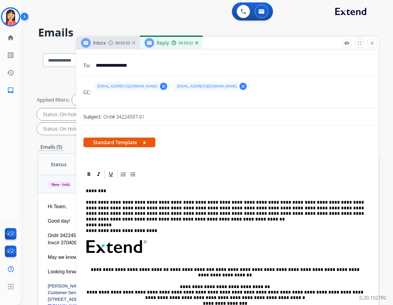
click at [207, 201] on p "**********" at bounding box center [225, 208] width 278 height 17
drag, startPoint x: 204, startPoint y: 203, endPoint x: 235, endPoint y: 202, distance: 31.1
click at [235, 202] on p "**********" at bounding box center [225, 208] width 278 height 17
click at [145, 207] on p "**********" at bounding box center [225, 208] width 278 height 17
click at [146, 207] on p "**********" at bounding box center [225, 208] width 278 height 17
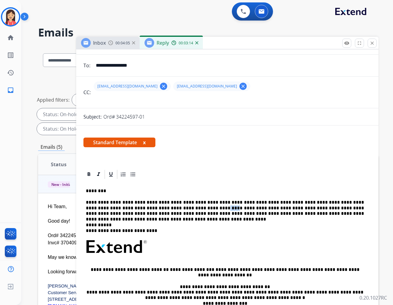
drag, startPoint x: 147, startPoint y: 207, endPoint x: 154, endPoint y: 208, distance: 7.6
click at [154, 208] on p "**********" at bounding box center [225, 208] width 278 height 17
drag, startPoint x: 271, startPoint y: 214, endPoint x: 280, endPoint y: 215, distance: 8.5
click at [280, 215] on p "**********" at bounding box center [225, 208] width 278 height 17
click at [254, 202] on p "**********" at bounding box center [225, 208] width 278 height 17
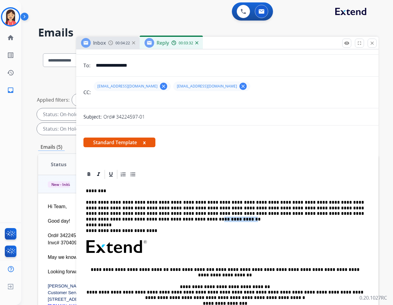
drag, startPoint x: 296, startPoint y: 216, endPoint x: 322, endPoint y: 214, distance: 25.8
click at [322, 214] on p "**********" at bounding box center [225, 208] width 278 height 17
click at [207, 214] on p "**********" at bounding box center [225, 208] width 278 height 17
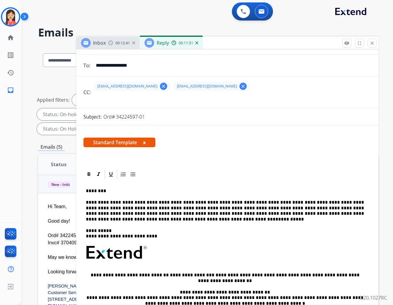
click at [353, 215] on p "**********" at bounding box center [225, 211] width 278 height 22
click at [353, 214] on p "**********" at bounding box center [225, 211] width 278 height 22
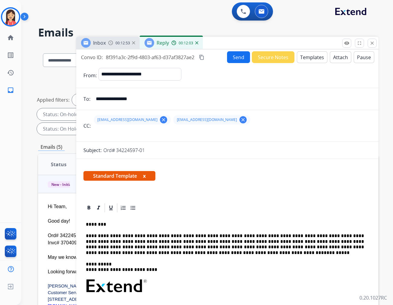
click at [234, 57] on button "Send" at bounding box center [238, 57] width 23 height 12
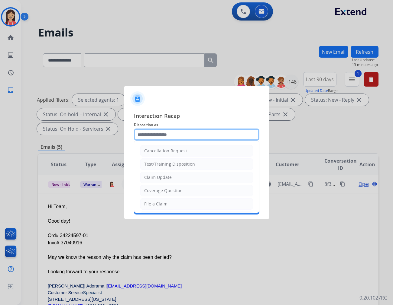
click at [168, 137] on input "text" at bounding box center [196, 135] width 125 height 12
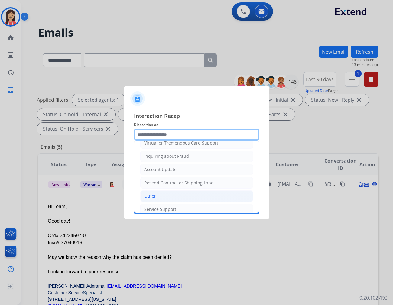
scroll to position [95, 0]
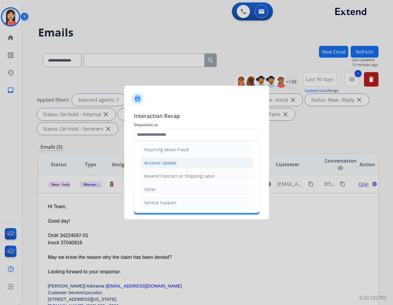
click at [162, 160] on div "Account Update" at bounding box center [160, 163] width 32 height 6
type input "**********"
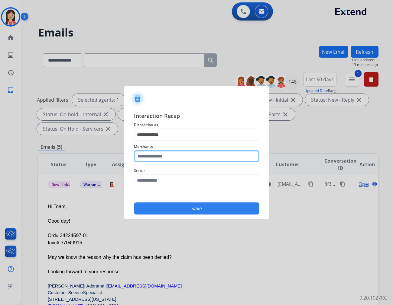
click at [162, 158] on input "text" at bounding box center [196, 156] width 125 height 12
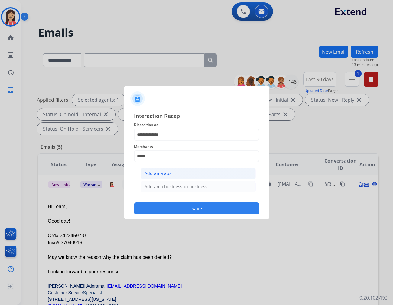
click at [171, 174] on li "Adorama abs" at bounding box center [197, 173] width 115 height 11
type input "**********"
click at [169, 180] on input "text" at bounding box center [196, 181] width 125 height 12
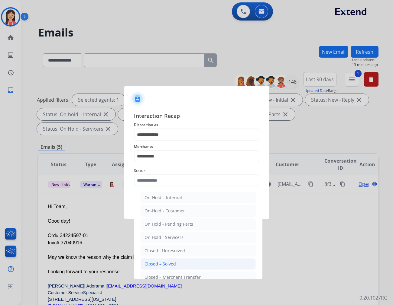
click at [172, 263] on div "Closed – Solved" at bounding box center [159, 264] width 31 height 6
type input "**********"
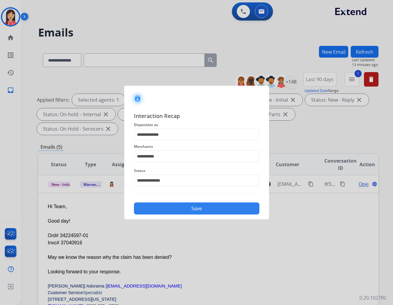
click at [183, 208] on button "Save" at bounding box center [196, 209] width 125 height 12
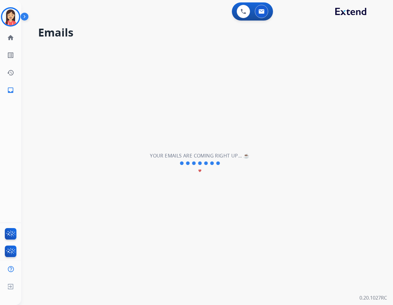
scroll to position [0, 0]
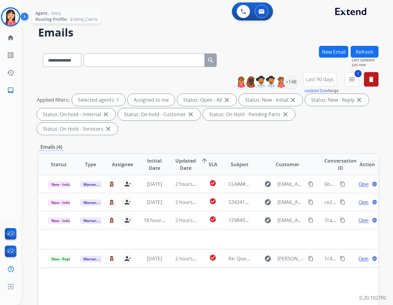
drag, startPoint x: 8, startPoint y: 20, endPoint x: 14, endPoint y: 22, distance: 5.7
click at [9, 19] on img at bounding box center [10, 16] width 17 height 17
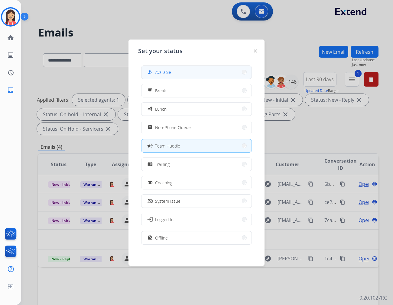
click at [166, 77] on button "how_to_reg Available" at bounding box center [196, 72] width 110 height 13
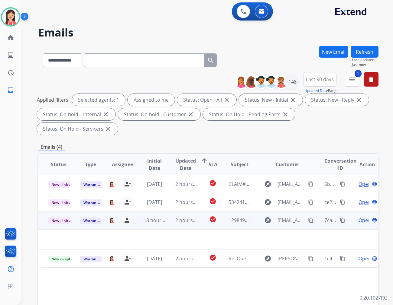
click at [198, 212] on td "check_circle" at bounding box center [208, 220] width 21 height 18
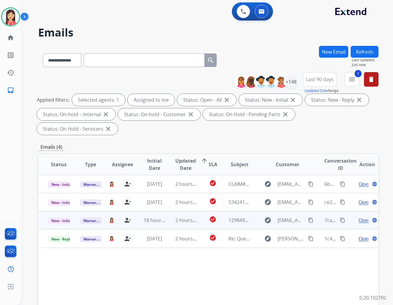
click at [198, 211] on td "check_circle" at bounding box center [208, 220] width 21 height 18
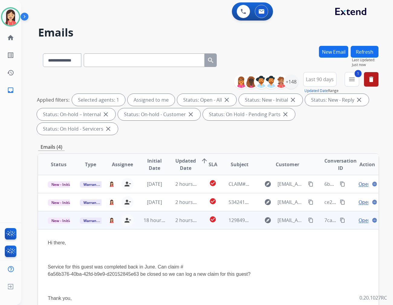
scroll to position [36, 0]
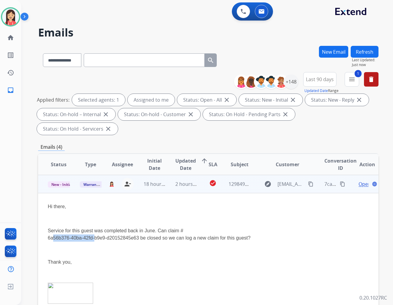
drag, startPoint x: 49, startPoint y: 224, endPoint x: 92, endPoint y: 224, distance: 42.9
click at [92, 228] on p "Service for this guest was completed back in June. Can claim # 6a56b376-40ba-42…" at bounding box center [176, 235] width 257 height 15
drag, startPoint x: 46, startPoint y: 222, endPoint x: 138, endPoint y: 222, distance: 92.1
click at [138, 222] on td "Hi there, Service for this guest was completed back in June. Can claim # 6a56b3…" at bounding box center [176, 283] width 276 height 181
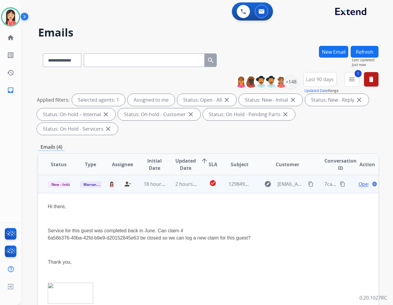
click at [209, 215] on p at bounding box center [176, 218] width 257 height 7
click at [353, 181] on span "Open" at bounding box center [364, 184] width 12 height 7
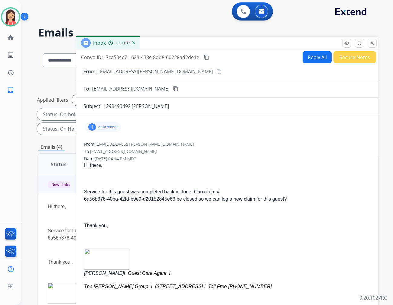
click at [165, 167] on p "Hi there," at bounding box center [227, 165] width 286 height 7
click at [306, 56] on button "Reply All" at bounding box center [316, 57] width 29 height 12
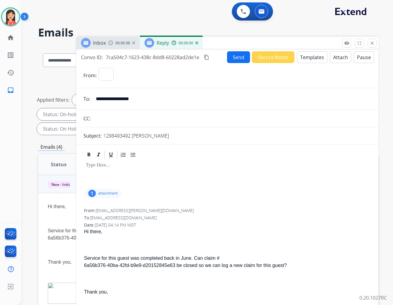
click at [318, 60] on button "Templates" at bounding box center [312, 57] width 31 height 12
select select "**********"
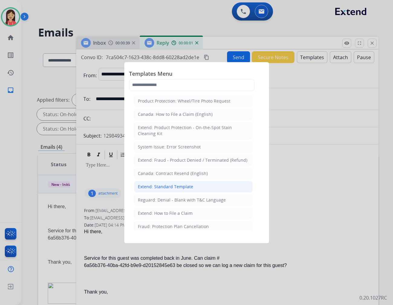
click at [174, 186] on div "Extend: Standard Template" at bounding box center [165, 187] width 55 height 6
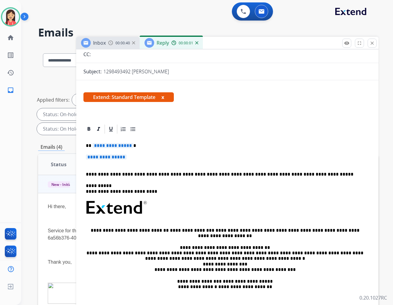
scroll to position [67, 0]
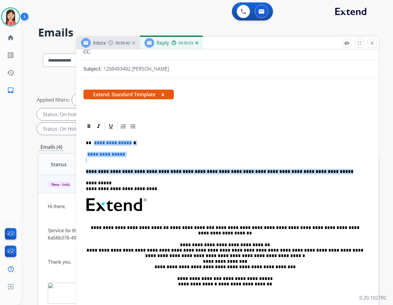
drag, startPoint x: 92, startPoint y: 143, endPoint x: 310, endPoint y: 172, distance: 220.1
click at [310, 172] on div "**********" at bounding box center [227, 219] width 288 height 175
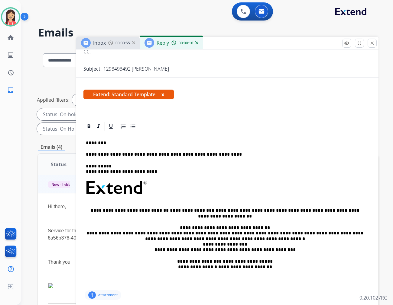
scroll to position [0, 0]
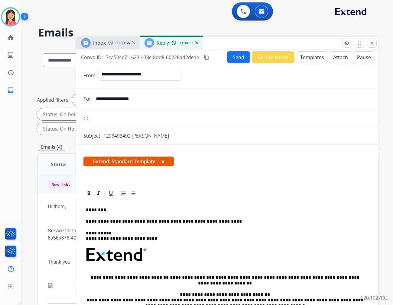
click at [237, 61] on button "Send" at bounding box center [238, 57] width 23 height 12
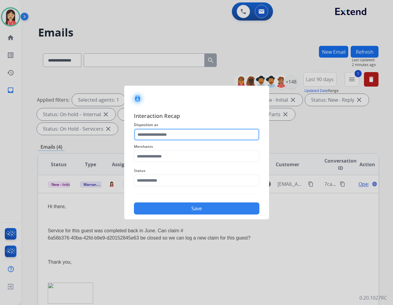
click at [155, 138] on input "text" at bounding box center [196, 135] width 125 height 12
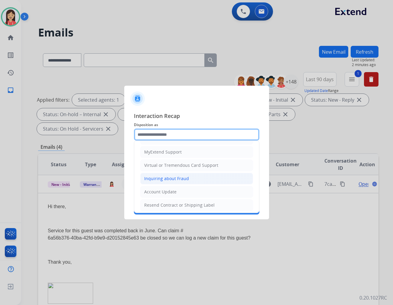
scroll to position [67, 0]
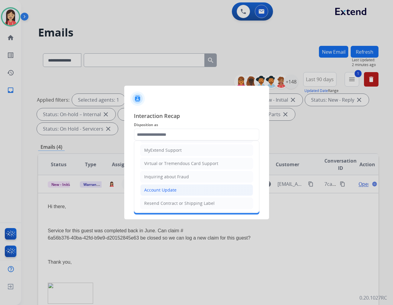
click at [167, 192] on div "Account Update" at bounding box center [160, 190] width 32 height 6
type input "**********"
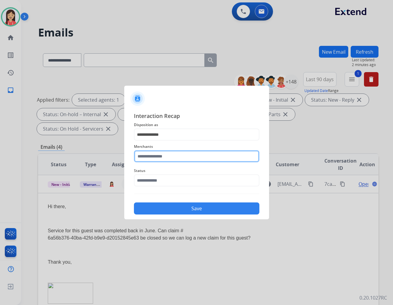
click at [172, 159] on input "text" at bounding box center [196, 156] width 125 height 12
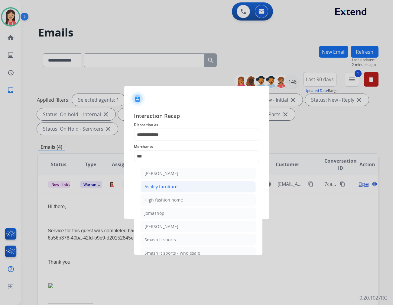
click at [168, 186] on div "Ashley furniture" at bounding box center [160, 187] width 33 height 6
type input "**********"
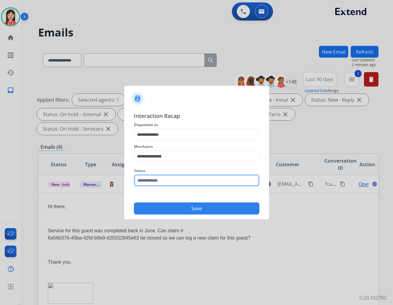
click at [169, 178] on input "text" at bounding box center [196, 181] width 125 height 12
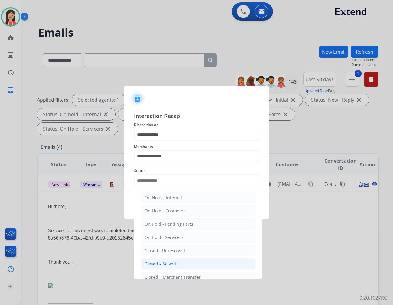
click at [173, 261] on li "Closed – Solved" at bounding box center [197, 264] width 115 height 11
type input "**********"
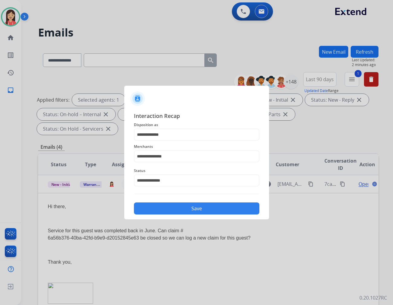
click at [192, 204] on button "Save" at bounding box center [196, 209] width 125 height 12
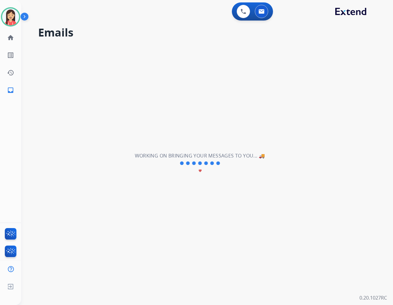
scroll to position [0, 0]
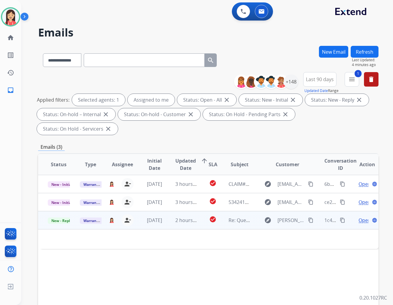
click at [167, 211] on td "2 hours ago" at bounding box center [182, 220] width 32 height 18
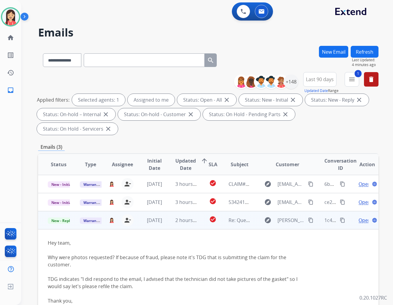
scroll to position [34, 0]
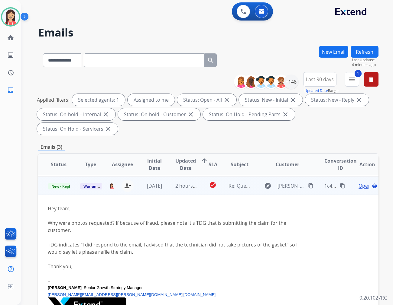
click at [353, 182] on span "Open" at bounding box center [364, 185] width 12 height 7
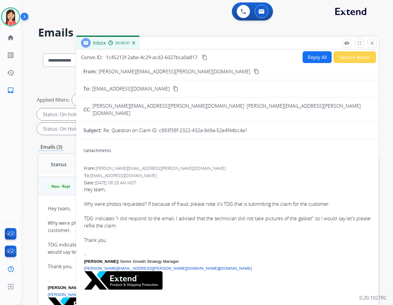
click at [159, 127] on p "Re: Question on Claim ID: c893f38f-2322-432a-9d9a-52e4f44bc4a1" at bounding box center [175, 130] width 144 height 7
click at [158, 127] on p "Re: Question on Claim ID: c893f38f-2322-432a-9d9a-52e4f44bc4a1" at bounding box center [175, 130] width 144 height 7
drag, startPoint x: 159, startPoint y: 125, endPoint x: 250, endPoint y: 124, distance: 90.9
click at [250, 127] on div "Re: Question on Claim ID: c893f38f-2322-432a-9d9a-52e4f44bc4a1" at bounding box center [237, 130] width 268 height 7
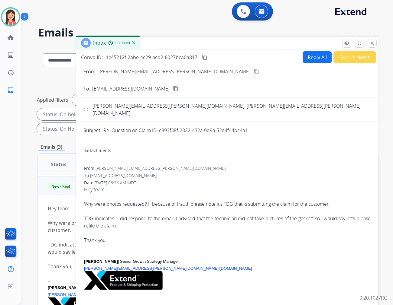
drag, startPoint x: 224, startPoint y: 42, endPoint x: 245, endPoint y: 44, distance: 21.9
click at [224, 42] on div "Inbox 00:08:29" at bounding box center [227, 43] width 302 height 13
click at [353, 40] on div "remove_red_eye Logs fullscreen Expand close Close" at bounding box center [359, 43] width 34 height 9
click at [353, 40] on button "close Close" at bounding box center [371, 43] width 9 height 9
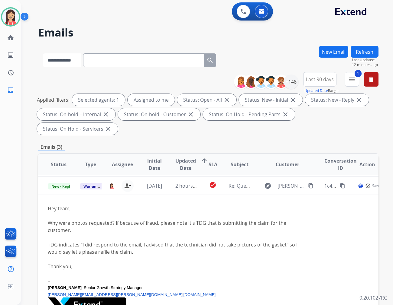
click at [63, 59] on select "**********" at bounding box center [62, 60] width 38 height 14
select select "**********"
click at [43, 53] on select "**********" at bounding box center [62, 60] width 38 height 14
click at [117, 62] on input "text" at bounding box center [144, 60] width 121 height 14
paste input "**********"
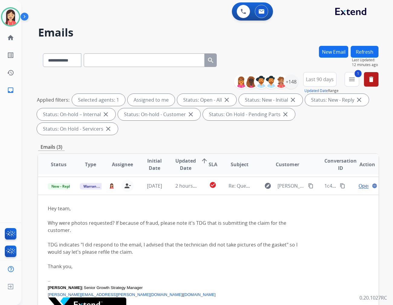
type input "**********"
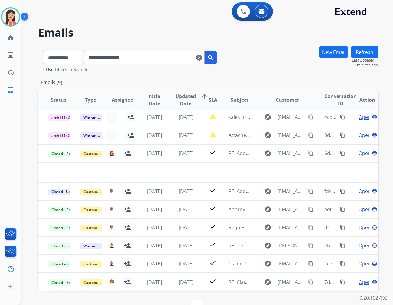
scroll to position [2, 0]
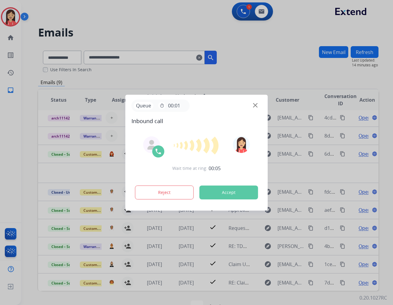
click at [234, 191] on button "Accept" at bounding box center [228, 193] width 59 height 14
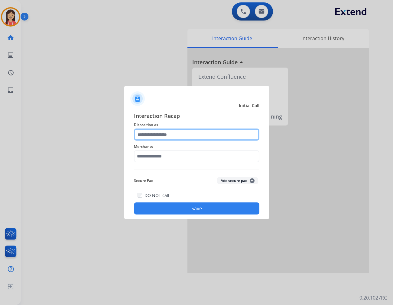
click at [165, 134] on input "text" at bounding box center [196, 135] width 125 height 12
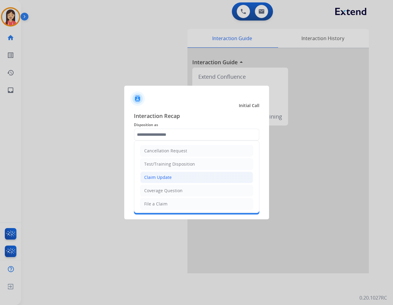
click at [160, 179] on div "Claim Update" at bounding box center [157, 178] width 27 height 6
type input "**********"
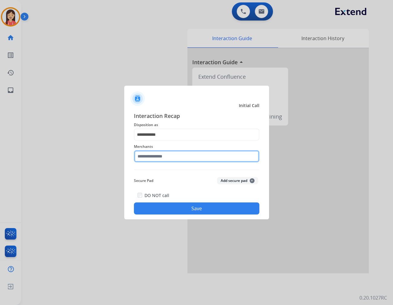
click at [156, 159] on input "text" at bounding box center [196, 156] width 125 height 12
click at [167, 155] on input "text" at bounding box center [196, 156] width 125 height 12
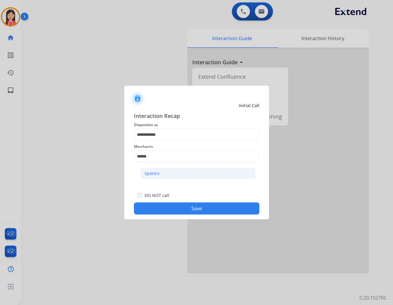
click at [163, 170] on li "Sportrx" at bounding box center [197, 173] width 115 height 11
type input "*******"
click at [176, 206] on button "Save" at bounding box center [196, 209] width 125 height 12
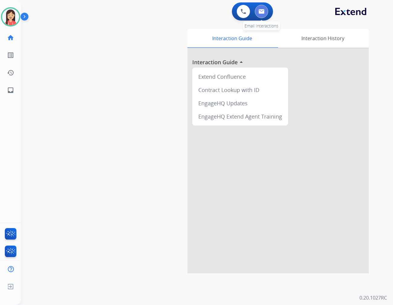
click at [262, 12] on img at bounding box center [261, 11] width 6 height 5
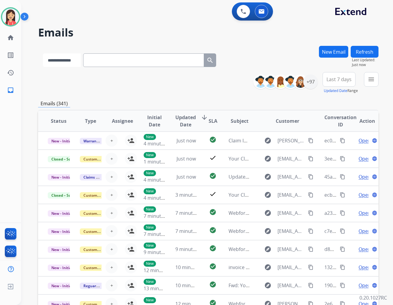
click at [65, 61] on select "**********" at bounding box center [62, 60] width 38 height 14
select select "**********"
click at [43, 53] on select "**********" at bounding box center [62, 60] width 38 height 14
click at [116, 59] on input "text" at bounding box center [144, 60] width 121 height 14
paste input "**********"
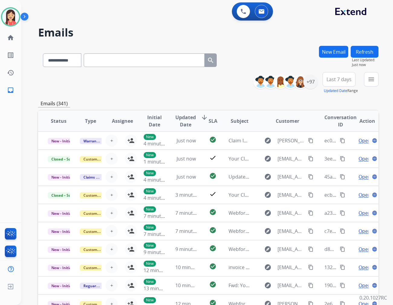
type input "**********"
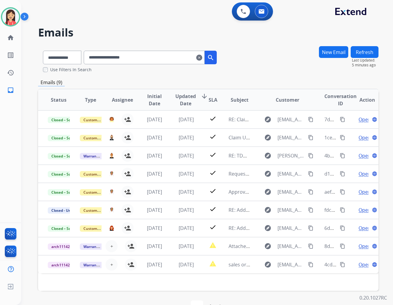
click at [202, 59] on mat-icon "clear" at bounding box center [199, 57] width 6 height 7
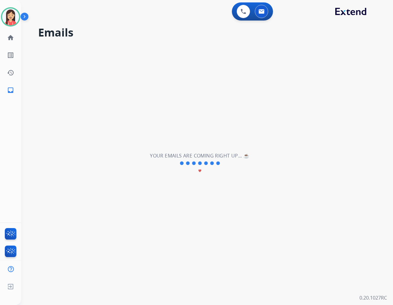
select select "**********"
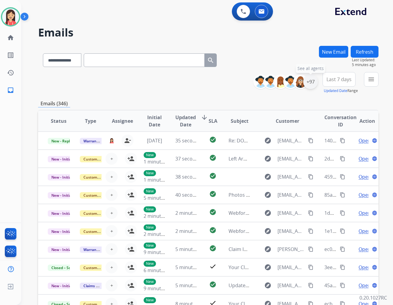
click at [313, 83] on div "+97" at bounding box center [310, 82] width 15 height 15
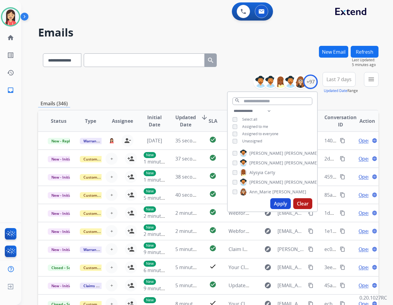
click at [251, 139] on span "Unassigned" at bounding box center [252, 141] width 20 height 5
click at [272, 203] on button "Apply" at bounding box center [280, 203] width 21 height 11
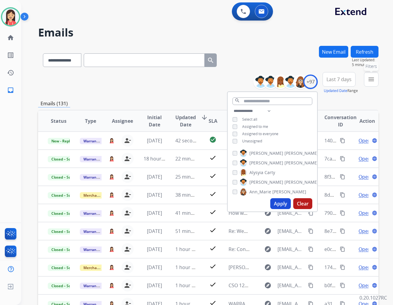
click at [353, 82] on mat-icon "menu" at bounding box center [370, 79] width 7 height 7
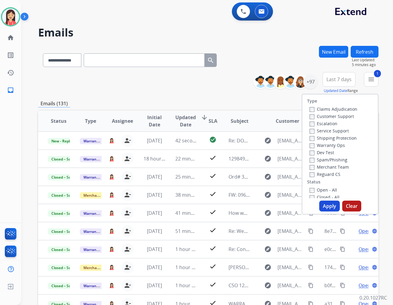
click at [327, 207] on button "Apply" at bounding box center [329, 206] width 21 height 11
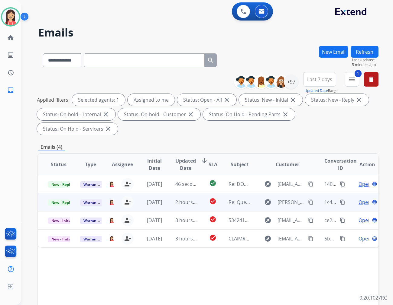
click at [168, 193] on td "2 hours ago" at bounding box center [182, 202] width 32 height 18
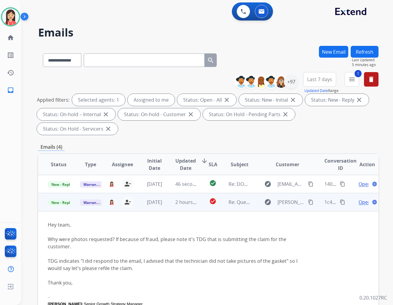
scroll to position [18, 0]
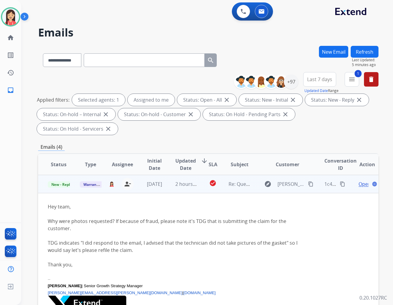
click at [353, 181] on span "Open" at bounding box center [364, 184] width 12 height 7
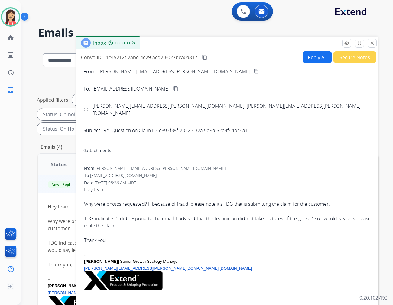
click at [308, 54] on button "Reply All" at bounding box center [316, 57] width 29 height 12
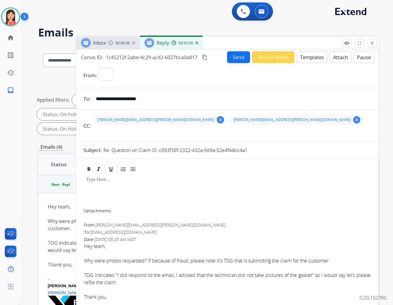
select select "**********"
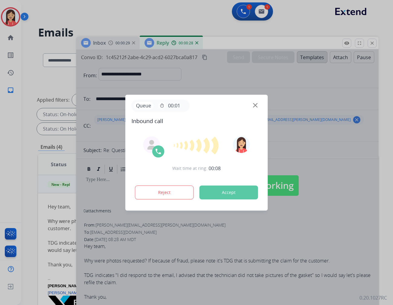
click at [243, 190] on button "Accept" at bounding box center [228, 193] width 59 height 14
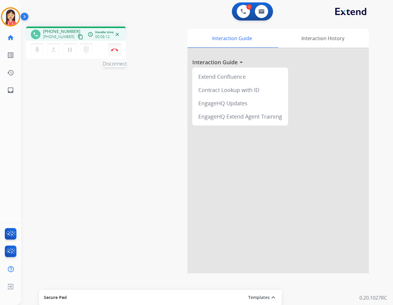
click at [117, 52] on button "Disconnect" at bounding box center [114, 50] width 13 height 13
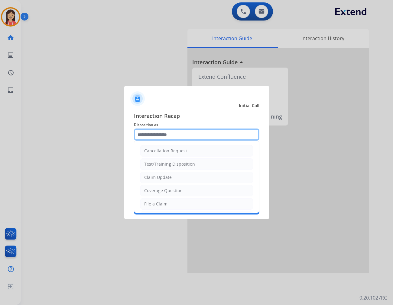
click at [168, 135] on input "text" at bounding box center [196, 135] width 125 height 12
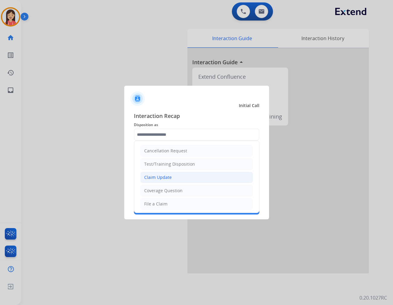
click at [173, 179] on li "Claim Update" at bounding box center [196, 177] width 113 height 11
type input "**********"
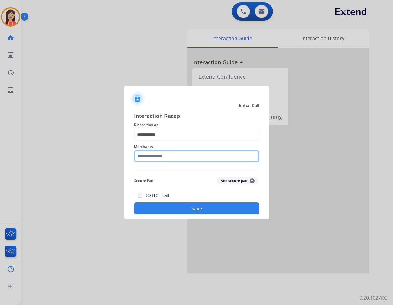
click at [176, 157] on input "text" at bounding box center [196, 156] width 125 height 12
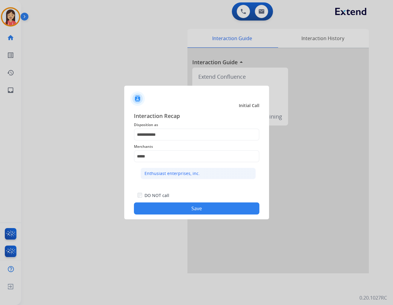
click at [186, 175] on div "Enthusiast enterprises, inc." at bounding box center [171, 174] width 55 height 6
type input "**********"
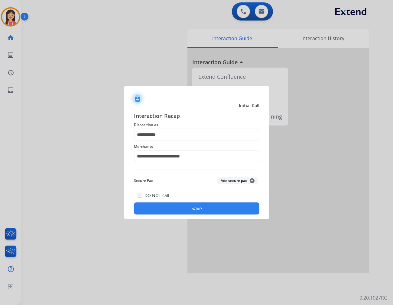
click at [194, 211] on button "Save" at bounding box center [196, 209] width 125 height 12
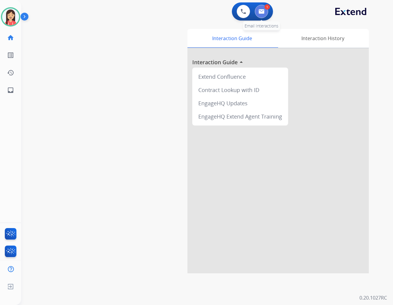
click at [263, 16] on button at bounding box center [261, 11] width 13 height 13
select select "**********"
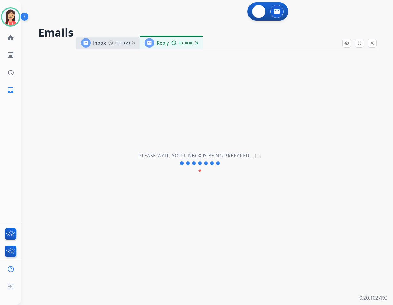
select select "**********"
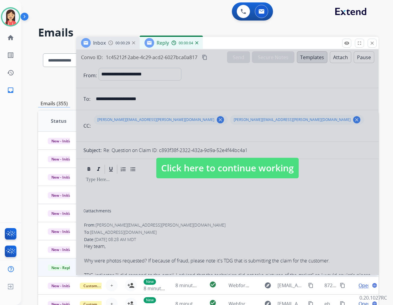
click at [197, 197] on div at bounding box center [227, 163] width 302 height 226
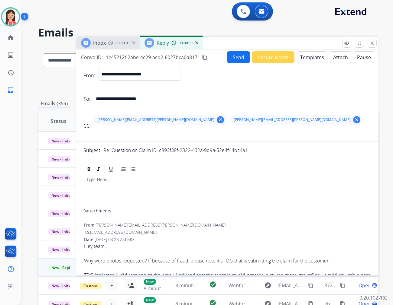
drag, startPoint x: 184, startPoint y: 221, endPoint x: 221, endPoint y: 186, distance: 51.5
click at [184, 222] on div "From: [PERSON_NAME][EMAIL_ADDRESS][PERSON_NAME][DOMAIN_NAME] To: [EMAIL_ADDRESS…" at bounding box center [227, 302] width 288 height 161
click at [311, 58] on button "Templates" at bounding box center [312, 57] width 31 height 12
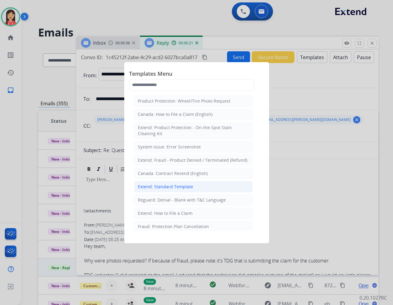
click at [174, 187] on div "Extend: Standard Template" at bounding box center [165, 187] width 55 height 6
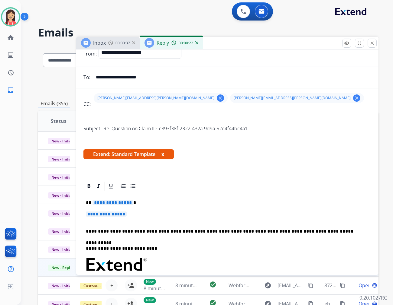
scroll to position [34, 0]
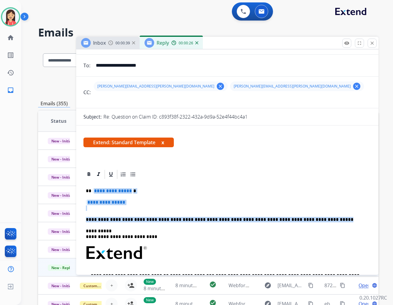
drag, startPoint x: 92, startPoint y: 190, endPoint x: 313, endPoint y: 221, distance: 222.4
click at [313, 221] on div "**********" at bounding box center [227, 271] width 288 height 182
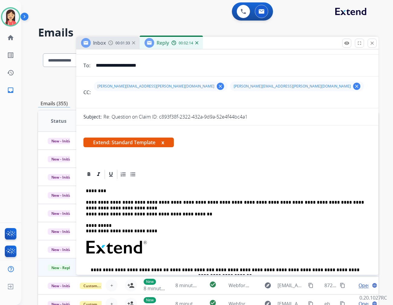
click at [203, 212] on p "**********" at bounding box center [225, 214] width 278 height 5
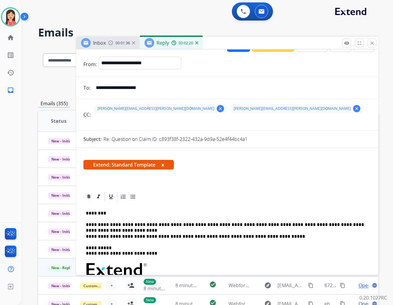
scroll to position [0, 0]
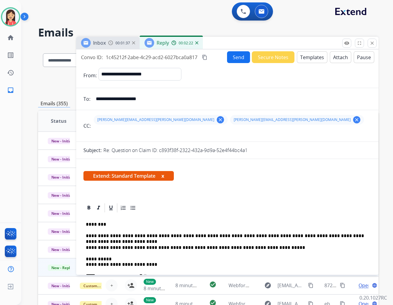
click at [228, 58] on button "Send" at bounding box center [238, 57] width 23 height 12
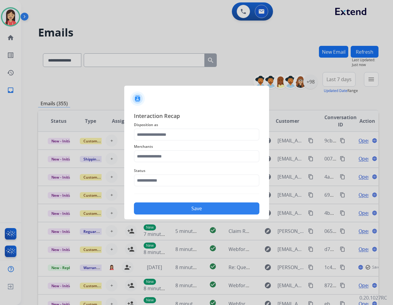
click at [173, 119] on span "Interaction Recap" at bounding box center [196, 117] width 125 height 10
click at [173, 133] on input "text" at bounding box center [196, 135] width 125 height 12
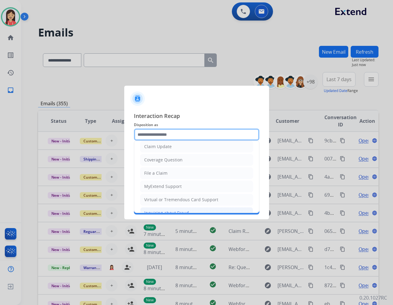
scroll to position [67, 0]
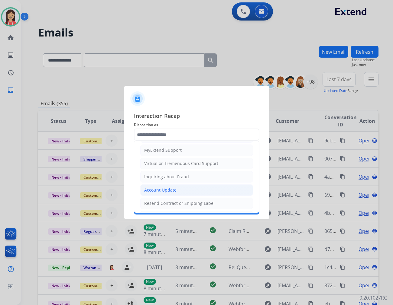
click at [160, 192] on div "Account Update" at bounding box center [160, 190] width 32 height 6
type input "**********"
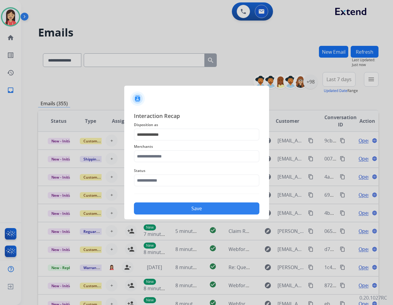
click at [162, 167] on span "Status" at bounding box center [196, 170] width 125 height 7
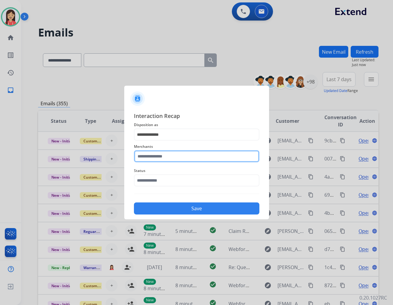
click at [167, 159] on input "text" at bounding box center [196, 156] width 125 height 12
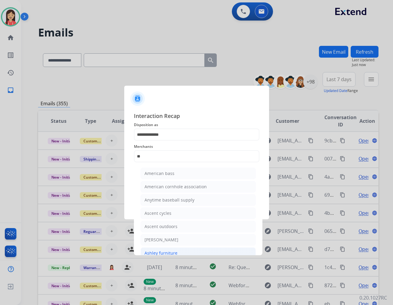
click at [165, 250] on li "Ashley furniture" at bounding box center [197, 253] width 115 height 11
type input "**********"
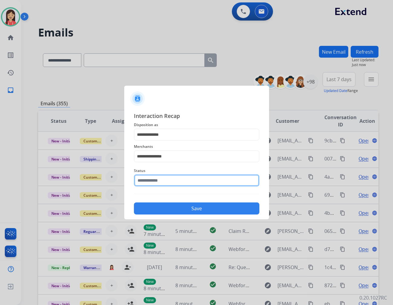
click at [179, 177] on input "text" at bounding box center [196, 181] width 125 height 12
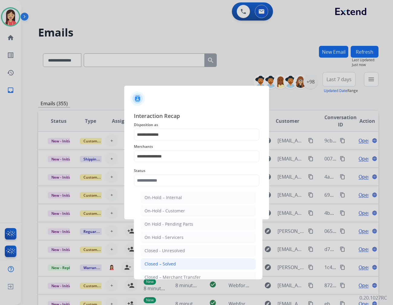
click at [176, 262] on li "Closed – Solved" at bounding box center [197, 264] width 115 height 11
type input "**********"
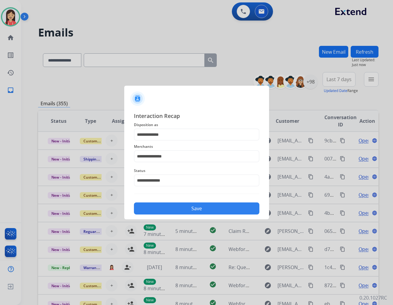
click at [194, 203] on button "Save" at bounding box center [196, 209] width 125 height 12
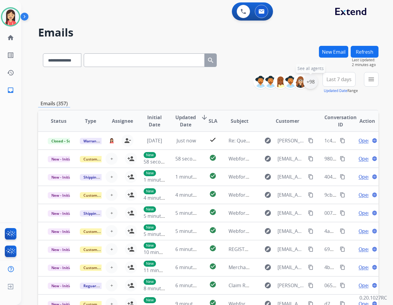
click at [311, 87] on div "+98" at bounding box center [310, 82] width 15 height 15
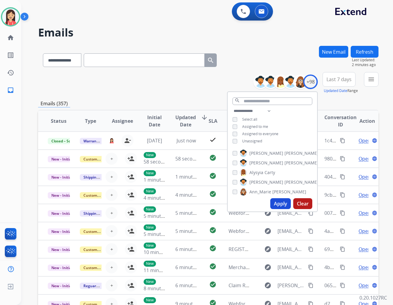
click at [253, 139] on span "Unassigned" at bounding box center [252, 141] width 20 height 5
click at [278, 202] on button "Apply" at bounding box center [280, 203] width 21 height 11
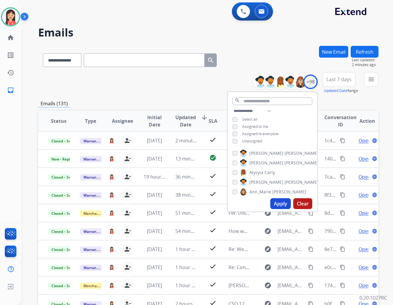
click at [328, 78] on span "Last 7 days" at bounding box center [338, 79] width 25 height 2
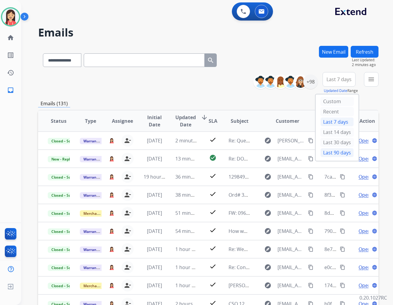
click at [332, 152] on div "Last 90 days" at bounding box center [336, 152] width 33 height 9
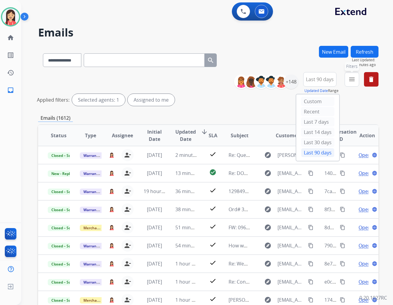
click at [350, 80] on mat-icon "menu" at bounding box center [351, 79] width 7 height 7
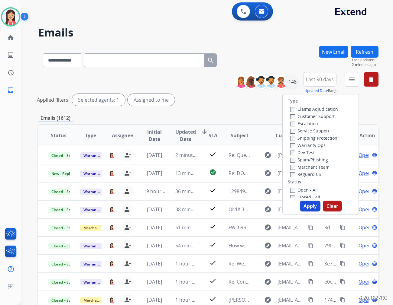
drag, startPoint x: 291, startPoint y: 189, endPoint x: 293, endPoint y: 192, distance: 4.1
click at [291, 189] on label "Open - All" at bounding box center [303, 190] width 27 height 6
click at [303, 203] on button "Apply" at bounding box center [310, 206] width 21 height 11
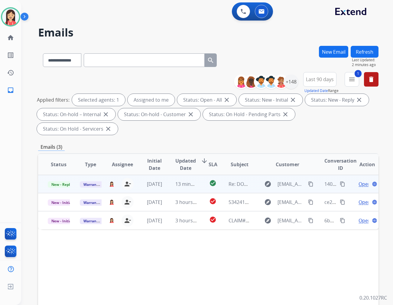
click at [168, 175] on td "13 minutes ago" at bounding box center [182, 184] width 32 height 18
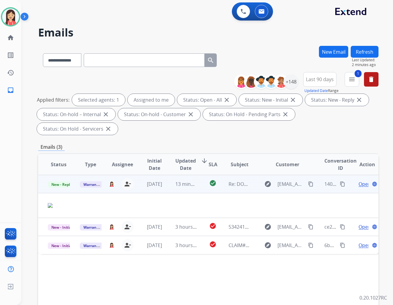
click at [353, 181] on span "Open" at bounding box center [364, 184] width 12 height 7
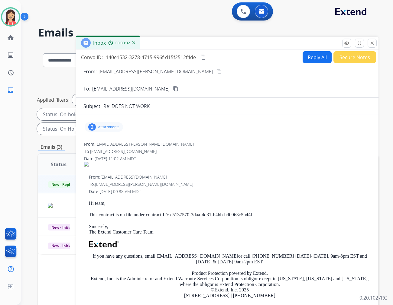
click at [115, 125] on p "attachments" at bounding box center [108, 127] width 21 height 5
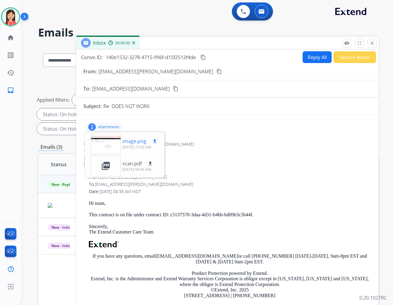
click at [155, 139] on mat-icon "download" at bounding box center [154, 141] width 5 height 5
click at [307, 55] on button "Reply All" at bounding box center [316, 57] width 29 height 12
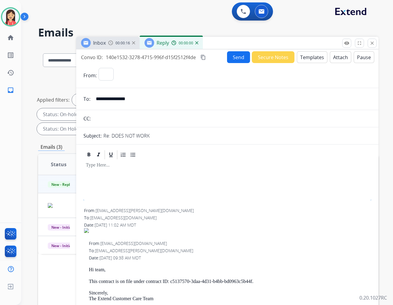
select select "**********"
click at [303, 58] on button "Templates" at bounding box center [312, 57] width 31 height 12
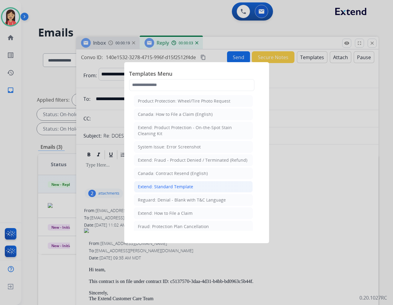
click at [164, 192] on li "Extend: Standard Template" at bounding box center [193, 186] width 119 height 11
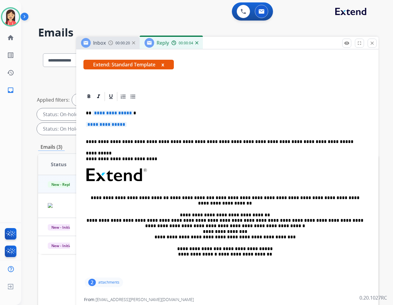
scroll to position [101, 0]
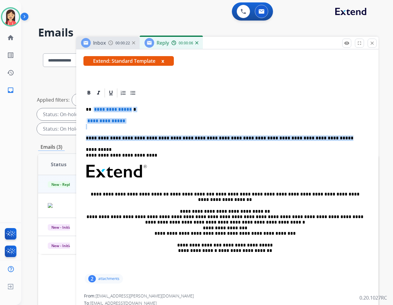
drag, startPoint x: 93, startPoint y: 109, endPoint x: 316, endPoint y: 134, distance: 224.7
click at [316, 134] on div "**********" at bounding box center [227, 185] width 288 height 175
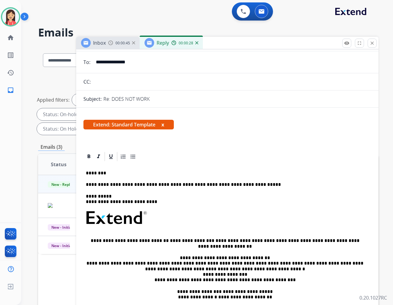
scroll to position [0, 0]
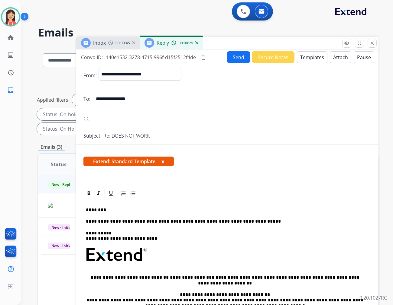
click at [234, 58] on button "Send" at bounding box center [238, 57] width 23 height 12
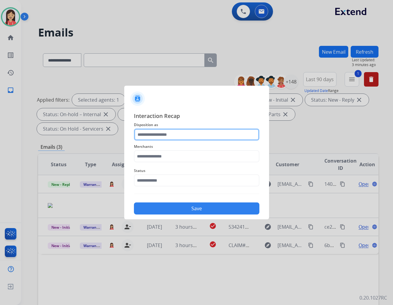
click at [179, 134] on input "text" at bounding box center [196, 135] width 125 height 12
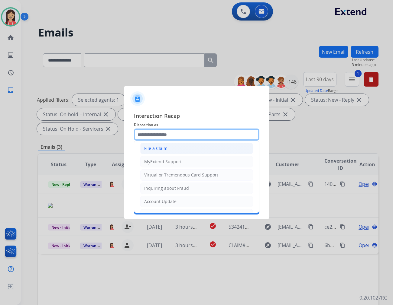
scroll to position [67, 0]
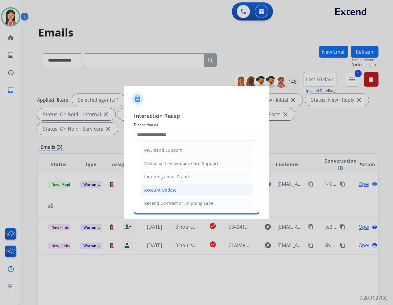
click at [165, 188] on div "Account Update" at bounding box center [160, 190] width 32 height 6
type input "**********"
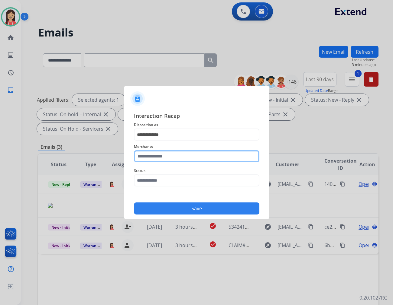
click at [179, 154] on input "text" at bounding box center [196, 156] width 125 height 12
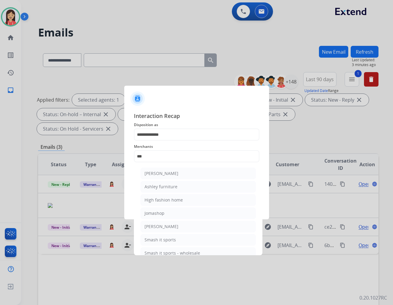
drag, startPoint x: 173, startPoint y: 184, endPoint x: 173, endPoint y: 180, distance: 4.6
click at [173, 185] on div "Ashley furniture" at bounding box center [160, 187] width 33 height 6
type input "**********"
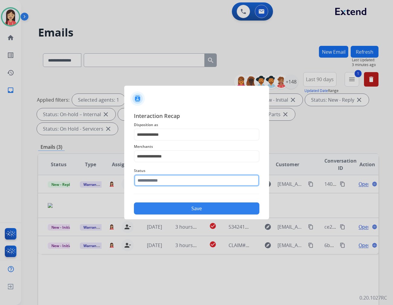
click at [175, 178] on input "text" at bounding box center [196, 181] width 125 height 12
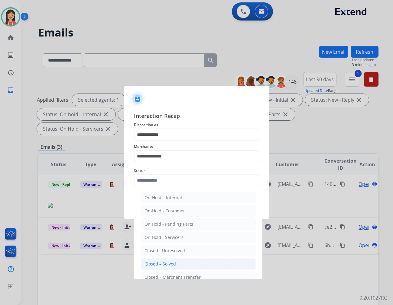
click at [175, 264] on div "Closed – Solved" at bounding box center [159, 264] width 31 height 6
type input "**********"
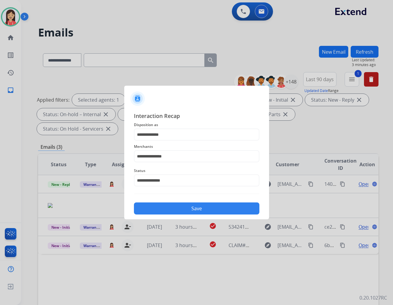
click at [185, 206] on button "Save" at bounding box center [196, 209] width 125 height 12
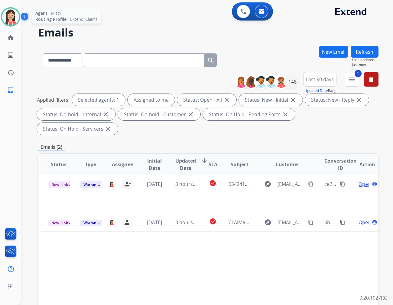
click at [4, 25] on div "Agent: Misty Routing Profile: Extend_Claims" at bounding box center [10, 16] width 19 height 19
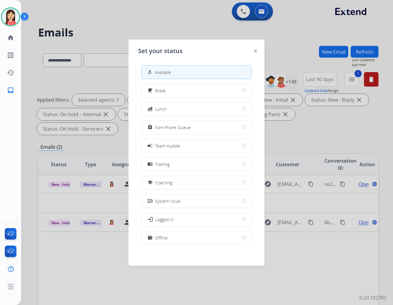
click at [205, 127] on button "assignment Non-Phone Queue" at bounding box center [196, 127] width 110 height 13
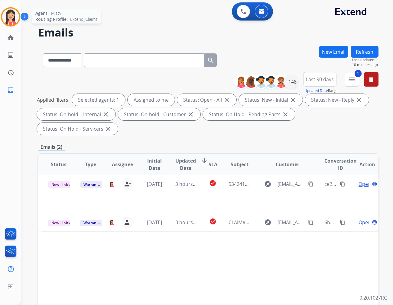
click at [11, 23] on img at bounding box center [10, 16] width 17 height 17
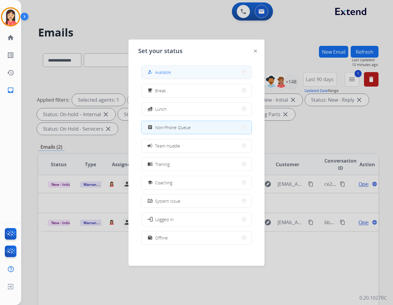
click at [169, 71] on span "Available" at bounding box center [163, 72] width 16 height 6
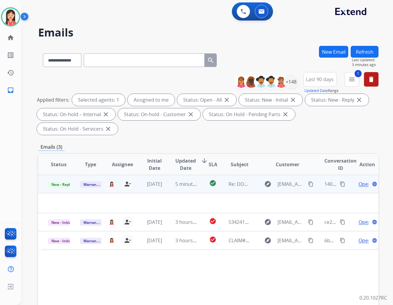
click at [169, 175] on td "5 minutes ago" at bounding box center [182, 184] width 32 height 18
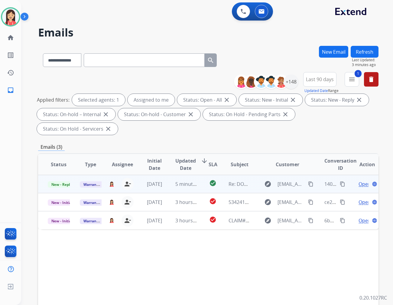
click at [169, 175] on td "5 minutes ago" at bounding box center [182, 184] width 32 height 18
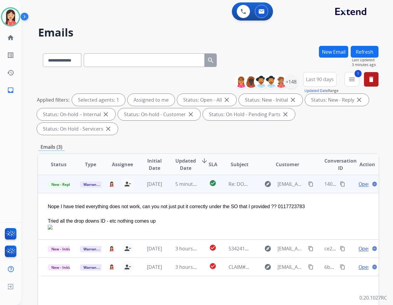
click at [353, 181] on span "Open" at bounding box center [364, 184] width 12 height 7
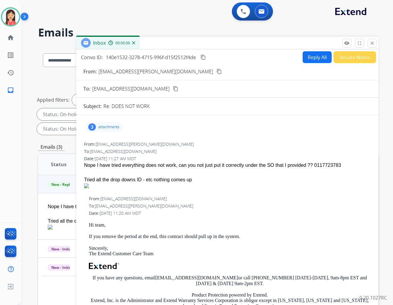
click at [104, 127] on p "attachments" at bounding box center [108, 127] width 21 height 5
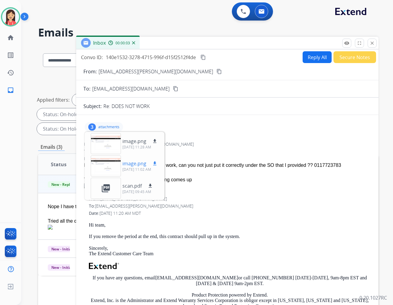
click at [154, 161] on mat-icon "download" at bounding box center [154, 163] width 5 height 5
click at [153, 139] on mat-icon "download" at bounding box center [154, 141] width 5 height 5
click at [236, 175] on div at bounding box center [227, 172] width 286 height 7
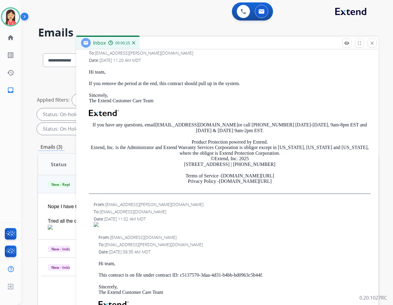
scroll to position [168, 0]
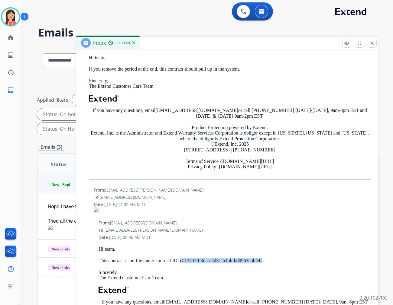
drag, startPoint x: 180, startPoint y: 258, endPoint x: 262, endPoint y: 261, distance: 81.7
click at [262, 261] on p "This contract is on file under contract ID: c5137570-3daa-4d31-b4bb-bd0963c5b44…" at bounding box center [234, 260] width 272 height 5
drag, startPoint x: 185, startPoint y: 221, endPoint x: 186, endPoint y: 219, distance: 3.1
click at [185, 221] on div "From: [EMAIL_ADDRESS][DOMAIN_NAME]" at bounding box center [234, 223] width 272 height 6
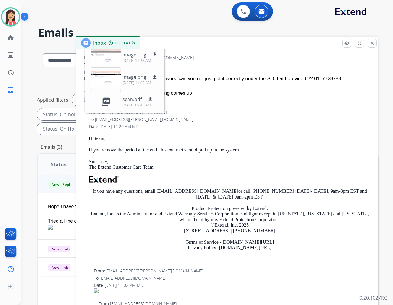
scroll to position [0, 0]
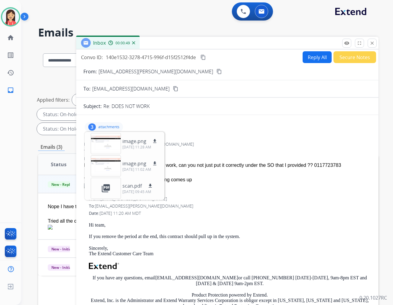
click at [308, 59] on button "Reply All" at bounding box center [316, 57] width 29 height 12
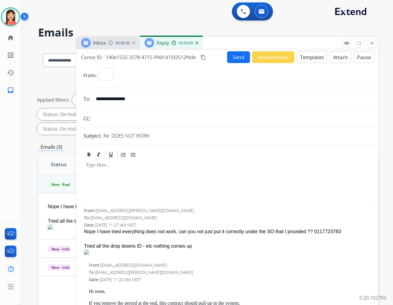
click at [308, 60] on button "Templates" at bounding box center [312, 57] width 31 height 12
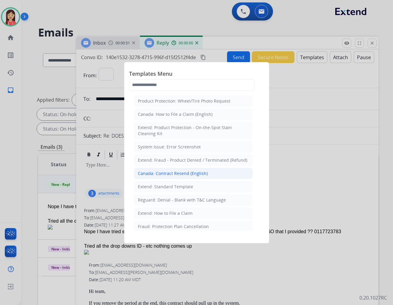
select select "**********"
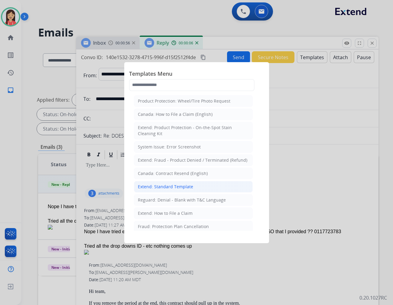
click at [177, 186] on div "Extend: Standard Template" at bounding box center [165, 187] width 55 height 6
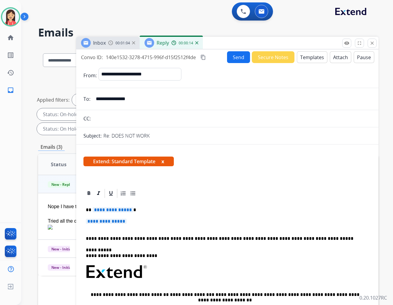
click at [95, 208] on span "**********" at bounding box center [112, 210] width 41 height 5
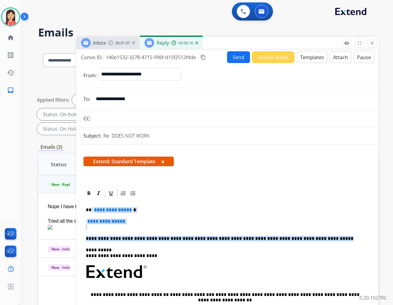
drag, startPoint x: 91, startPoint y: 207, endPoint x: 316, endPoint y: 234, distance: 226.9
click at [310, 234] on div "**********" at bounding box center [227, 286] width 288 height 175
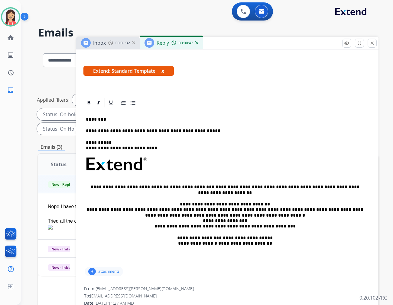
scroll to position [34, 0]
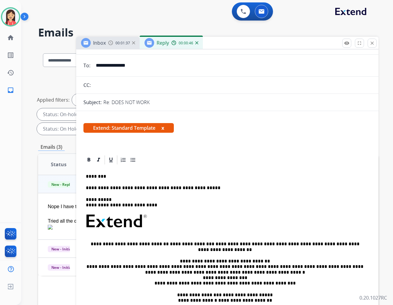
click at [197, 187] on p "**********" at bounding box center [225, 188] width 278 height 5
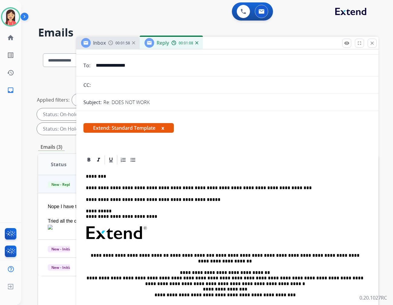
click at [196, 198] on p "**********" at bounding box center [225, 199] width 278 height 5
click at [266, 206] on div "**********" at bounding box center [227, 250] width 288 height 169
click at [266, 198] on p "**********" at bounding box center [225, 199] width 278 height 5
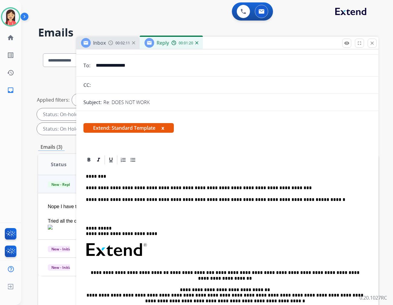
click at [318, 198] on link "**********" at bounding box center [331, 200] width 27 height 5
click at [321, 198] on p "**********" at bounding box center [225, 199] width 278 height 5
click at [266, 198] on p "**********" at bounding box center [225, 199] width 278 height 5
click at [353, 199] on p "**********" at bounding box center [225, 199] width 278 height 5
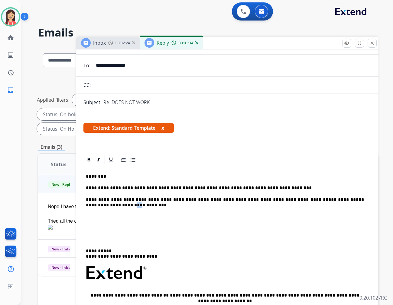
drag, startPoint x: 91, startPoint y: 205, endPoint x: 82, endPoint y: 204, distance: 8.8
click at [92, 205] on p "**********" at bounding box center [225, 202] width 278 height 11
click at [93, 205] on p "**********" at bounding box center [225, 202] width 278 height 11
click at [109, 206] on p "**********" at bounding box center [225, 202] width 278 height 11
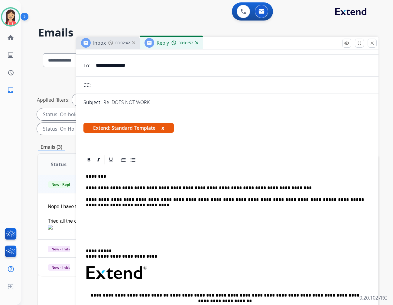
click at [94, 233] on p at bounding box center [227, 236] width 283 height 11
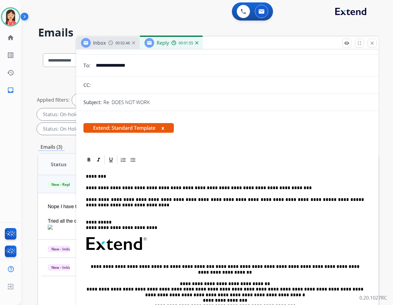
click at [92, 212] on p "**********" at bounding box center [225, 205] width 278 height 17
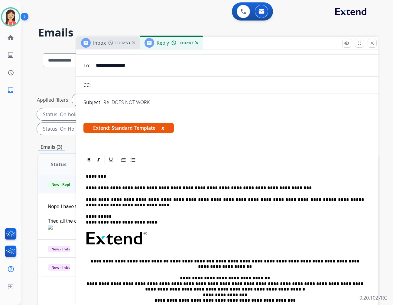
click at [88, 199] on p "**********" at bounding box center [225, 202] width 278 height 11
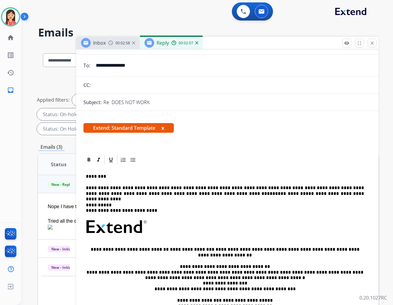
click at [311, 193] on p "**********" at bounding box center [225, 191] width 278 height 11
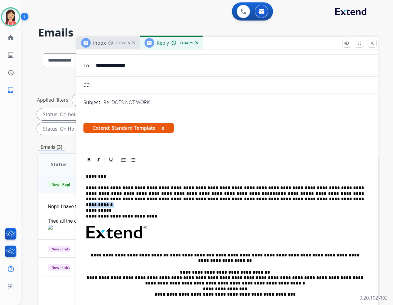
drag, startPoint x: 251, startPoint y: 200, endPoint x: 229, endPoint y: 199, distance: 22.7
click at [229, 199] on p "**********" at bounding box center [225, 194] width 278 height 17
click at [254, 201] on p "**********" at bounding box center [225, 194] width 278 height 17
drag, startPoint x: 254, startPoint y: 200, endPoint x: 229, endPoint y: 200, distance: 25.1
click at [229, 200] on p "**********" at bounding box center [225, 194] width 278 height 17
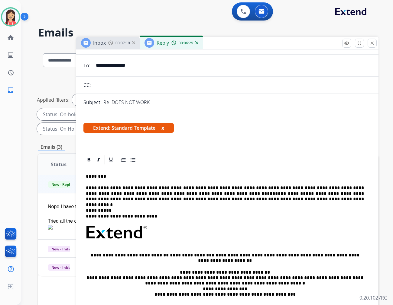
click at [275, 195] on link "**********" at bounding box center [289, 194] width 28 height 5
drag, startPoint x: 231, startPoint y: 200, endPoint x: 224, endPoint y: 201, distance: 6.2
click at [224, 201] on p "**********" at bounding box center [225, 194] width 278 height 17
drag, startPoint x: 249, startPoint y: 198, endPoint x: 195, endPoint y: 201, distance: 53.9
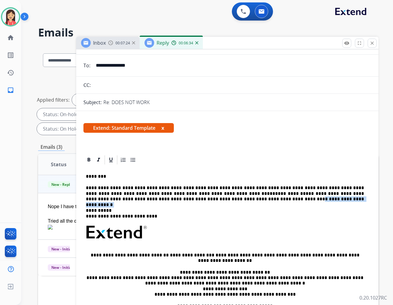
click at [195, 201] on p "**********" at bounding box center [225, 194] width 278 height 17
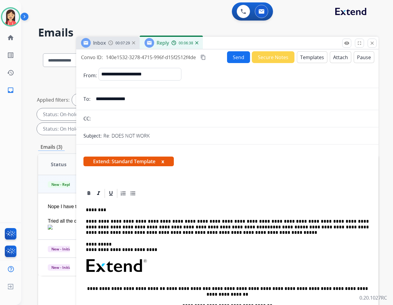
select select "**********"
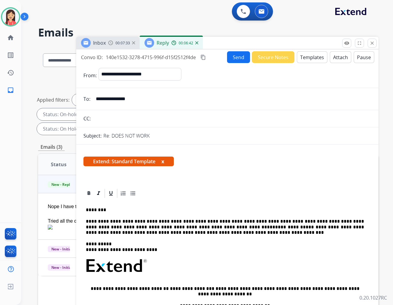
click at [242, 60] on button "Send" at bounding box center [238, 57] width 23 height 12
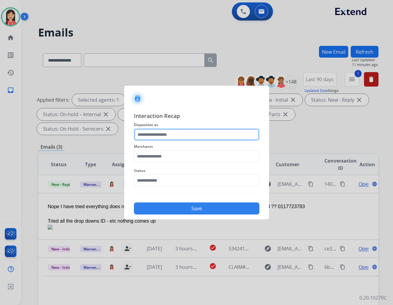
click at [177, 137] on input "text" at bounding box center [196, 135] width 125 height 12
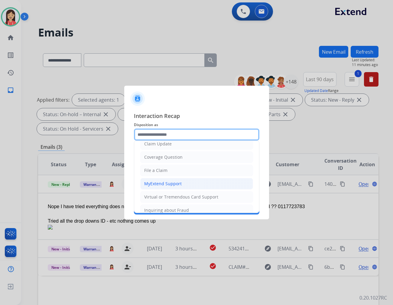
scroll to position [67, 0]
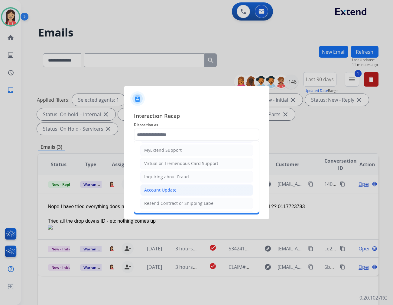
click at [161, 188] on div "Account Update" at bounding box center [160, 190] width 32 height 6
type input "**********"
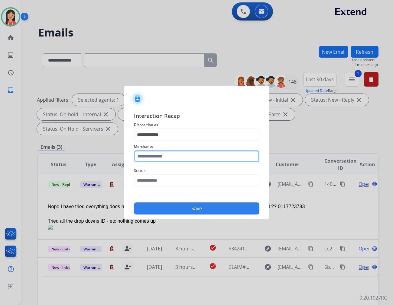
click at [170, 157] on input "text" at bounding box center [196, 156] width 125 height 12
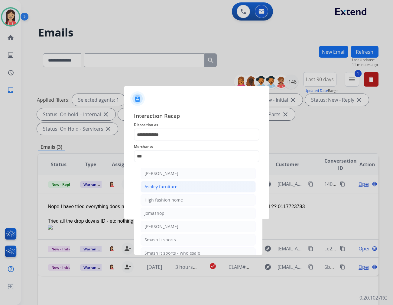
click at [169, 186] on div "Ashley furniture" at bounding box center [160, 187] width 33 height 6
type input "**********"
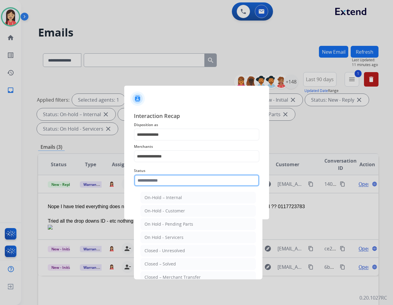
click at [173, 177] on input "text" at bounding box center [196, 181] width 125 height 12
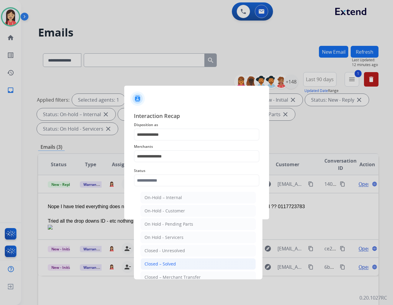
click at [171, 260] on li "Closed – Solved" at bounding box center [197, 264] width 115 height 11
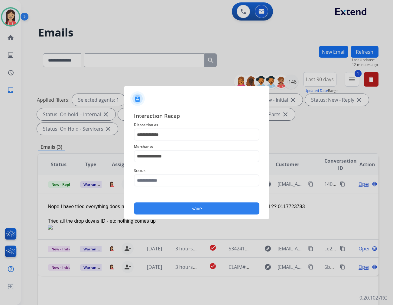
type input "**********"
click at [189, 208] on button "Save" at bounding box center [196, 209] width 125 height 12
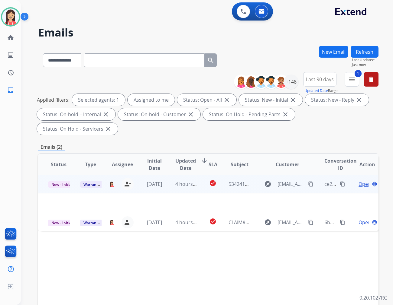
click at [163, 175] on td "[DATE]" at bounding box center [150, 184] width 32 height 18
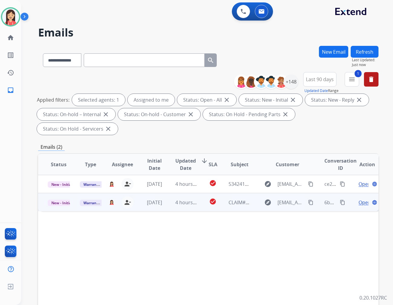
click at [192, 193] on td "4 hours ago" at bounding box center [182, 202] width 32 height 18
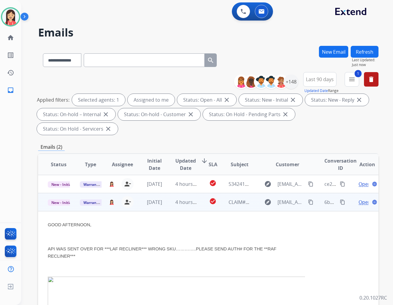
scroll to position [18, 0]
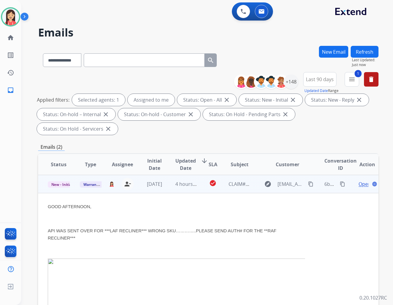
click at [358, 181] on span "Open" at bounding box center [364, 184] width 12 height 7
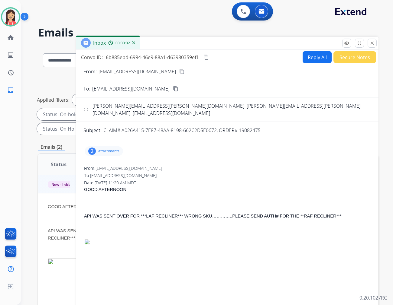
drag, startPoint x: 241, startPoint y: 124, endPoint x: 267, endPoint y: 124, distance: 26.6
click at [267, 127] on div "CLAIM# A026A415-7E87-48AA-8198-662C2D5E0672, ORDER# 19082475" at bounding box center [237, 130] width 268 height 7
drag, startPoint x: 263, startPoint y: 124, endPoint x: 239, endPoint y: 124, distance: 24.2
click at [239, 127] on div "CLAIM# A026A415-7E87-48AA-8198-662C2D5E0672, ORDER# 19082475" at bounding box center [237, 130] width 268 height 7
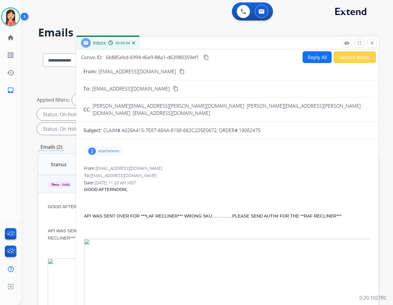
copy p "19082475"
click at [153, 11] on div "0 Voice Interactions 0 Email Interactions" at bounding box center [203, 11] width 350 height 19
click at [312, 56] on button "Reply All" at bounding box center [316, 57] width 29 height 12
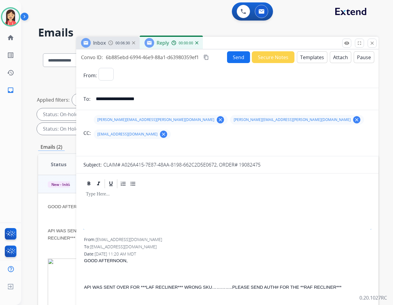
select select "**********"
click at [311, 56] on button "Templates" at bounding box center [312, 57] width 31 height 12
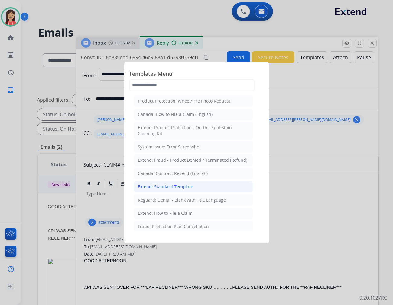
click at [163, 186] on div "Extend: Standard Template" at bounding box center [165, 187] width 55 height 6
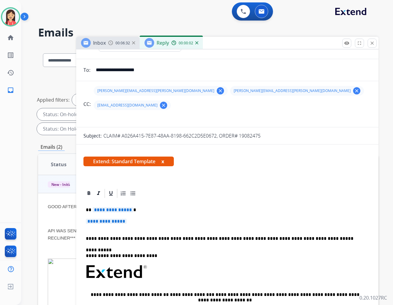
scroll to position [67, 0]
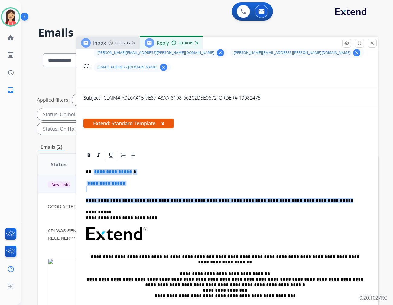
drag, startPoint x: 92, startPoint y: 158, endPoint x: 310, endPoint y: 183, distance: 218.9
click at [310, 183] on div "**********" at bounding box center [227, 248] width 288 height 175
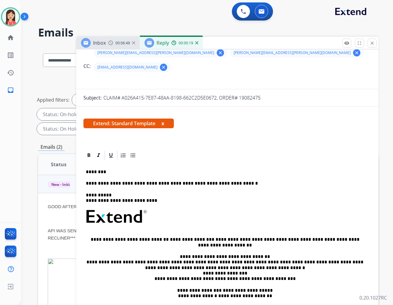
click at [165, 181] on p "**********" at bounding box center [225, 183] width 278 height 5
drag, startPoint x: 184, startPoint y: 167, endPoint x: 192, endPoint y: 167, distance: 7.9
click at [184, 181] on p "**********" at bounding box center [225, 183] width 278 height 5
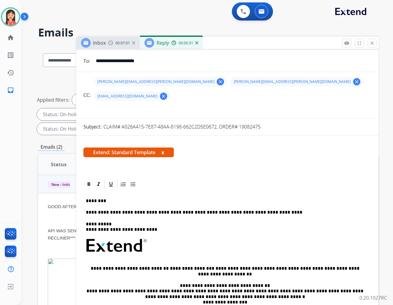
scroll to position [0, 0]
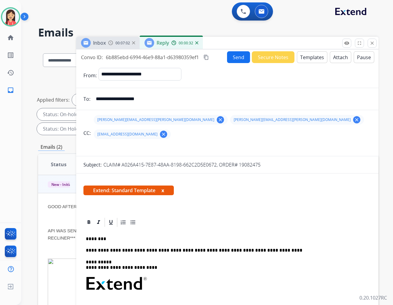
click at [233, 58] on button "Send" at bounding box center [238, 57] width 23 height 12
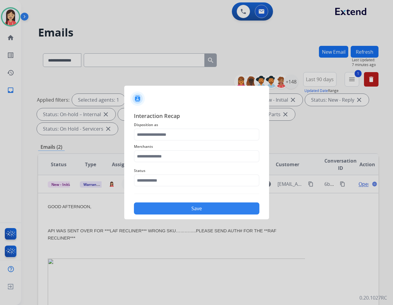
click at [145, 141] on div "Merchants" at bounding box center [196, 153] width 125 height 24
click at [150, 135] on input "text" at bounding box center [196, 135] width 125 height 12
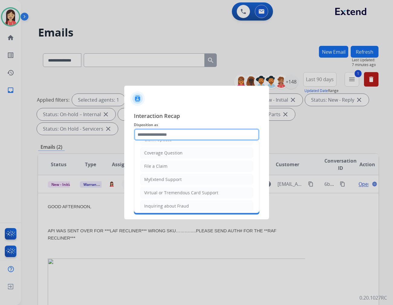
scroll to position [67, 0]
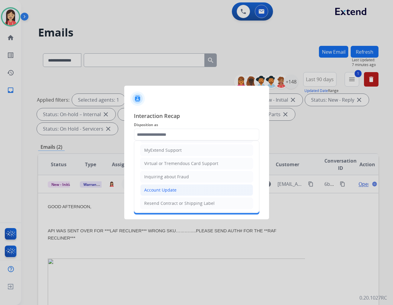
click at [165, 192] on div "Account Update" at bounding box center [160, 190] width 32 height 6
type input "**********"
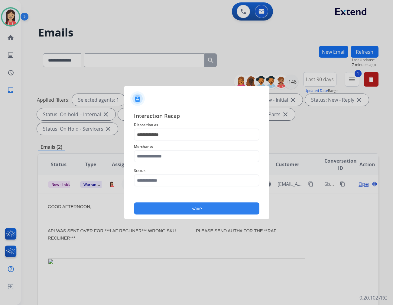
click at [168, 166] on div "Status" at bounding box center [196, 177] width 125 height 24
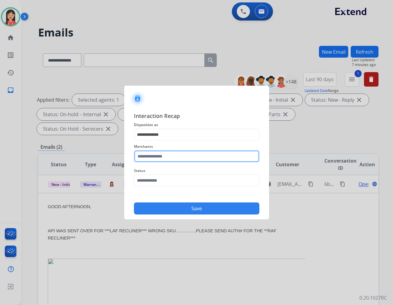
click at [182, 158] on input "text" at bounding box center [196, 156] width 125 height 12
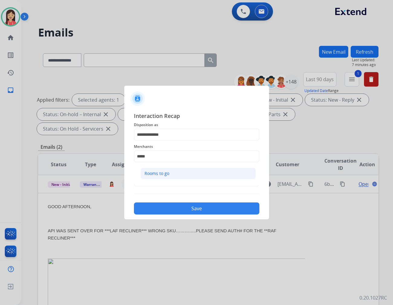
click at [182, 169] on li "Rooms to go" at bounding box center [197, 173] width 115 height 11
type input "**********"
click at [166, 188] on div "Status" at bounding box center [196, 177] width 125 height 24
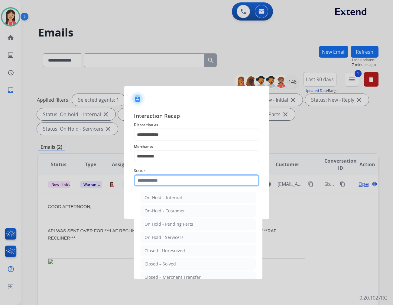
click at [168, 182] on input "text" at bounding box center [196, 181] width 125 height 12
click at [166, 258] on ul "On-Hold – Internal On-Hold - Customer On Hold - Pending Parts On Hold - Service…" at bounding box center [198, 252] width 119 height 127
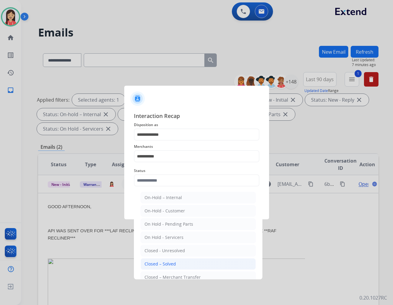
click at [164, 263] on div "Closed – Solved" at bounding box center [159, 264] width 31 height 6
type input "**********"
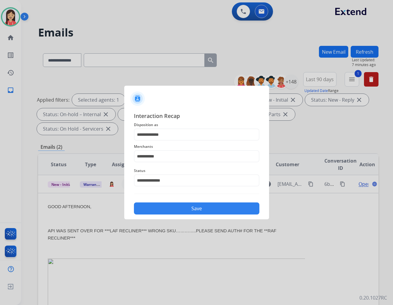
click at [186, 210] on button "Save" at bounding box center [196, 209] width 125 height 12
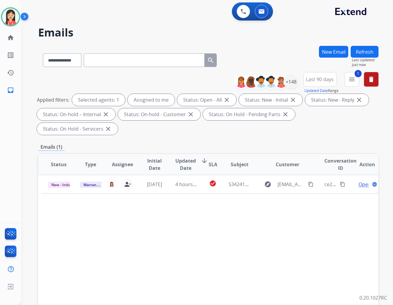
scroll to position [0, 0]
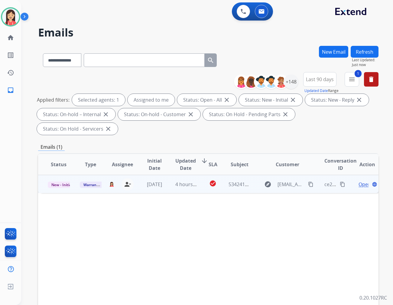
click at [168, 177] on td "4 hours ago" at bounding box center [182, 184] width 32 height 18
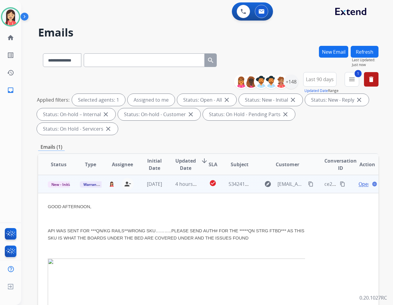
click at [358, 181] on span "Open" at bounding box center [364, 184] width 12 height 7
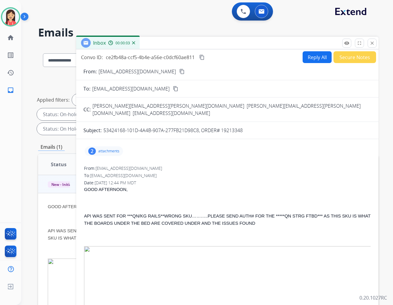
drag, startPoint x: 245, startPoint y: 122, endPoint x: 222, endPoint y: 125, distance: 22.8
click at [222, 127] on div "53424168-101D-4A4B-907A-277FB21D98C8, ORDER# 19213348" at bounding box center [237, 130] width 268 height 7
copy p "19213348"
click at [174, 199] on p at bounding box center [227, 202] width 286 height 7
click at [244, 180] on div "Date: 09/19/2025 - 12:44 PM MDT" at bounding box center [227, 183] width 286 height 6
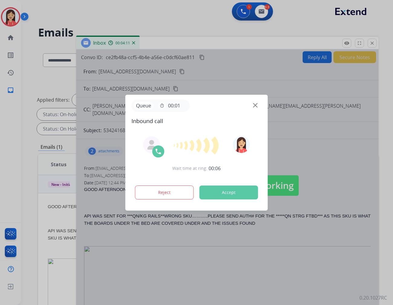
click at [222, 190] on button "Accept" at bounding box center [228, 193] width 59 height 14
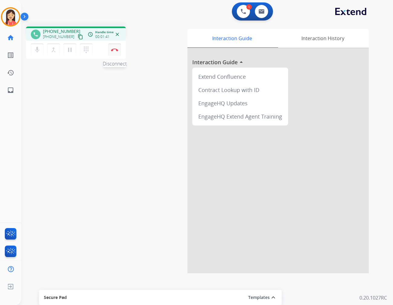
click at [115, 51] on button "Disconnect" at bounding box center [114, 50] width 13 height 13
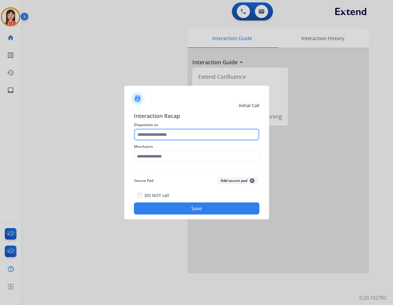
click at [182, 134] on input "text" at bounding box center [196, 135] width 125 height 12
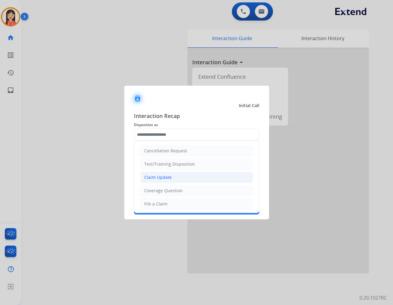
click at [176, 179] on li "Claim Update" at bounding box center [196, 177] width 113 height 11
type input "**********"
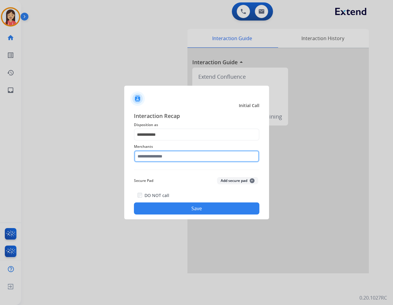
click at [175, 156] on input "text" at bounding box center [196, 156] width 125 height 12
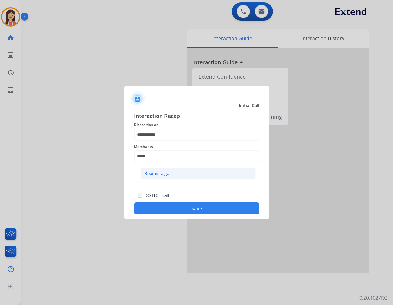
click at [177, 176] on li "Rooms to go" at bounding box center [197, 173] width 115 height 11
type input "**********"
click at [171, 206] on button "Save" at bounding box center [196, 209] width 125 height 12
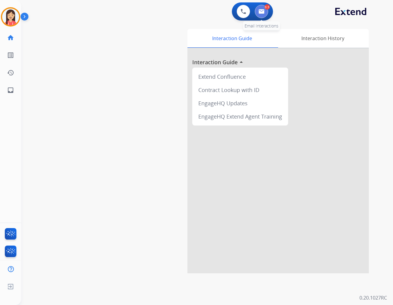
click at [260, 11] on img at bounding box center [261, 11] width 6 height 5
select select "**********"
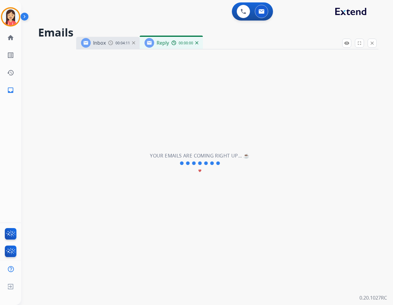
select select "**********"
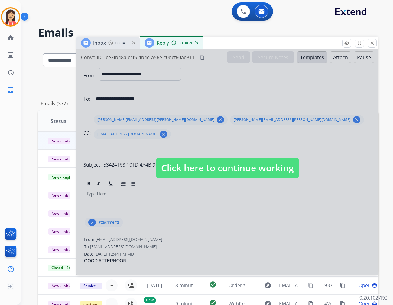
click at [198, 204] on div at bounding box center [227, 163] width 302 height 226
select select
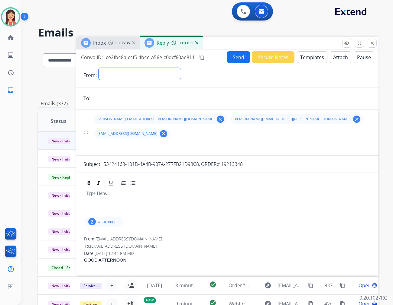
click at [131, 72] on select "**********" at bounding box center [139, 74] width 82 height 12
select select "**********"
click at [98, 68] on select "**********" at bounding box center [139, 74] width 82 height 12
click at [373, 42] on mat-icon "close" at bounding box center [371, 42] width 5 height 5
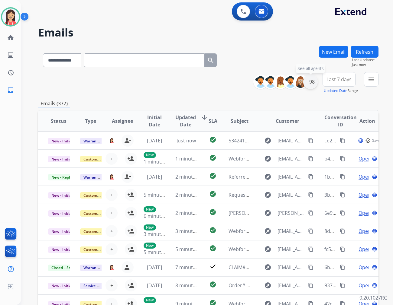
click at [313, 85] on div "+98" at bounding box center [310, 82] width 15 height 15
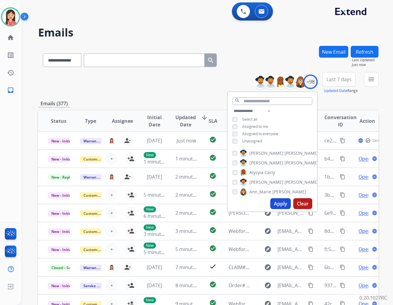
click at [255, 143] on span "Unassigned" at bounding box center [252, 141] width 20 height 5
click at [282, 200] on button "Apply" at bounding box center [280, 203] width 21 height 11
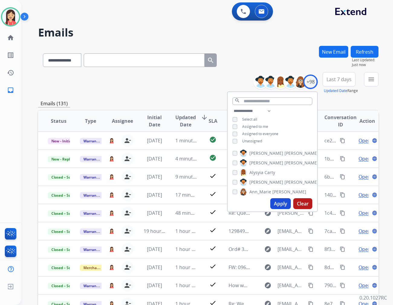
click at [343, 84] on button "Last 7 days" at bounding box center [338, 79] width 33 height 15
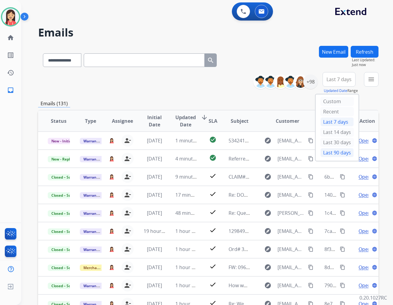
click at [324, 155] on div "Last 90 days" at bounding box center [336, 152] width 33 height 9
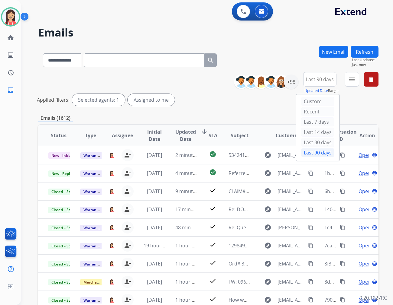
click at [350, 83] on button "menu" at bounding box center [351, 79] width 15 height 15
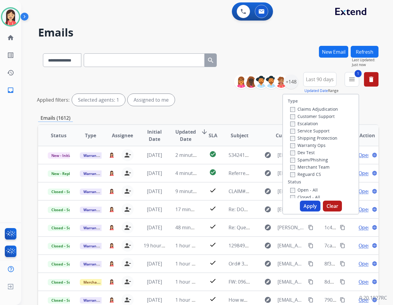
click at [302, 207] on button "Apply" at bounding box center [310, 206] width 21 height 11
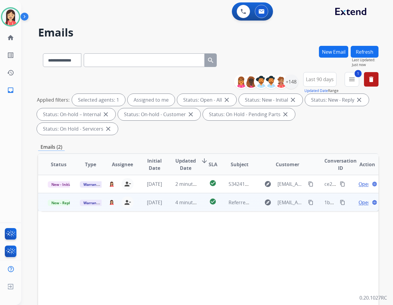
click at [200, 195] on td "check_circle" at bounding box center [208, 202] width 21 height 18
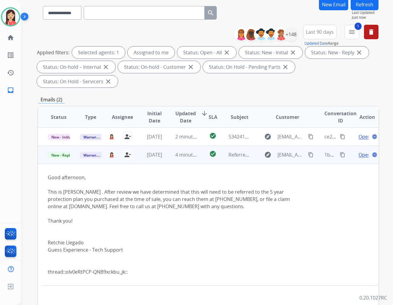
scroll to position [67, 0]
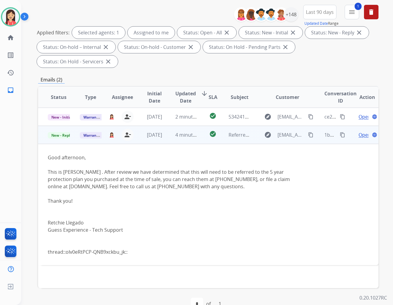
click at [358, 131] on span "Open" at bounding box center [364, 134] width 12 height 7
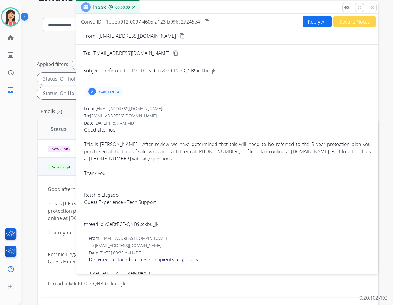
scroll to position [0, 0]
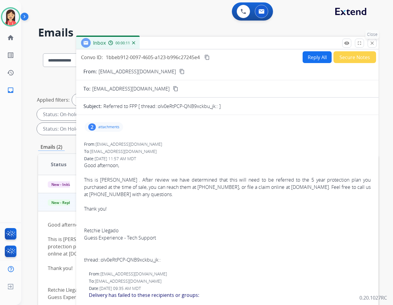
click at [372, 42] on mat-icon "close" at bounding box center [371, 42] width 5 height 5
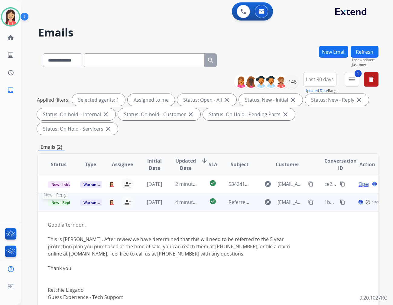
click at [63, 200] on span "New - Reply" at bounding box center [61, 203] width 27 height 6
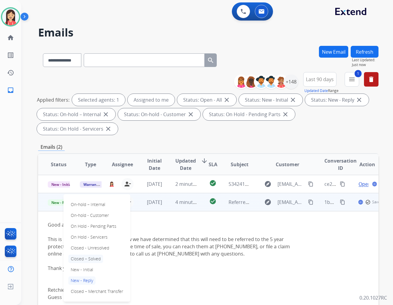
click at [98, 255] on p "Closed – Solved" at bounding box center [85, 259] width 35 height 8
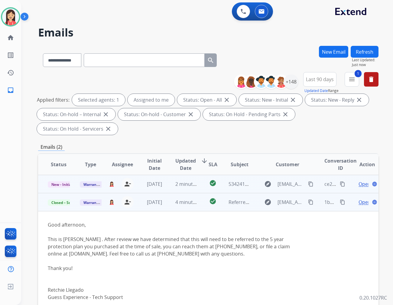
click at [160, 176] on td "[DATE]" at bounding box center [150, 184] width 32 height 18
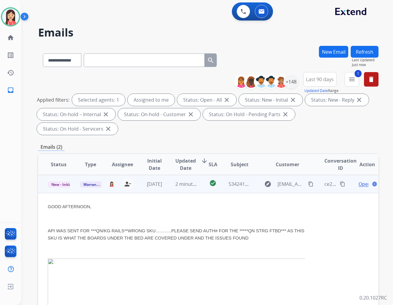
click at [358, 181] on span "Open" at bounding box center [364, 184] width 12 height 7
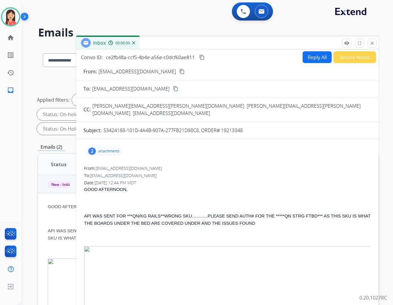
click at [312, 57] on button "Reply All" at bounding box center [316, 57] width 29 height 12
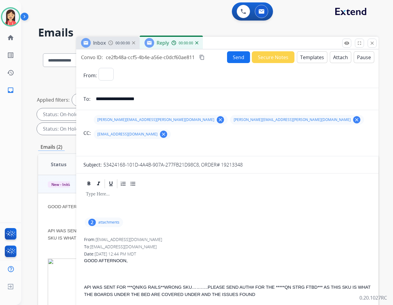
select select "**********"
click at [316, 56] on button "Templates" at bounding box center [312, 57] width 31 height 12
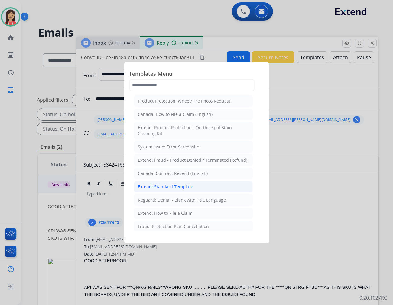
click at [156, 186] on div "Extend: Standard Template" at bounding box center [165, 187] width 55 height 6
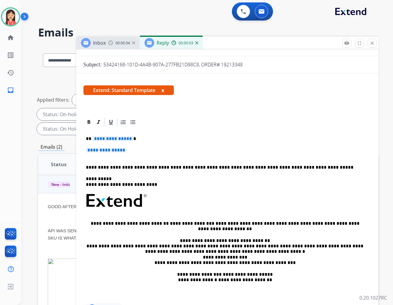
scroll to position [101, 0]
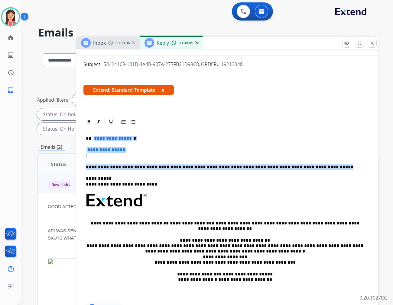
drag, startPoint x: 92, startPoint y: 122, endPoint x: 315, endPoint y: 150, distance: 224.1
click at [315, 150] on div "**********" at bounding box center [227, 214] width 288 height 175
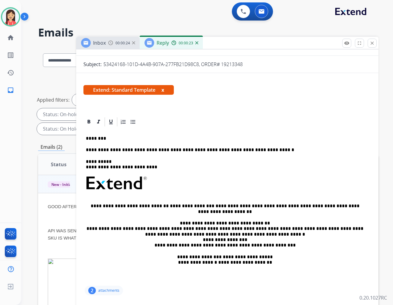
scroll to position [0, 0]
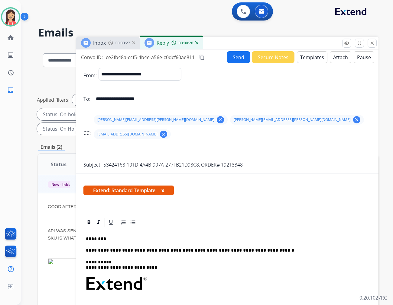
drag, startPoint x: 262, startPoint y: 230, endPoint x: 257, endPoint y: 229, distance: 5.0
click at [262, 230] on div "**********" at bounding box center [227, 306] width 288 height 157
click at [230, 248] on p "**********" at bounding box center [225, 250] width 278 height 5
click at [238, 54] on button "Send" at bounding box center [238, 57] width 23 height 12
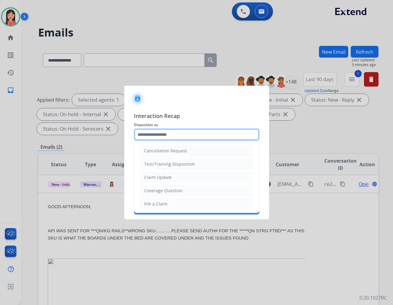
click at [194, 136] on input "text" at bounding box center [196, 135] width 125 height 12
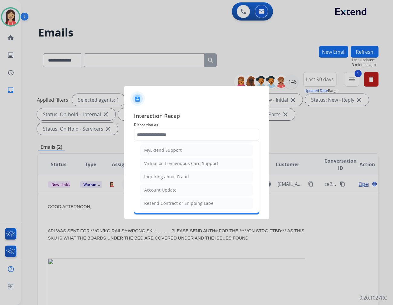
click at [166, 191] on div "Account Update" at bounding box center [160, 190] width 32 height 6
type input "**********"
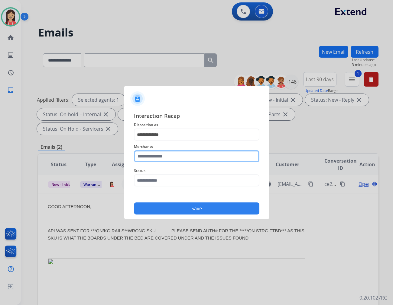
click at [174, 158] on input "text" at bounding box center [196, 156] width 125 height 12
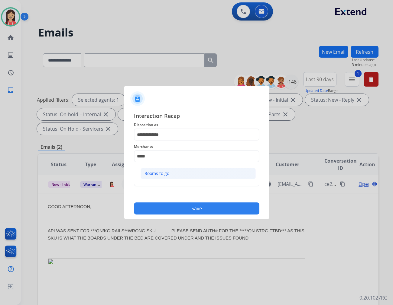
click at [176, 173] on li "Rooms to go" at bounding box center [197, 173] width 115 height 11
type input "**********"
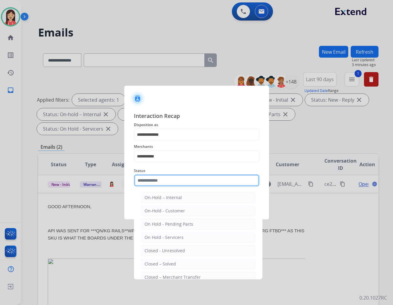
click at [173, 178] on input "text" at bounding box center [196, 181] width 125 height 12
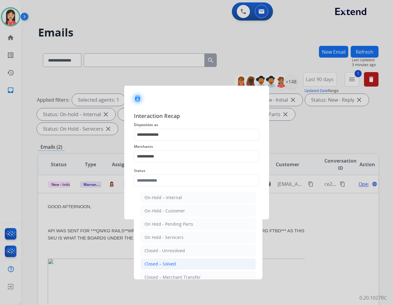
click at [161, 263] on div "Closed – Solved" at bounding box center [159, 264] width 31 height 6
type input "**********"
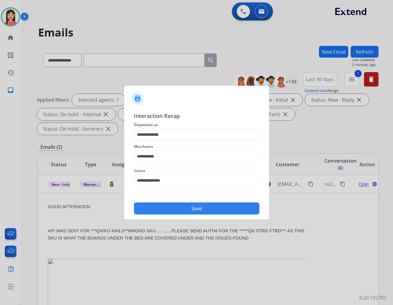
click at [187, 206] on button "Save" at bounding box center [196, 209] width 125 height 12
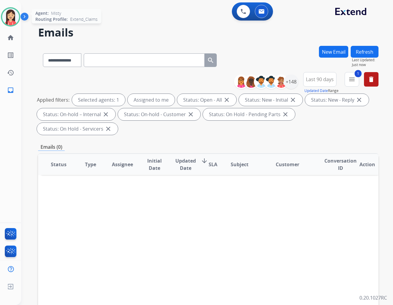
click at [8, 14] on img at bounding box center [10, 16] width 17 height 17
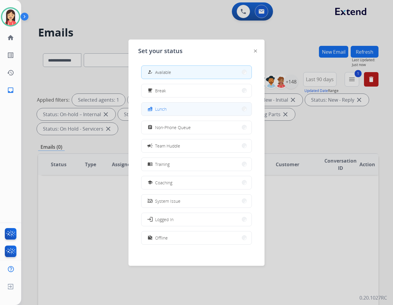
click at [174, 107] on button "fastfood Lunch" at bounding box center [196, 109] width 110 height 13
